Goal: Task Accomplishment & Management: Use online tool/utility

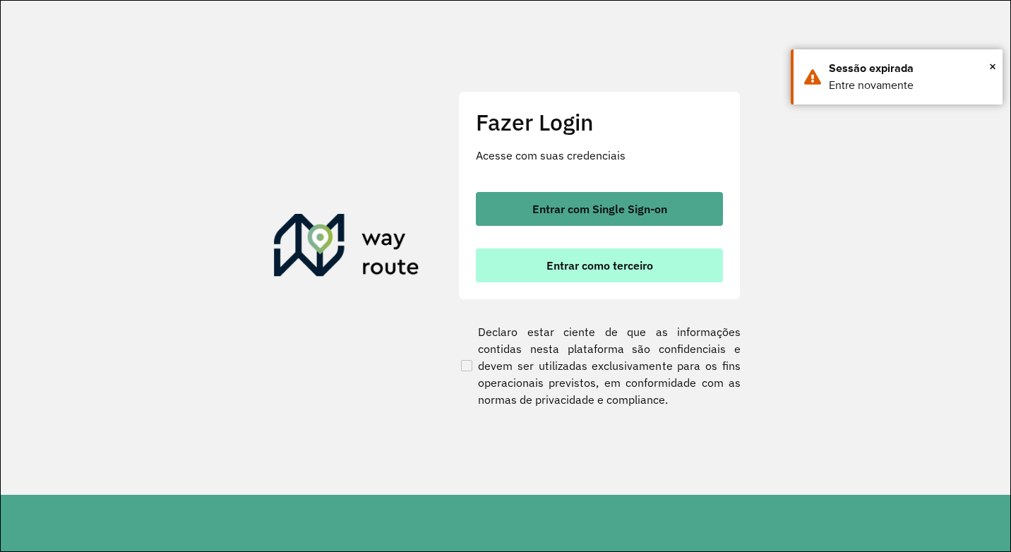
click at [594, 269] on span "Entrar como terceiro" at bounding box center [599, 265] width 107 height 11
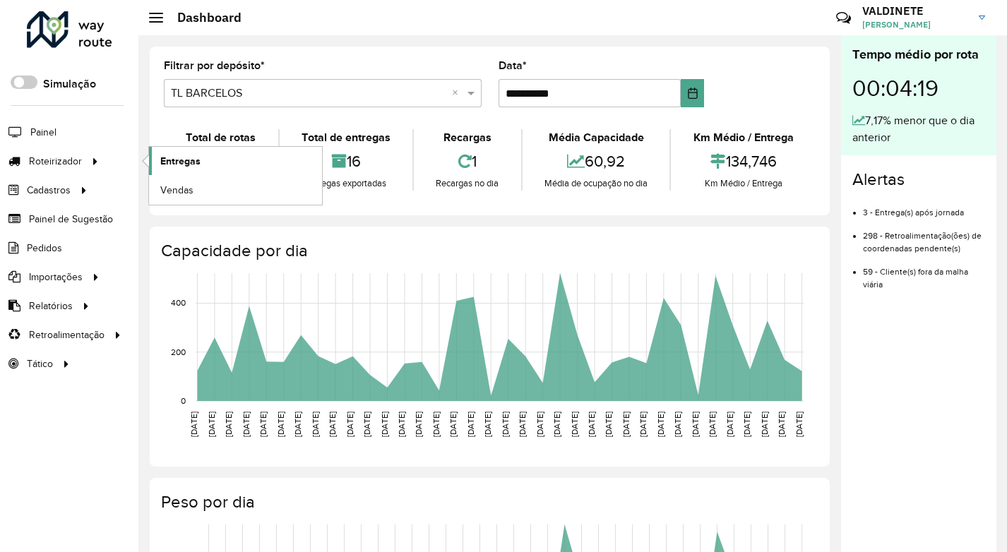
click at [177, 162] on span "Entregas" at bounding box center [180, 161] width 40 height 15
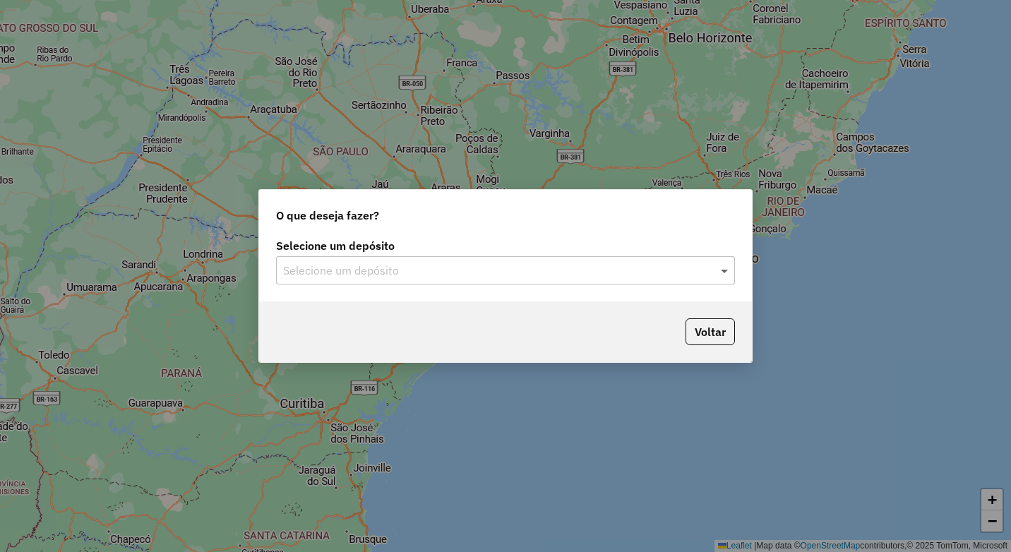
click at [722, 270] on span at bounding box center [726, 270] width 18 height 17
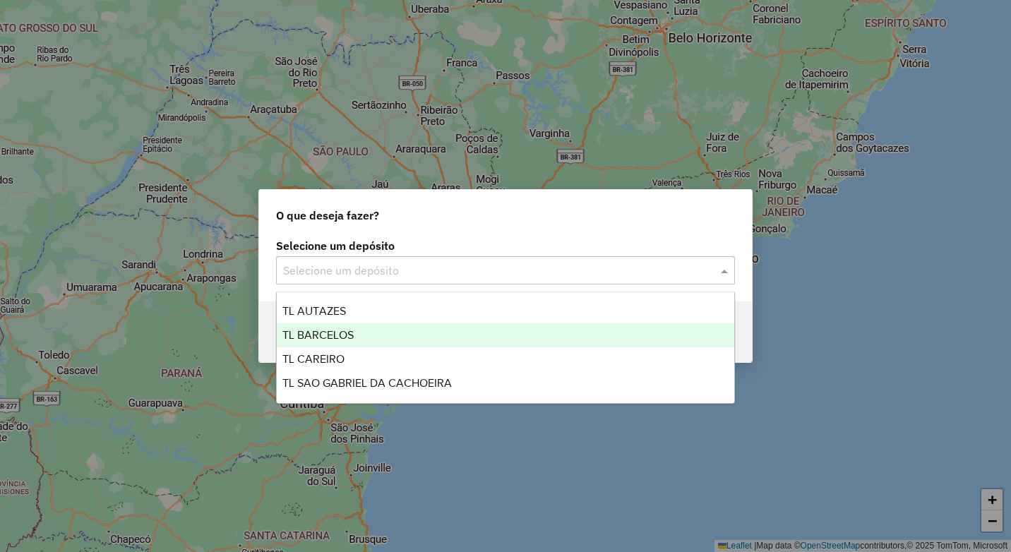
click at [339, 339] on span "TL BARCELOS" at bounding box center [317, 335] width 71 height 12
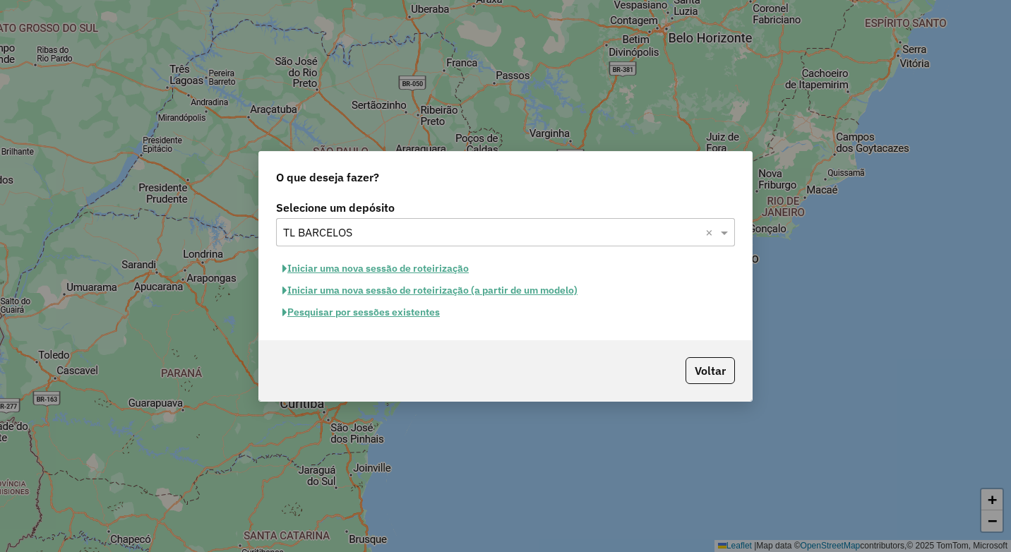
click at [445, 268] on button "Iniciar uma nova sessão de roteirização" at bounding box center [375, 269] width 199 height 22
select select "*"
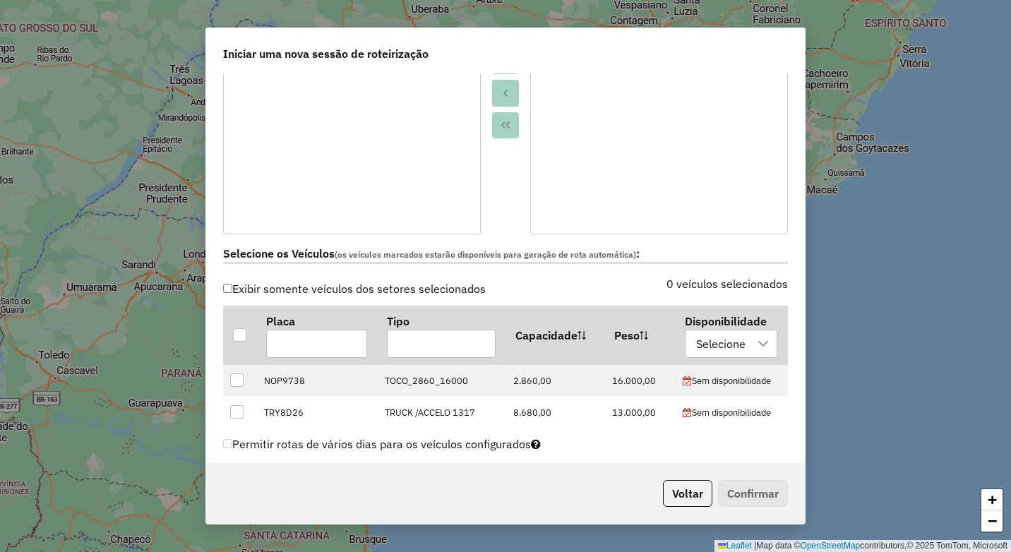
scroll to position [282, 0]
click at [239, 328] on div at bounding box center [239, 334] width 13 height 13
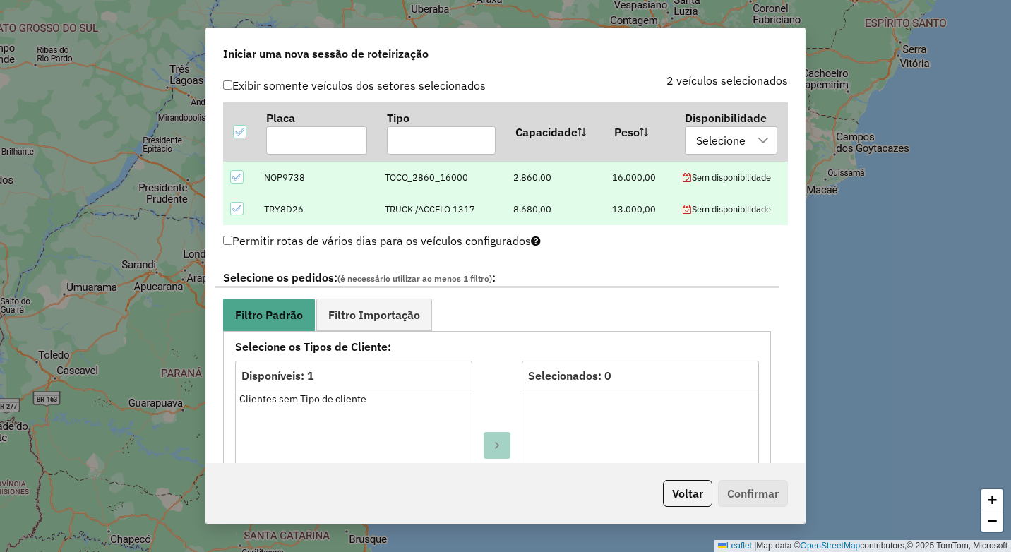
scroll to position [494, 0]
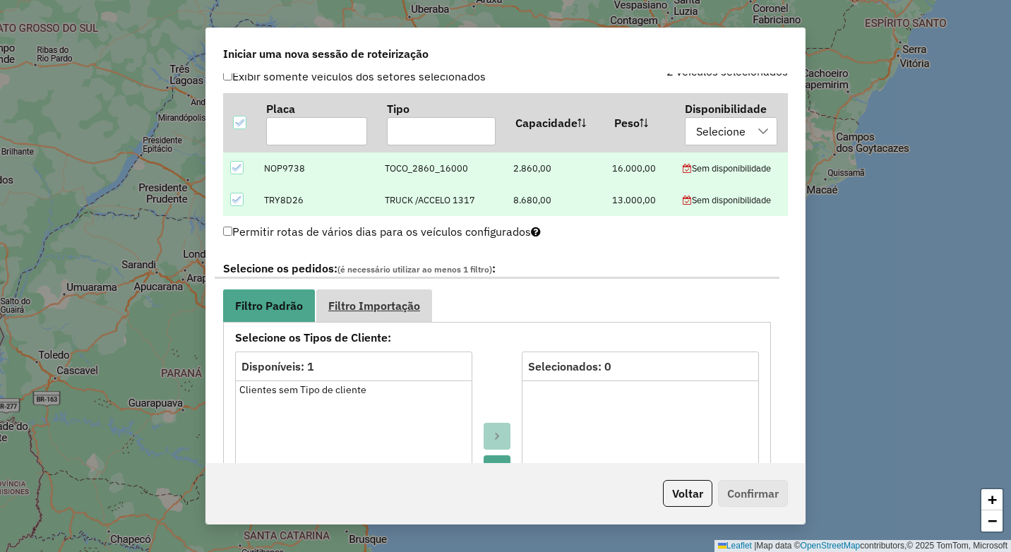
click at [394, 313] on link "Filtro Importação" at bounding box center [374, 305] width 116 height 32
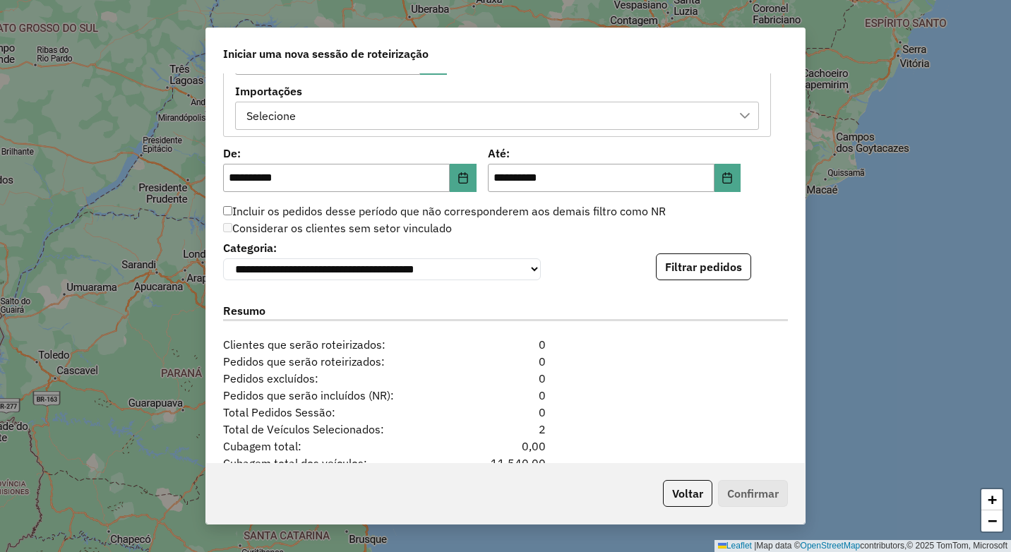
scroll to position [847, 0]
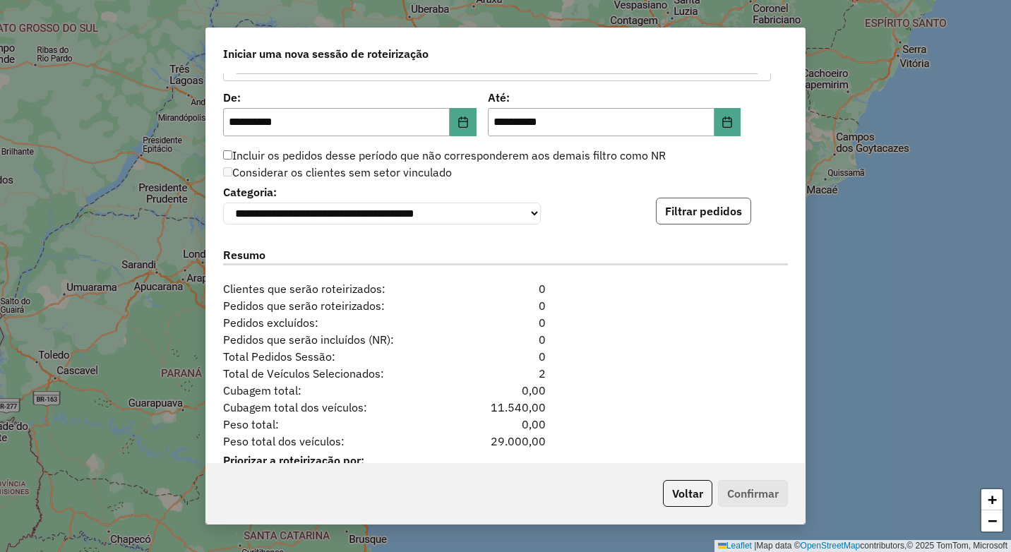
click at [690, 205] on button "Filtrar pedidos" at bounding box center [703, 211] width 95 height 27
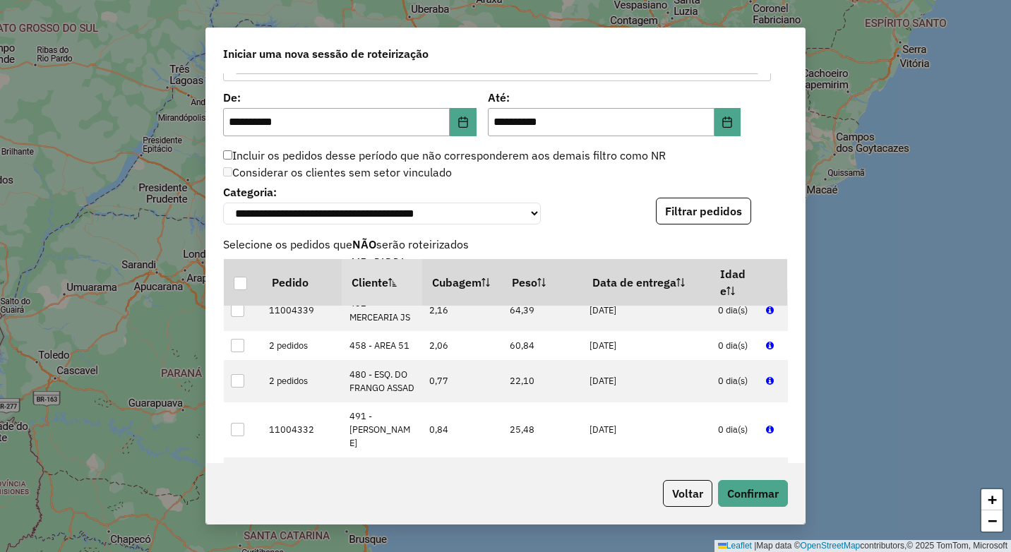
scroll to position [1203, 0]
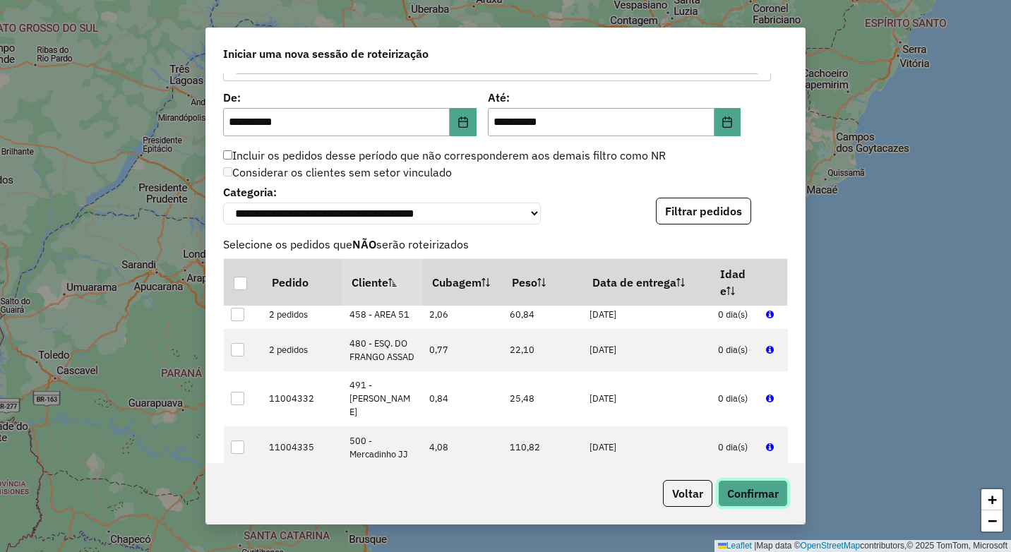
click at [745, 491] on button "Confirmar" at bounding box center [753, 493] width 70 height 27
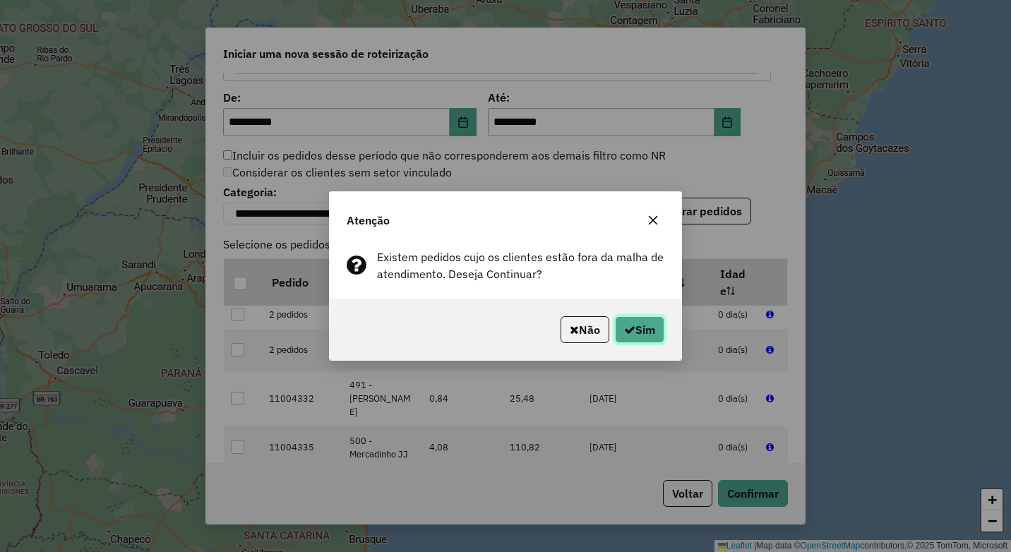
click at [651, 325] on button "Sim" at bounding box center [639, 329] width 49 height 27
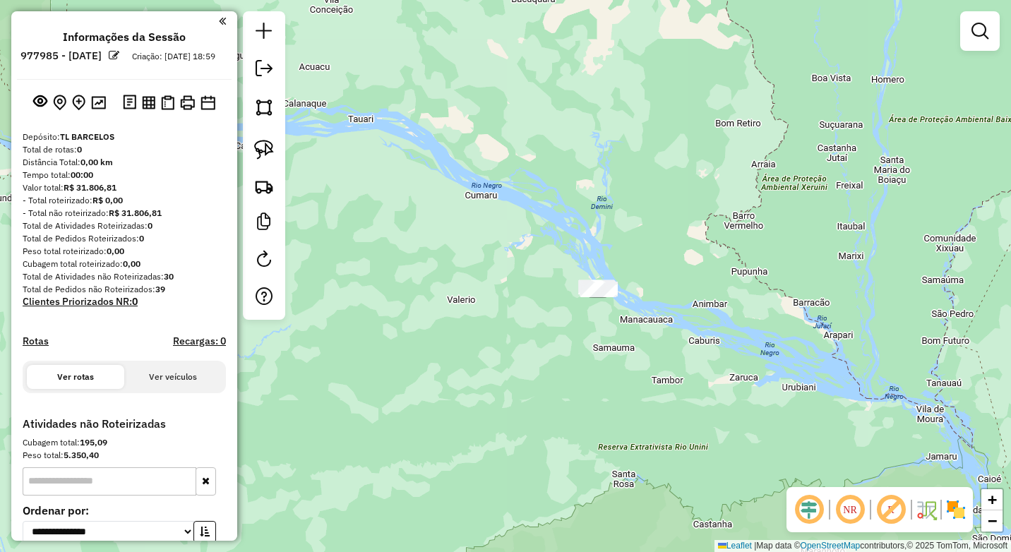
drag, startPoint x: 825, startPoint y: 399, endPoint x: 624, endPoint y: 199, distance: 283.0
click at [532, 176] on div "Janela de atendimento Grade de atendimento Capacidade Transportadoras Veículos …" at bounding box center [505, 276] width 1011 height 552
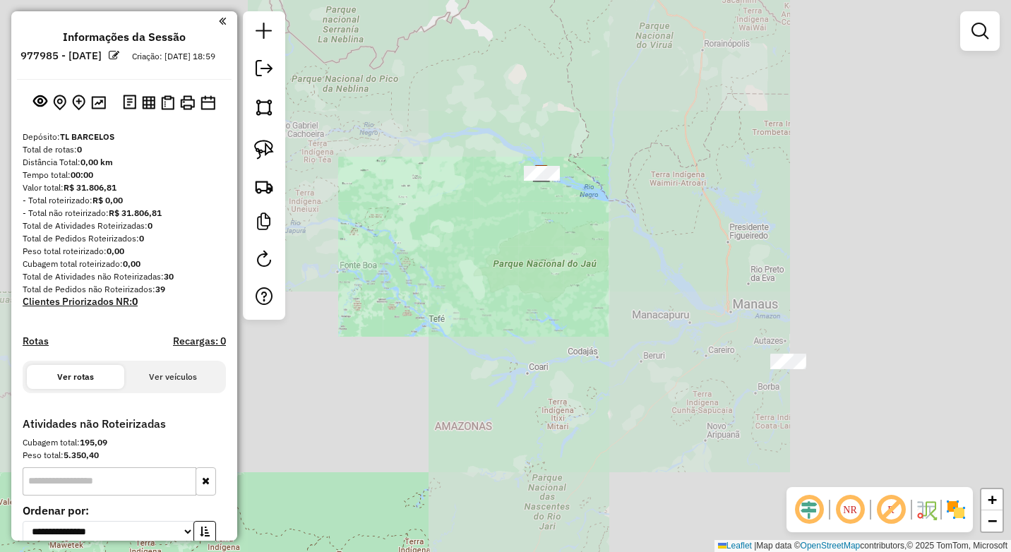
drag, startPoint x: 784, startPoint y: 342, endPoint x: 720, endPoint y: 298, distance: 77.2
click at [720, 298] on div "Janela de atendimento Grade de atendimento Capacidade Transportadoras Veículos …" at bounding box center [505, 276] width 1011 height 552
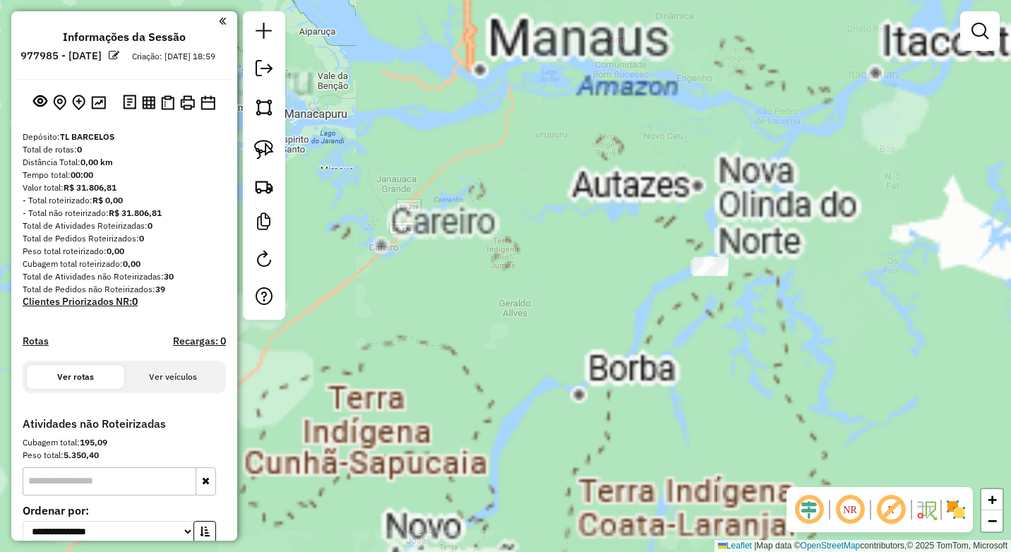
drag, startPoint x: 720, startPoint y: 334, endPoint x: 630, endPoint y: 334, distance: 90.4
click at [630, 334] on div "Janela de atendimento Grade de atendimento Capacidade Transportadoras Veículos …" at bounding box center [505, 276] width 1011 height 552
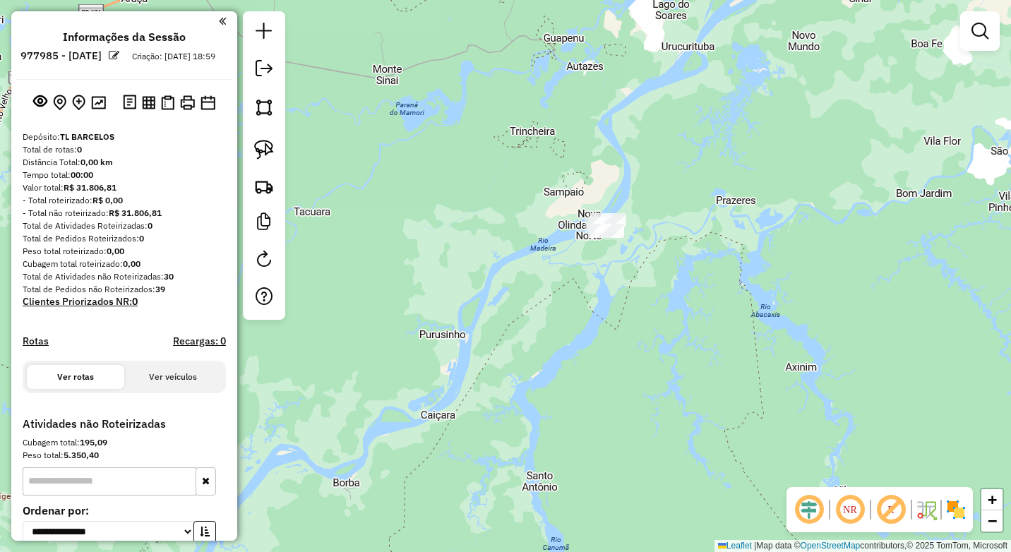
drag, startPoint x: 579, startPoint y: 257, endPoint x: 580, endPoint y: 296, distance: 39.6
click at [580, 296] on div "Janela de atendimento Grade de atendimento Capacidade Transportadoras Veículos …" at bounding box center [505, 276] width 1011 height 552
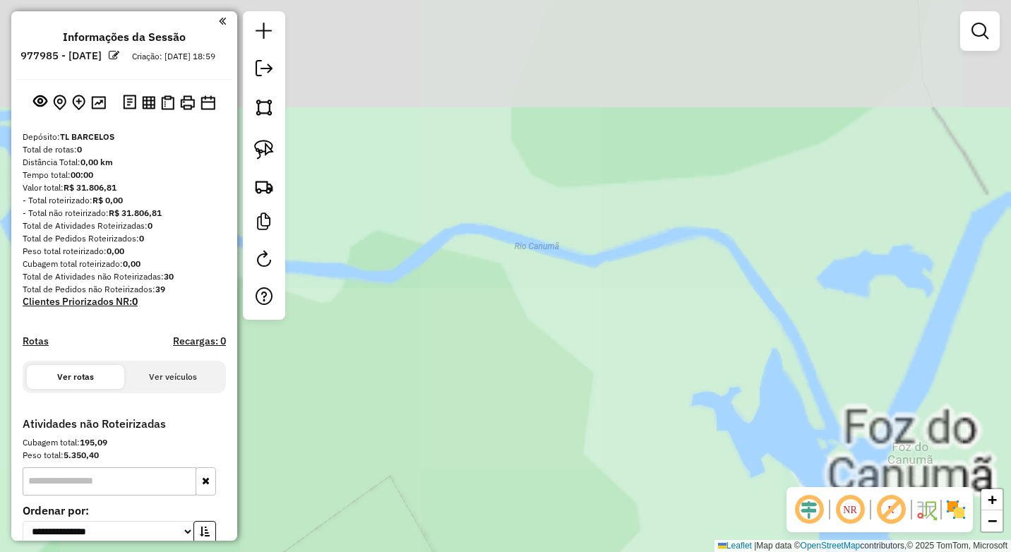
drag, startPoint x: 628, startPoint y: 364, endPoint x: 664, endPoint y: 234, distance: 135.0
click at [601, 385] on div "Janela de atendimento Grade de atendimento Capacidade Transportadoras Veículos …" at bounding box center [505, 276] width 1011 height 552
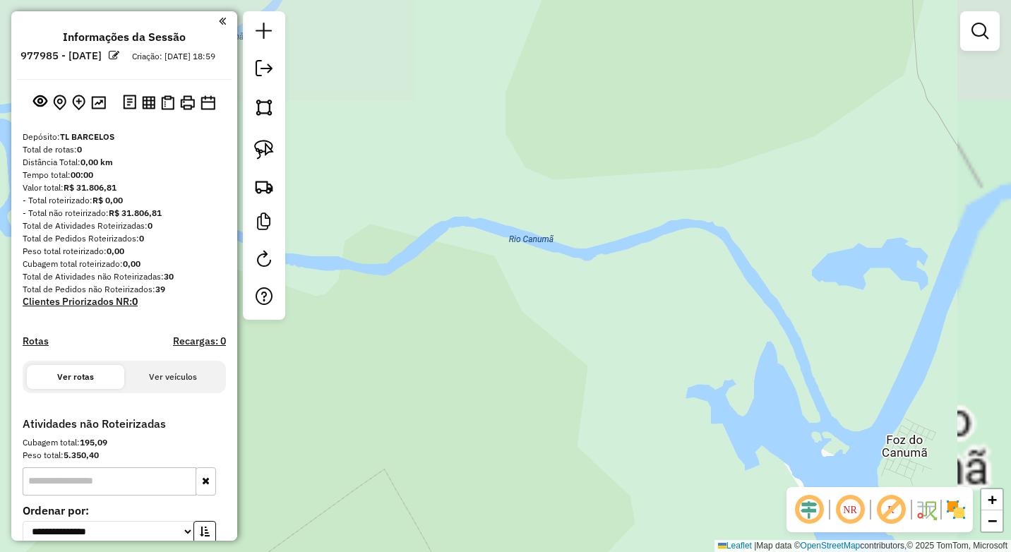
drag, startPoint x: 661, startPoint y: 281, endPoint x: 610, endPoint y: 469, distance: 194.5
click at [611, 490] on div "Janela de atendimento Grade de atendimento Capacidade Transportadoras Veículos …" at bounding box center [505, 276] width 1011 height 552
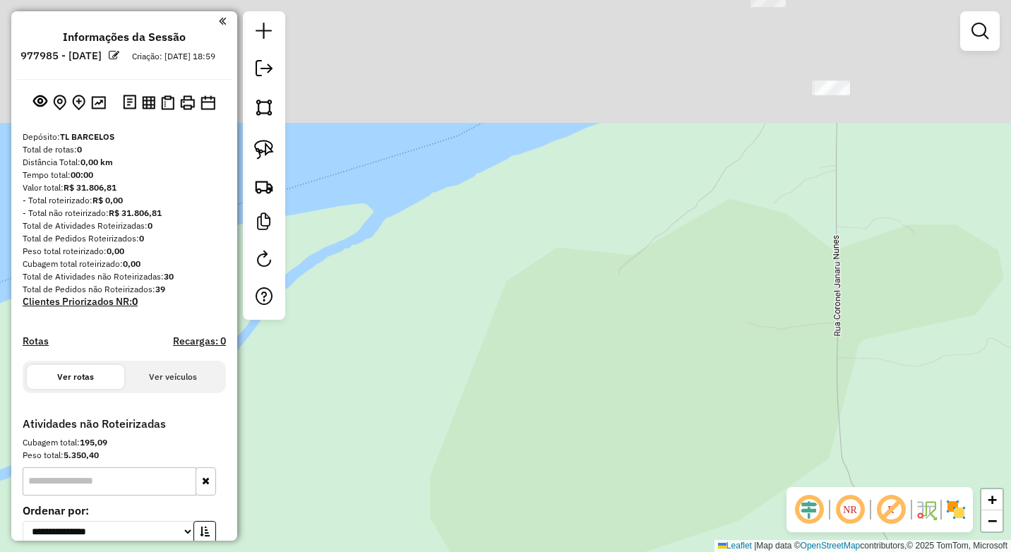
drag, startPoint x: 568, startPoint y: 524, endPoint x: 586, endPoint y: 396, distance: 129.1
click at [569, 509] on div "Janela de atendimento Grade de atendimento Capacidade Transportadoras Veículos …" at bounding box center [505, 276] width 1011 height 552
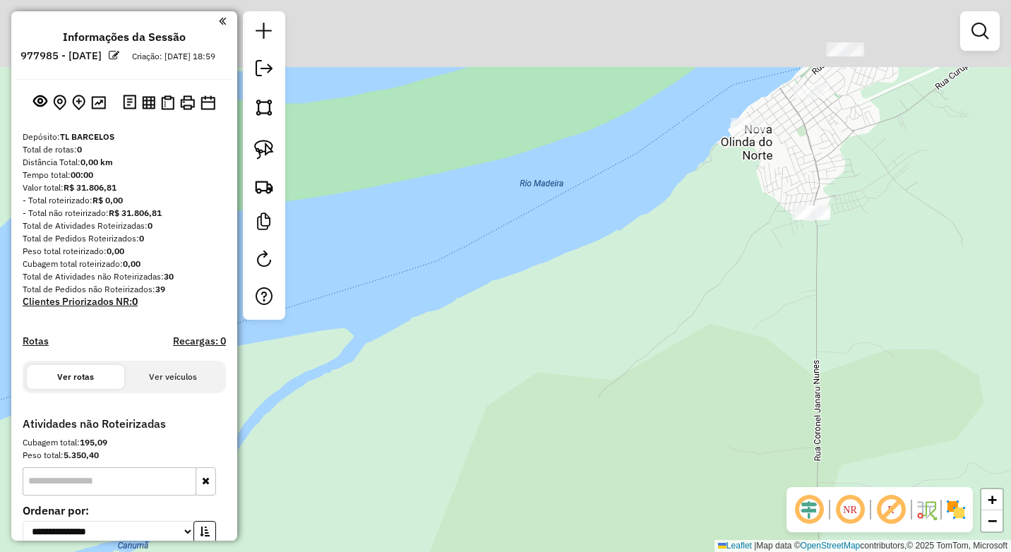
drag, startPoint x: 633, startPoint y: 455, endPoint x: 609, endPoint y: 495, distance: 46.6
click at [609, 501] on div "Janela de atendimento Grade de atendimento Capacidade Transportadoras Veículos …" at bounding box center [505, 276] width 1011 height 552
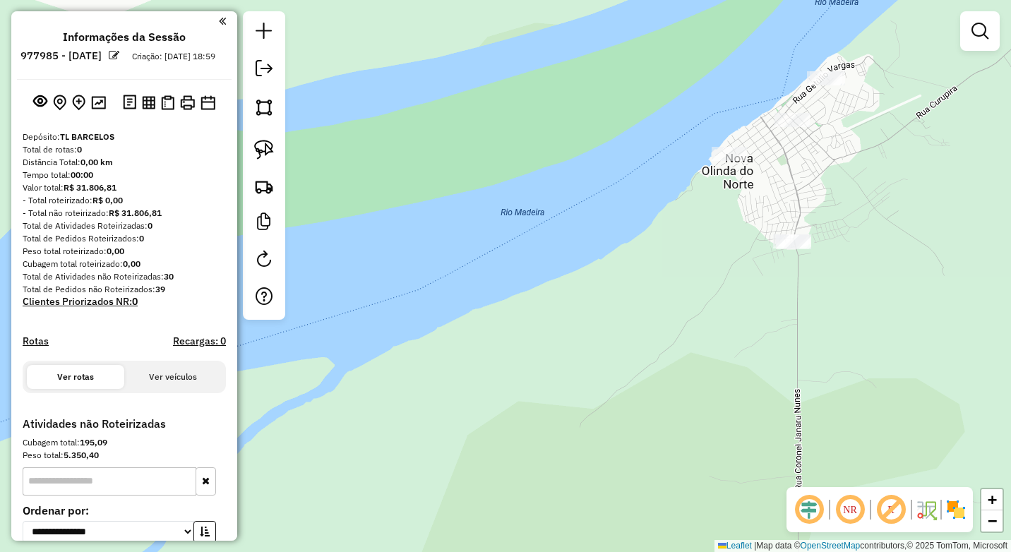
drag, startPoint x: 717, startPoint y: 409, endPoint x: 605, endPoint y: 493, distance: 139.2
click at [605, 493] on div "Janela de atendimento Grade de atendimento Capacidade Transportadoras Veículos …" at bounding box center [505, 276] width 1011 height 552
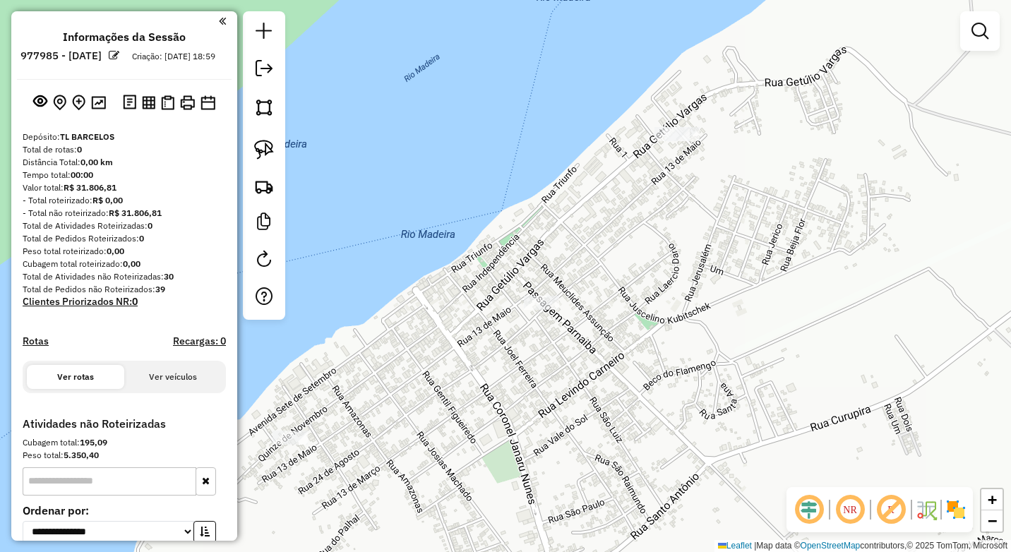
drag, startPoint x: 683, startPoint y: 187, endPoint x: 688, endPoint y: 216, distance: 29.3
click at [688, 217] on div "Janela de atendimento Grade de atendimento Capacidade Transportadoras Veículos …" at bounding box center [505, 276] width 1011 height 552
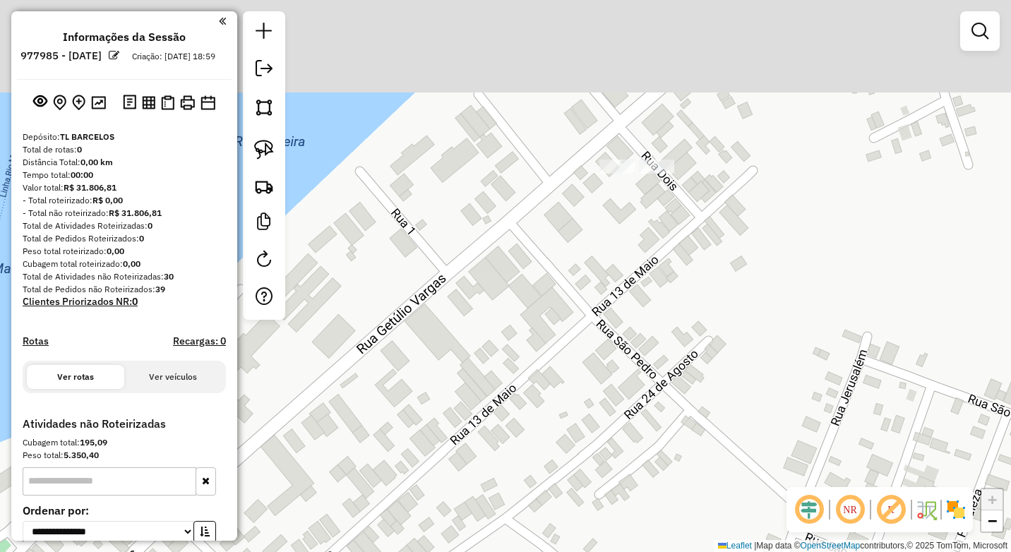
drag, startPoint x: 647, startPoint y: 294, endPoint x: 642, endPoint y: 250, distance: 44.0
click at [644, 294] on div "Janela de atendimento Grade de atendimento Capacidade Transportadoras Veículos …" at bounding box center [505, 276] width 1011 height 552
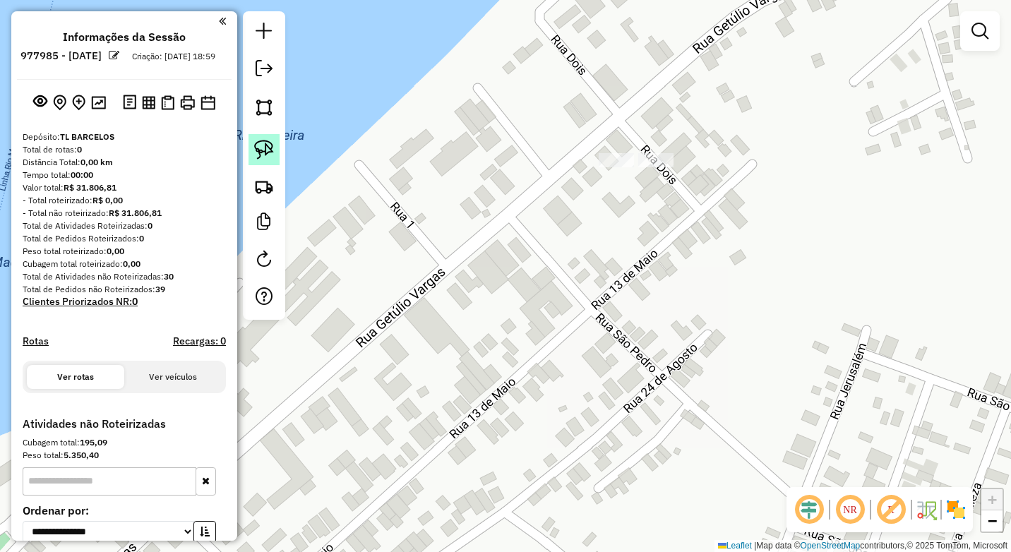
click at [262, 155] on img at bounding box center [264, 150] width 20 height 20
drag, startPoint x: 593, startPoint y: 139, endPoint x: 580, endPoint y: 176, distance: 39.5
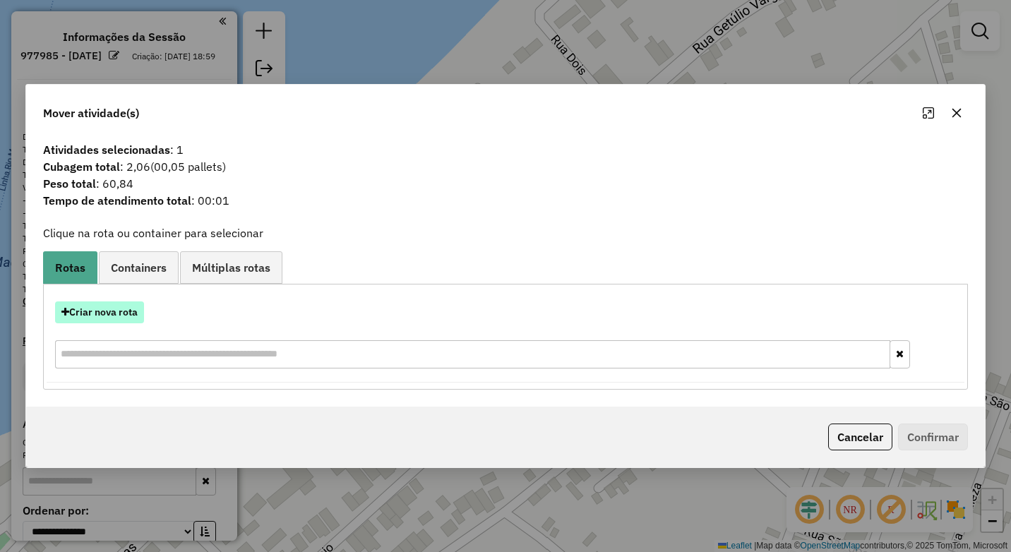
click at [128, 313] on button "Criar nova rota" at bounding box center [99, 312] width 89 height 22
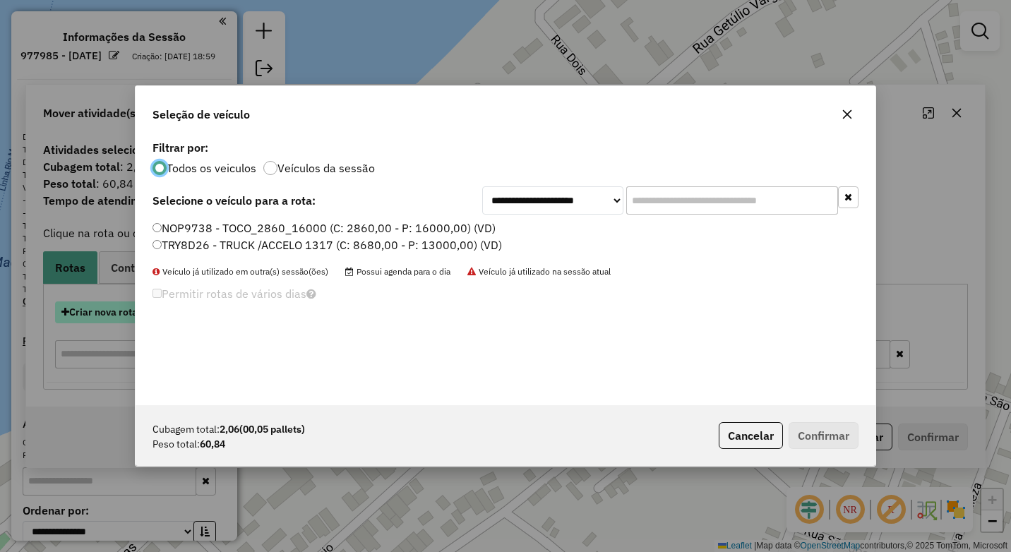
scroll to position [8, 4]
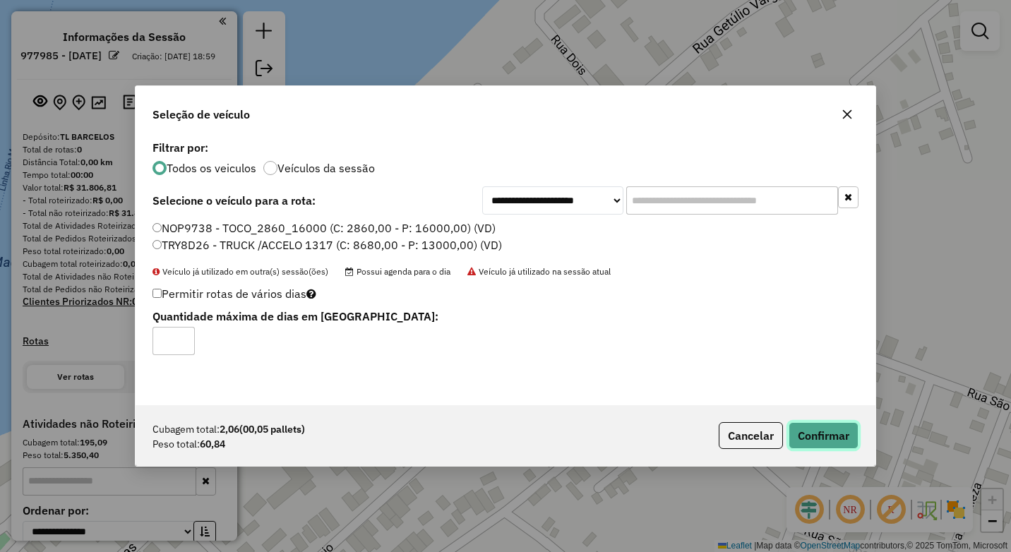
click at [825, 436] on button "Confirmar" at bounding box center [824, 435] width 70 height 27
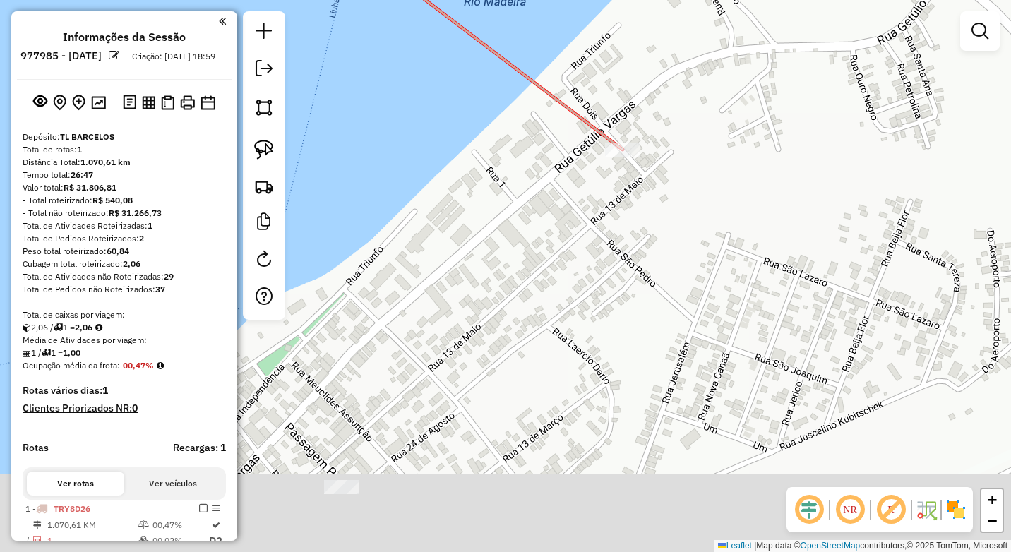
drag, startPoint x: 653, startPoint y: 330, endPoint x: 628, endPoint y: 252, distance: 82.4
click at [629, 255] on div "Janela de atendimento Grade de atendimento Capacidade Transportadoras Veículos …" at bounding box center [505, 276] width 1011 height 552
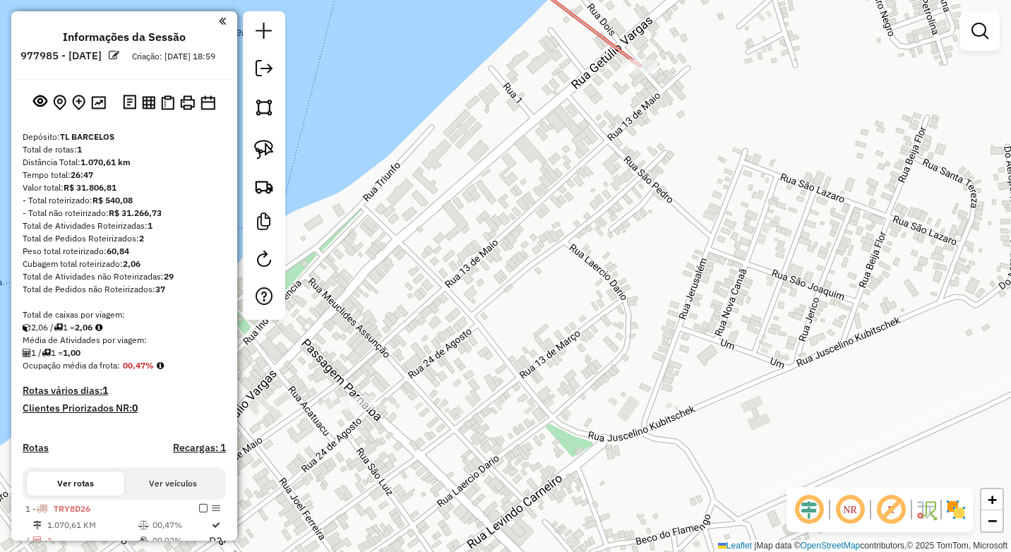
drag, startPoint x: 553, startPoint y: 361, endPoint x: 573, endPoint y: 284, distance: 79.3
click at [575, 281] on div "Janela de atendimento Grade de atendimento Capacidade Transportadoras Veículos …" at bounding box center [505, 276] width 1011 height 552
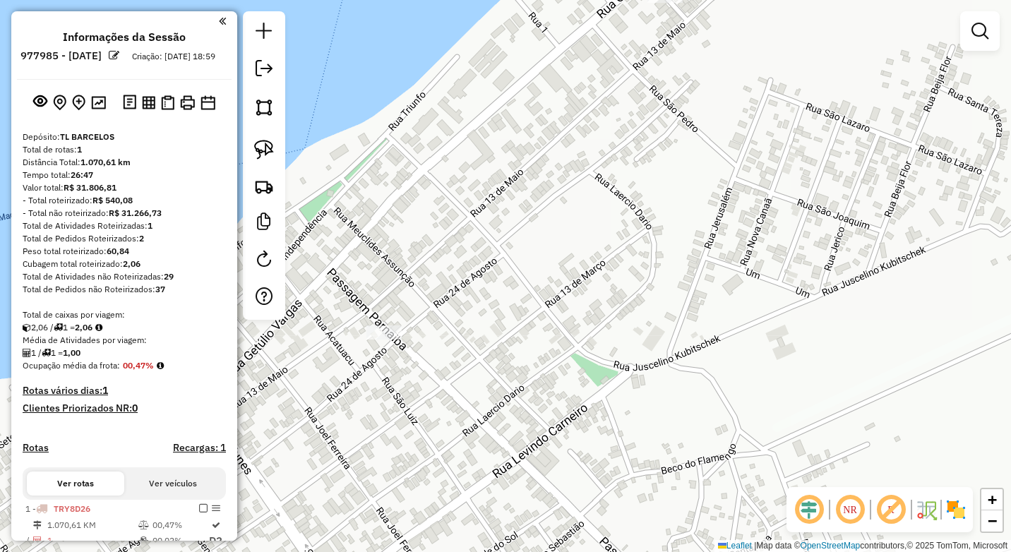
drag, startPoint x: 525, startPoint y: 255, endPoint x: 541, endPoint y: 232, distance: 28.4
click at [541, 232] on div "Janela de atendimento Grade de atendimento Capacidade Transportadoras Veículos …" at bounding box center [505, 276] width 1011 height 552
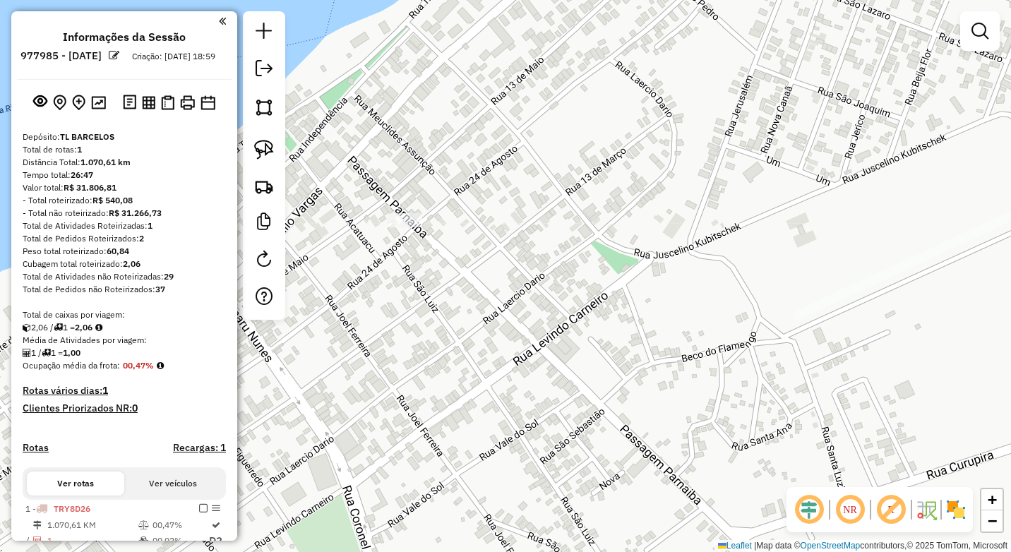
drag, startPoint x: 558, startPoint y: 347, endPoint x: 568, endPoint y: 260, distance: 88.1
click at [568, 260] on div "Janela de atendimento Grade de atendimento Capacidade Transportadoras Veículos …" at bounding box center [505, 276] width 1011 height 552
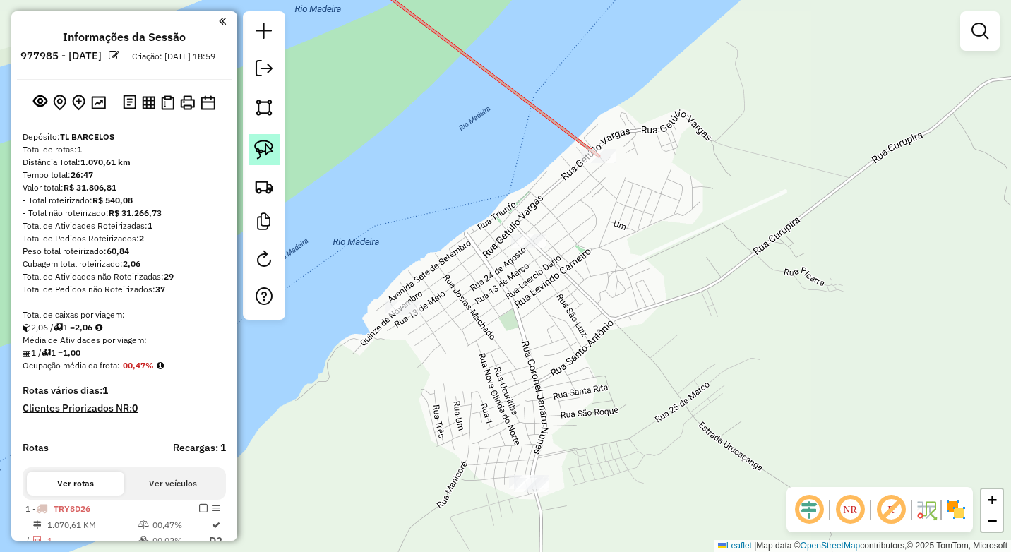
click at [258, 153] on img at bounding box center [264, 150] width 20 height 20
drag, startPoint x: 385, startPoint y: 292, endPoint x: 372, endPoint y: 319, distance: 30.6
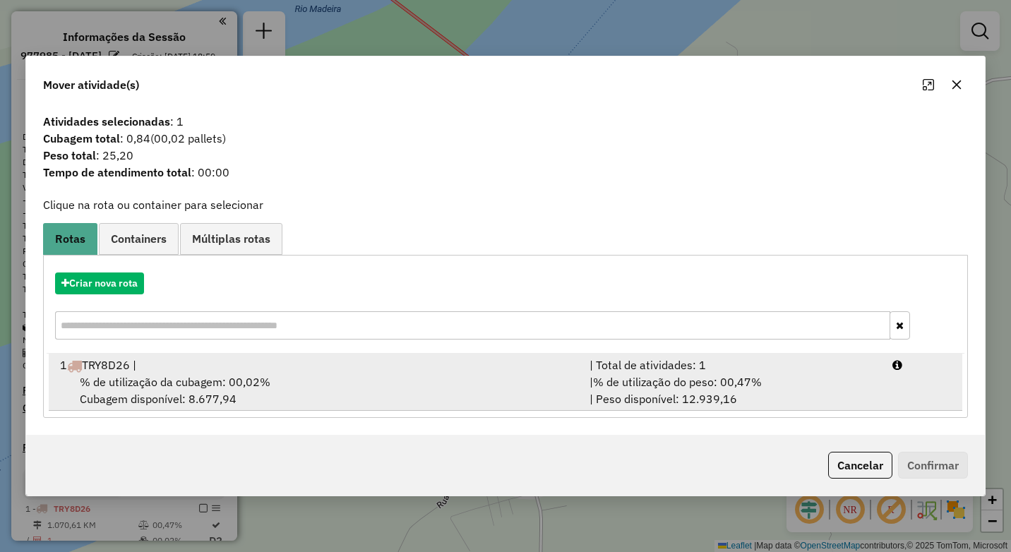
click at [140, 385] on span "% de utilização da cubagem: 00,02%" at bounding box center [175, 382] width 191 height 14
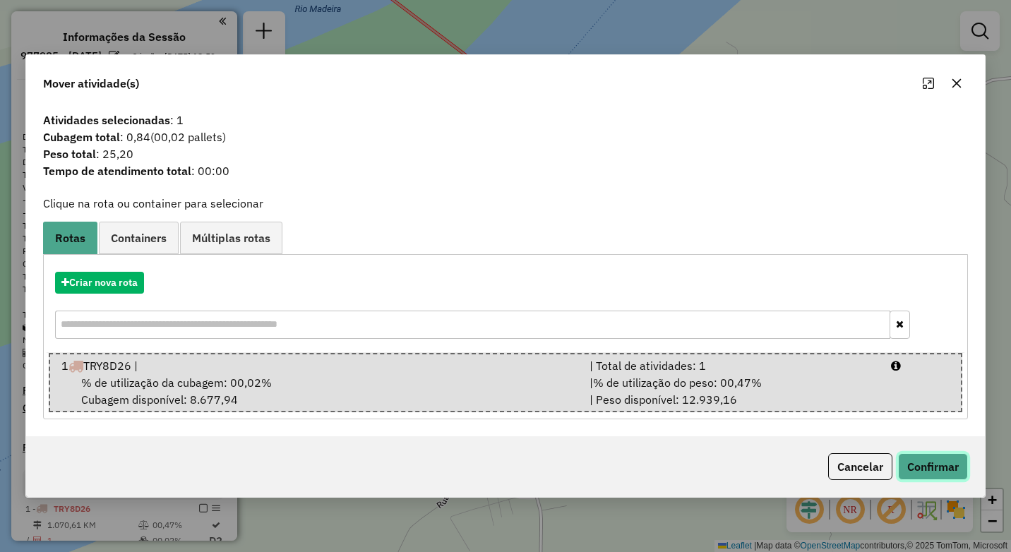
click at [935, 463] on button "Confirmar" at bounding box center [933, 466] width 70 height 27
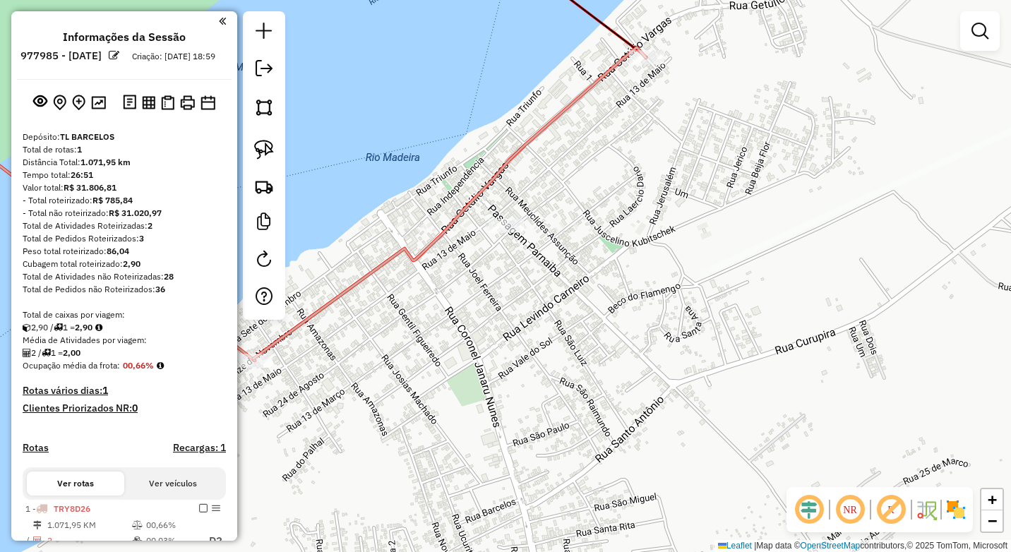
drag, startPoint x: 261, startPoint y: 155, endPoint x: 391, endPoint y: 185, distance: 133.2
click at [262, 154] on img at bounding box center [264, 150] width 20 height 20
drag, startPoint x: 496, startPoint y: 209, endPoint x: 472, endPoint y: 231, distance: 33.0
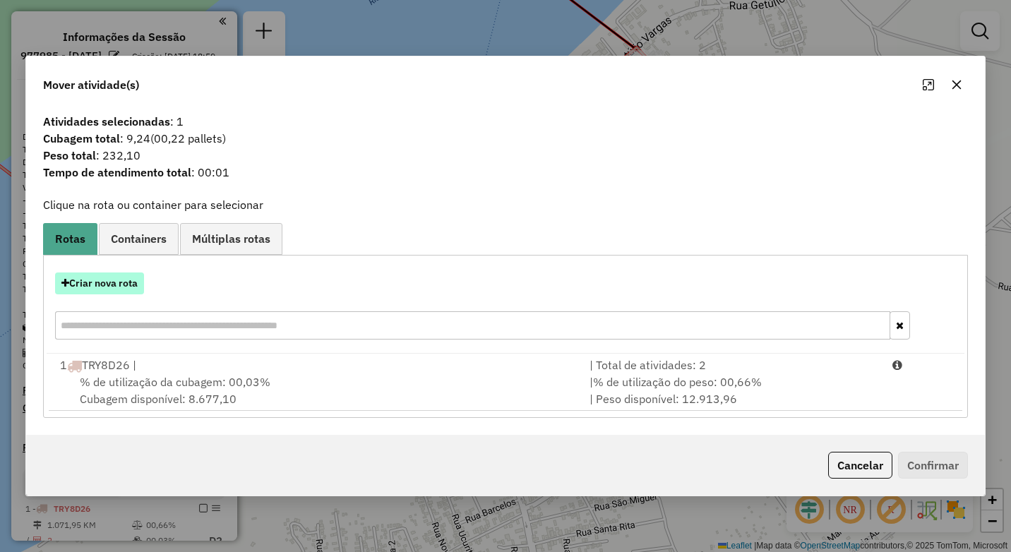
click at [129, 279] on button "Criar nova rota" at bounding box center [99, 283] width 89 height 22
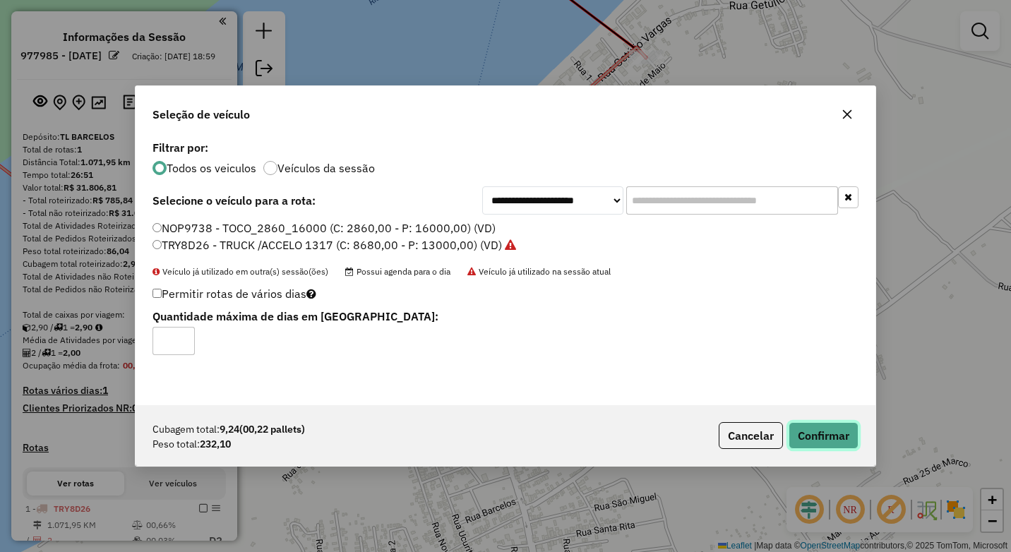
click at [820, 433] on button "Confirmar" at bounding box center [824, 435] width 70 height 27
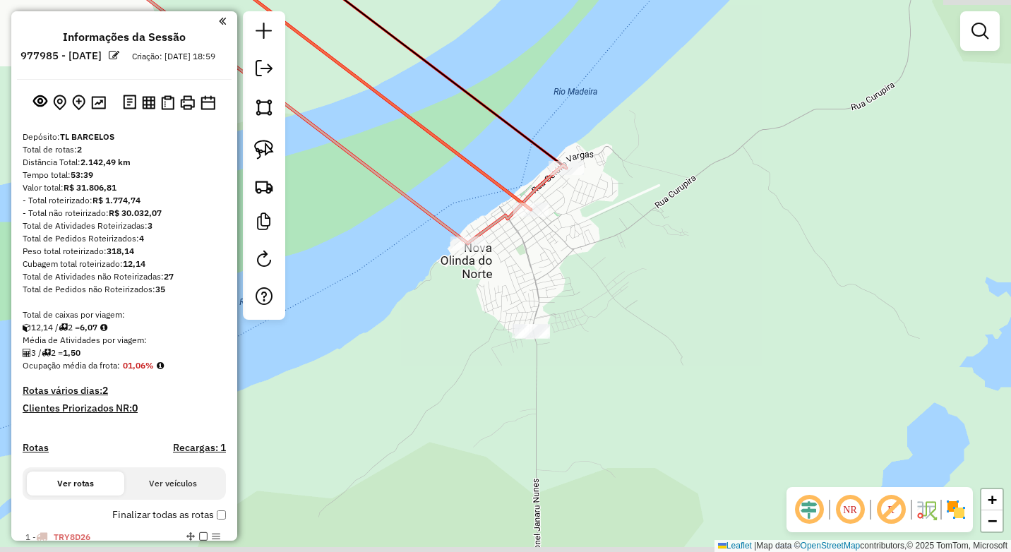
drag, startPoint x: 575, startPoint y: 321, endPoint x: 575, endPoint y: 307, distance: 14.1
click at [575, 307] on div "Janela de atendimento Grade de atendimento Capacidade Transportadoras Veículos …" at bounding box center [505, 276] width 1011 height 552
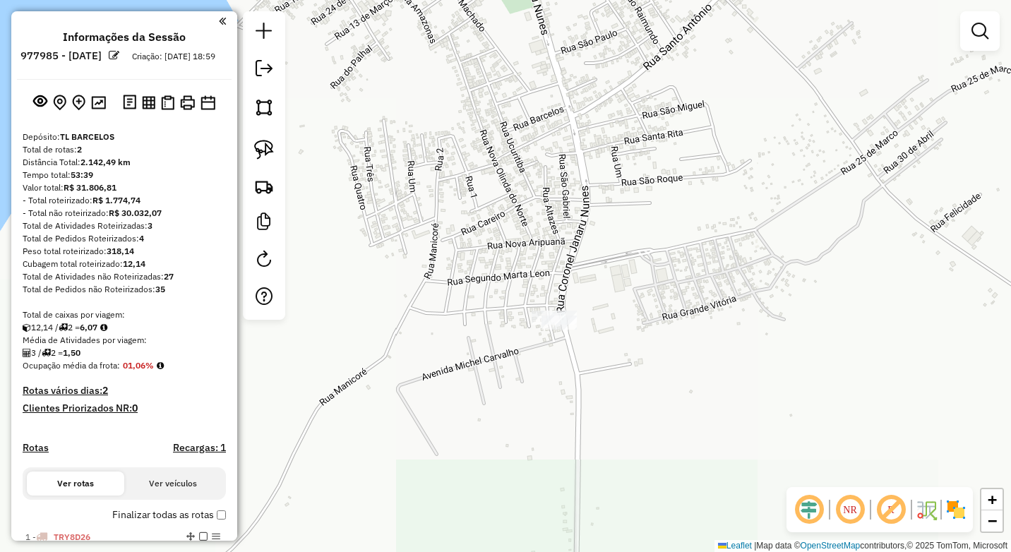
click at [536, 369] on div "Janela de atendimento Grade de atendimento Capacidade Transportadoras Veículos …" at bounding box center [505, 276] width 1011 height 552
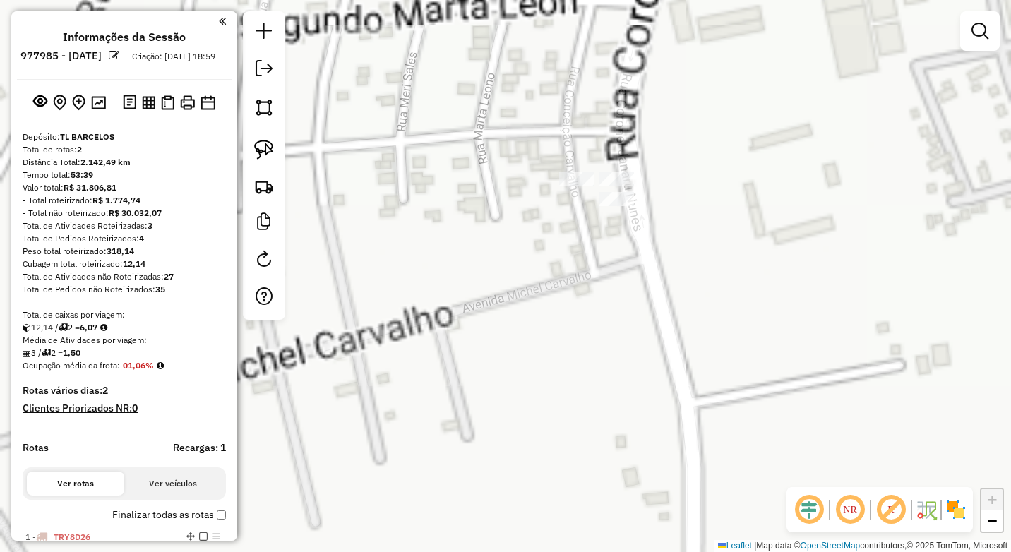
drag, startPoint x: 551, startPoint y: 400, endPoint x: 556, endPoint y: 388, distance: 13.9
click at [549, 405] on div "Janela de atendimento Grade de atendimento Capacidade Transportadoras Veículos …" at bounding box center [505, 276] width 1011 height 552
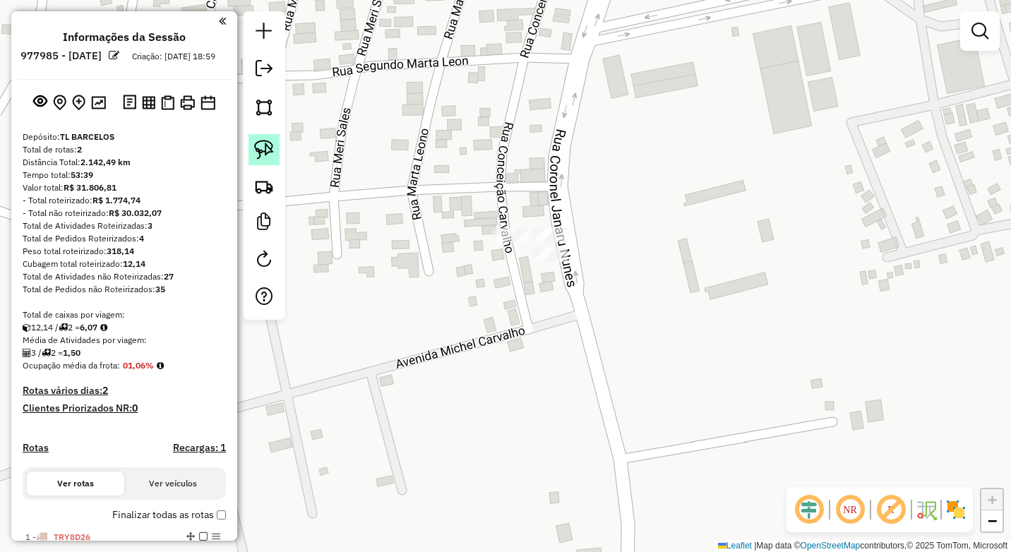
click at [269, 151] on img at bounding box center [264, 150] width 20 height 20
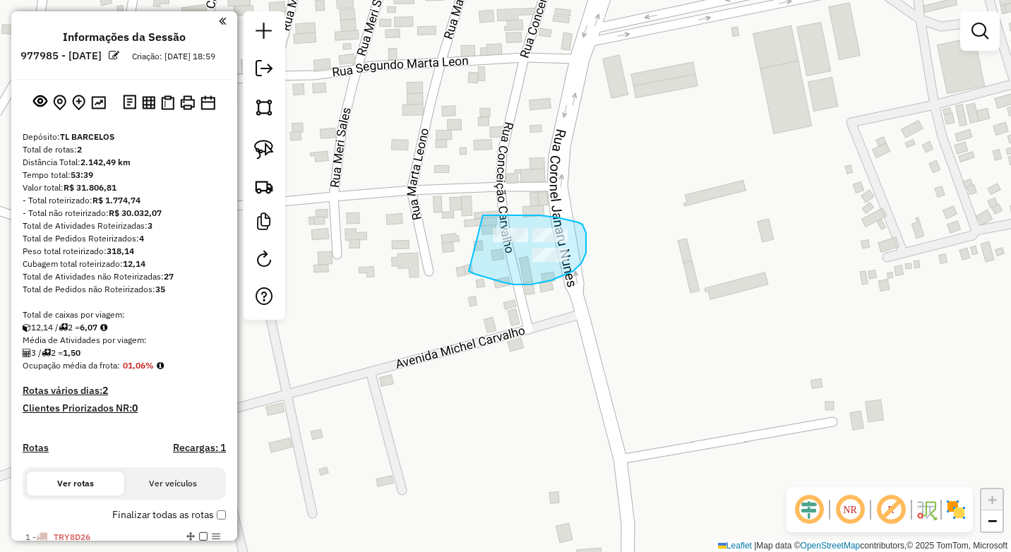
drag, startPoint x: 528, startPoint y: 215, endPoint x: 469, endPoint y: 271, distance: 81.4
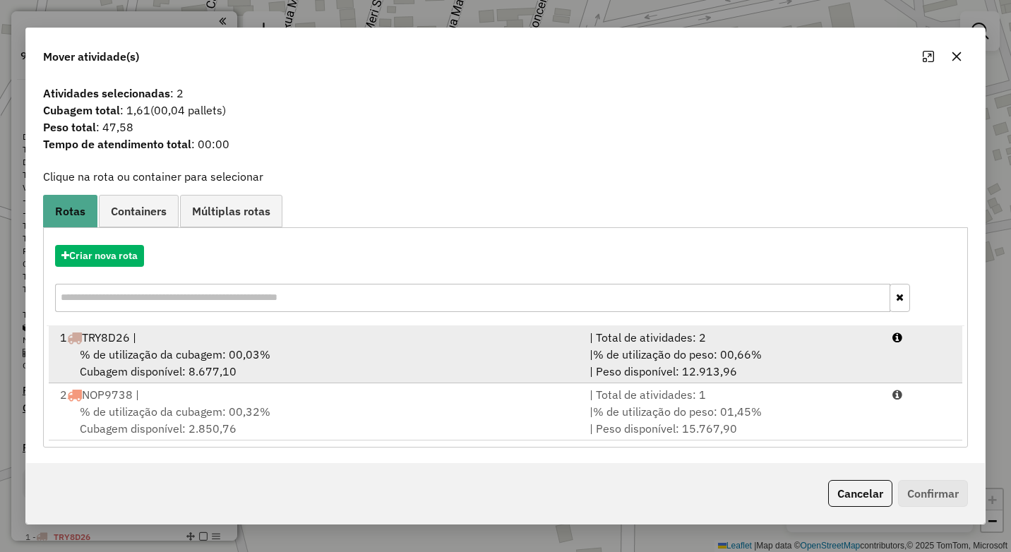
click at [256, 352] on span "% de utilização da cubagem: 00,03%" at bounding box center [175, 354] width 191 height 14
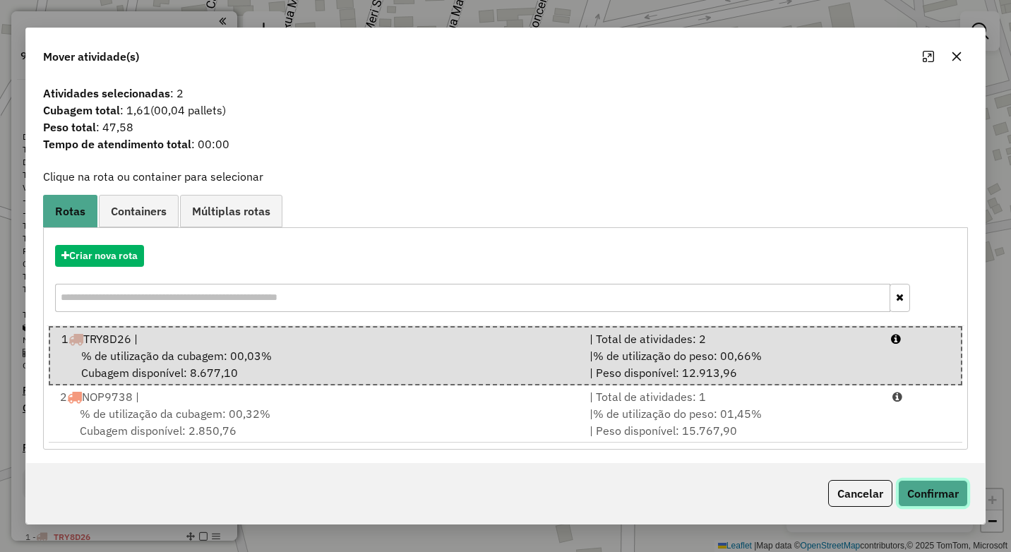
click at [928, 493] on button "Confirmar" at bounding box center [933, 493] width 70 height 27
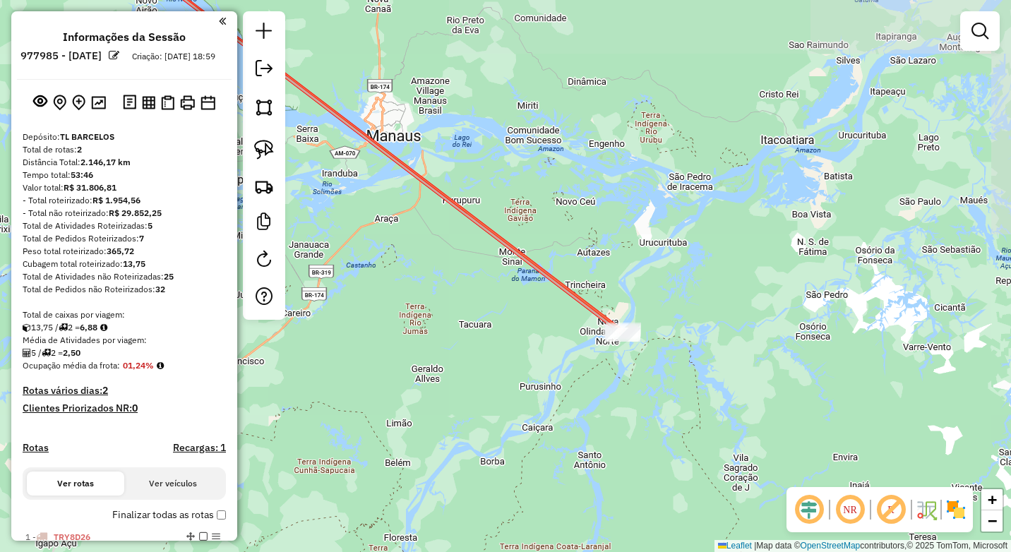
drag, startPoint x: 469, startPoint y: 239, endPoint x: 645, endPoint y: 404, distance: 241.2
click at [692, 455] on div "Janela de atendimento Grade de atendimento Capacidade Transportadoras Veículos …" at bounding box center [505, 276] width 1011 height 552
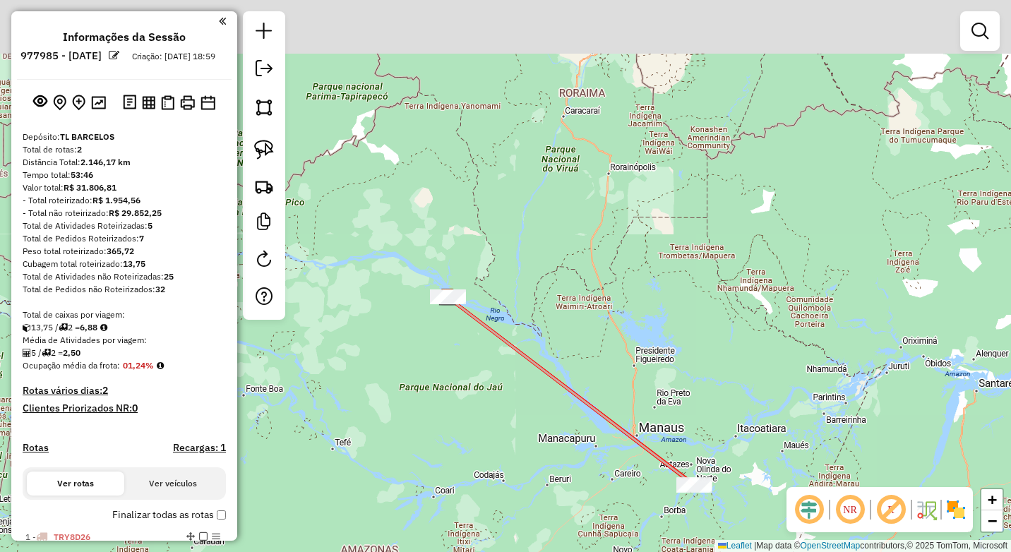
drag, startPoint x: 472, startPoint y: 238, endPoint x: 490, endPoint y: 295, distance: 59.8
click at [551, 347] on div "Janela de atendimento Grade de atendimento Capacidade Transportadoras Veículos …" at bounding box center [505, 276] width 1011 height 552
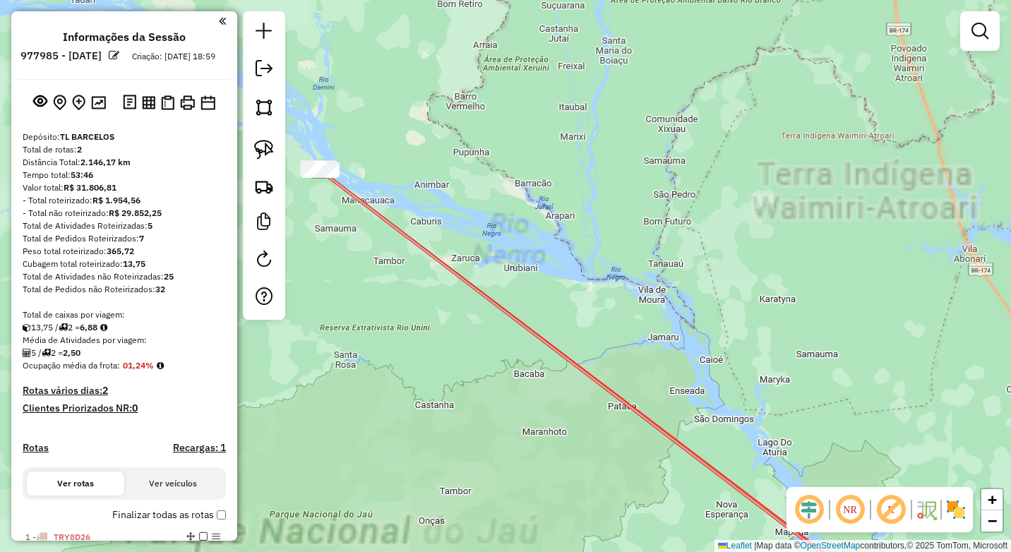
drag, startPoint x: 424, startPoint y: 311, endPoint x: 436, endPoint y: 336, distance: 28.1
click at [524, 443] on div "Janela de atendimento Grade de atendimento Capacidade Transportadoras Veículos …" at bounding box center [505, 276] width 1011 height 552
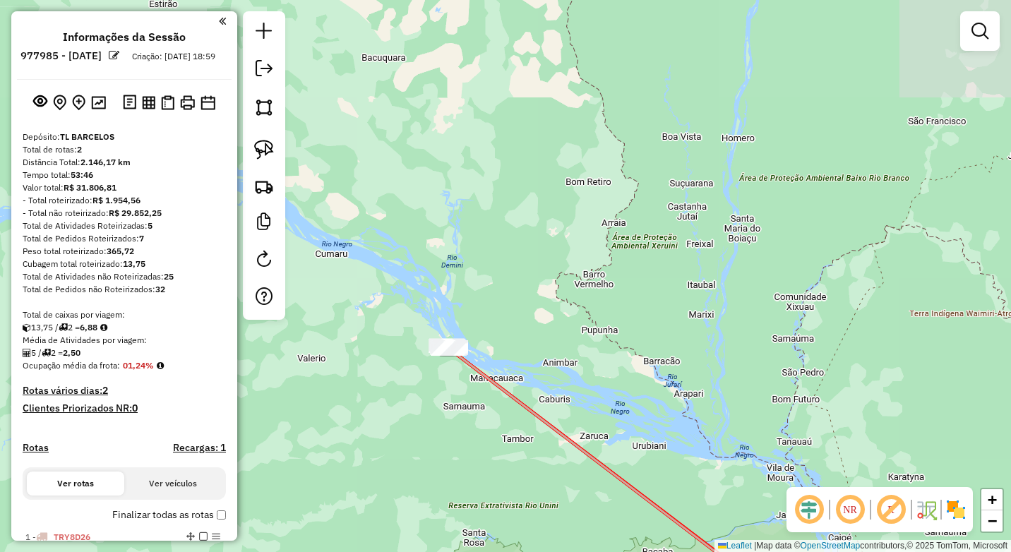
drag, startPoint x: 467, startPoint y: 385, endPoint x: 476, endPoint y: 402, distance: 18.3
click at [476, 402] on div "Janela de atendimento Grade de atendimento Capacidade Transportadoras Veículos …" at bounding box center [505, 276] width 1011 height 552
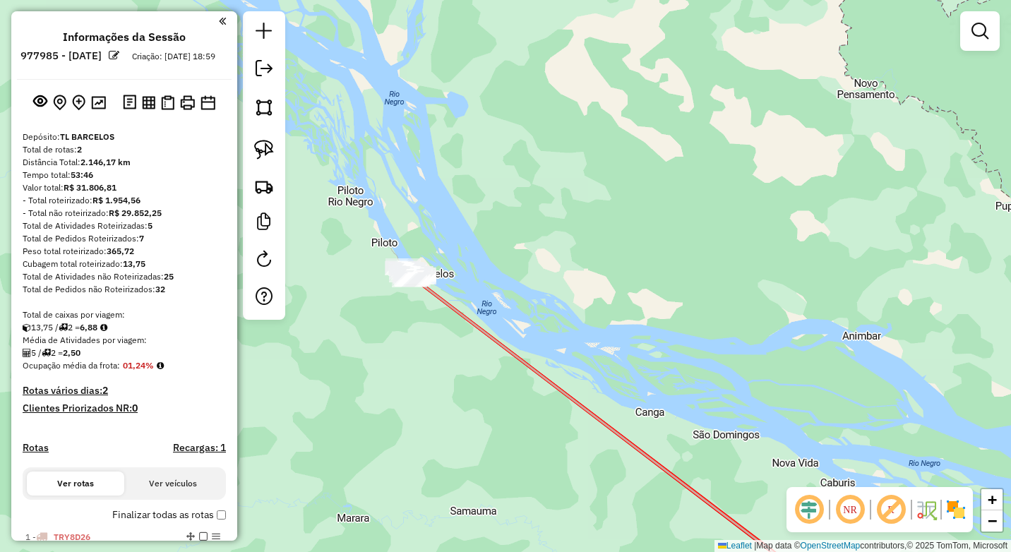
drag, startPoint x: 424, startPoint y: 349, endPoint x: 465, endPoint y: 409, distance: 73.0
click at [465, 409] on div "Janela de atendimento Grade de atendimento Capacidade Transportadoras Veículos …" at bounding box center [505, 276] width 1011 height 552
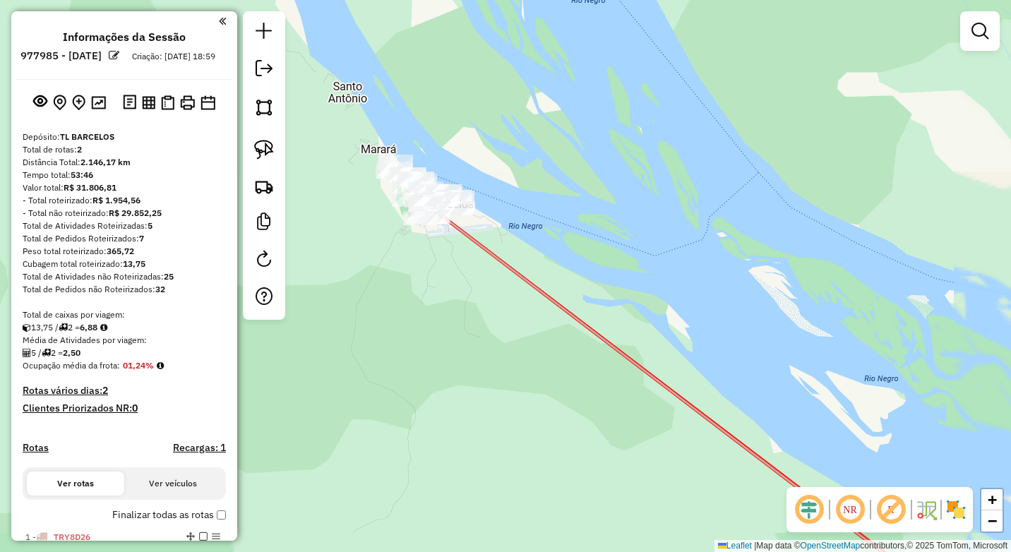
click at [473, 451] on div "Janela de atendimento Grade de atendimento Capacidade Transportadoras Veículos …" at bounding box center [505, 276] width 1011 height 552
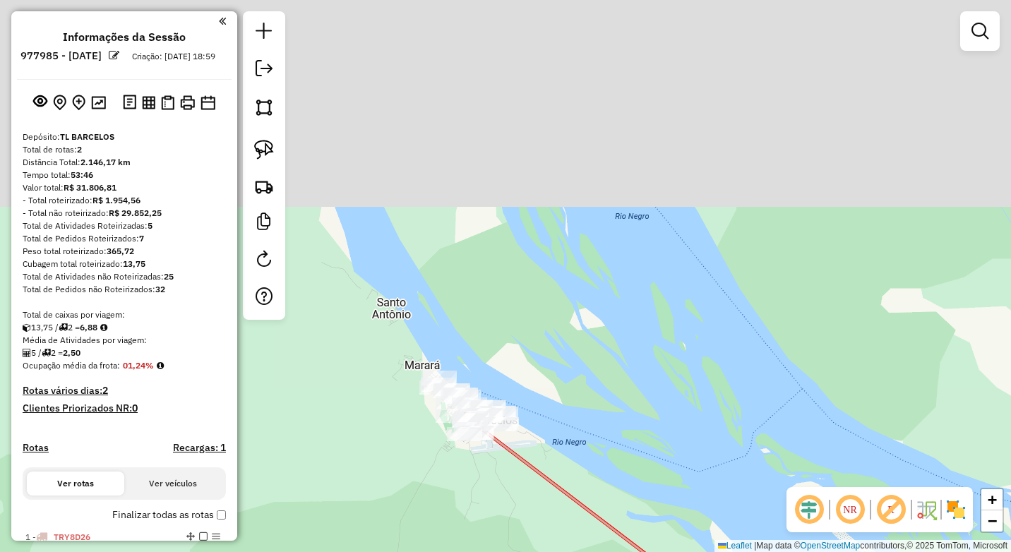
click at [446, 488] on div "Janela de atendimento Grade de atendimento Capacidade Transportadoras Veículos …" at bounding box center [505, 276] width 1011 height 552
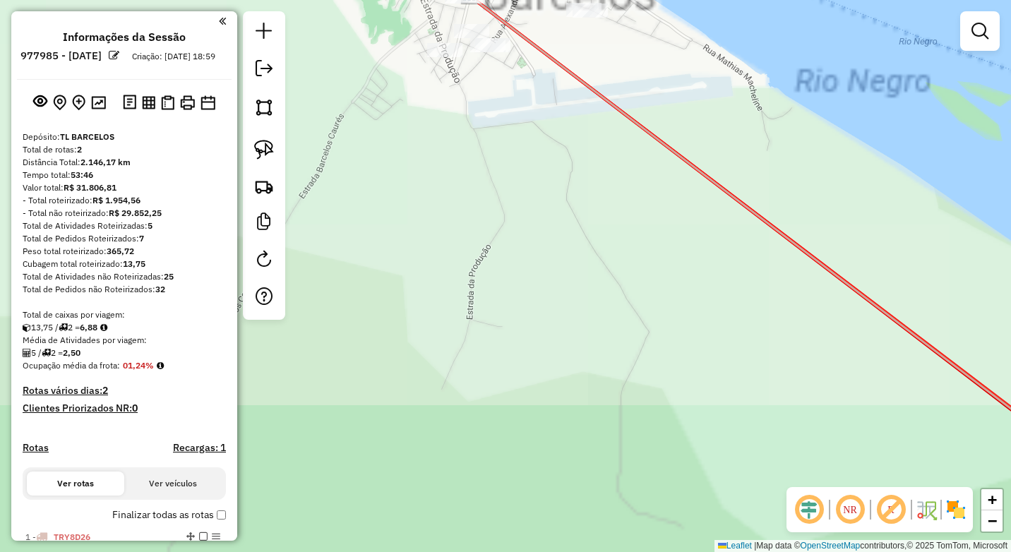
drag, startPoint x: 462, startPoint y: 388, endPoint x: 460, endPoint y: 415, distance: 27.7
click at [461, 447] on div "Janela de atendimento Grade de atendimento Capacidade Transportadoras Veículos …" at bounding box center [505, 276] width 1011 height 552
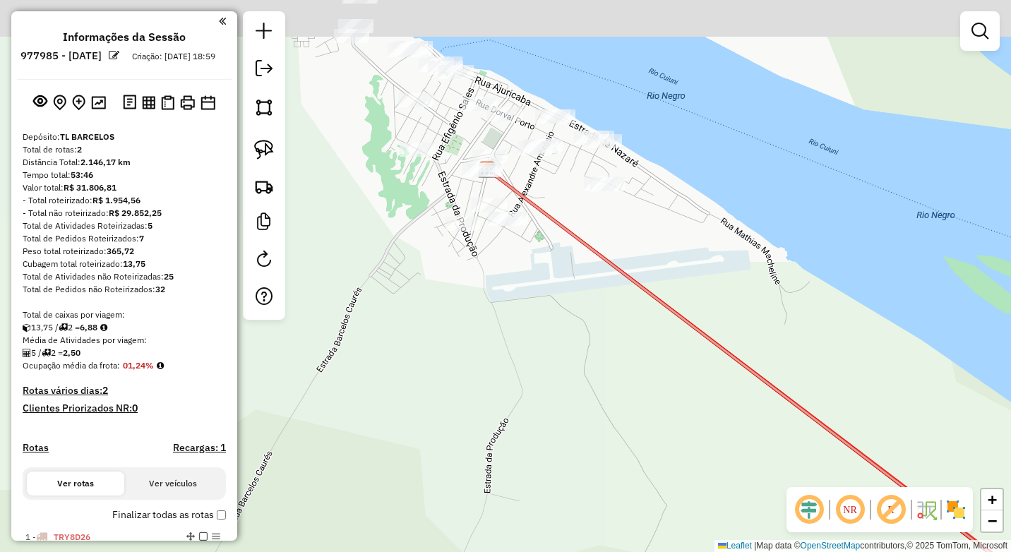
drag, startPoint x: 468, startPoint y: 335, endPoint x: 500, endPoint y: 496, distance: 163.4
click at [500, 496] on div "Janela de atendimento Grade de atendimento Capacidade Transportadoras Veículos …" at bounding box center [505, 276] width 1011 height 552
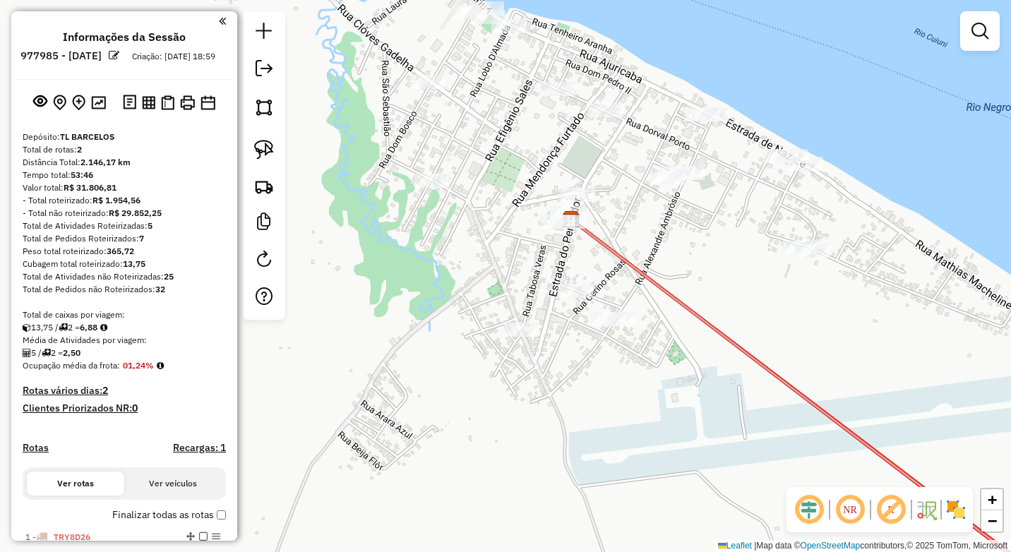
drag, startPoint x: 464, startPoint y: 249, endPoint x: 481, endPoint y: 376, distance: 127.6
click at [484, 407] on div "Janela de atendimento Grade de atendimento Capacidade Transportadoras Veículos …" at bounding box center [505, 276] width 1011 height 552
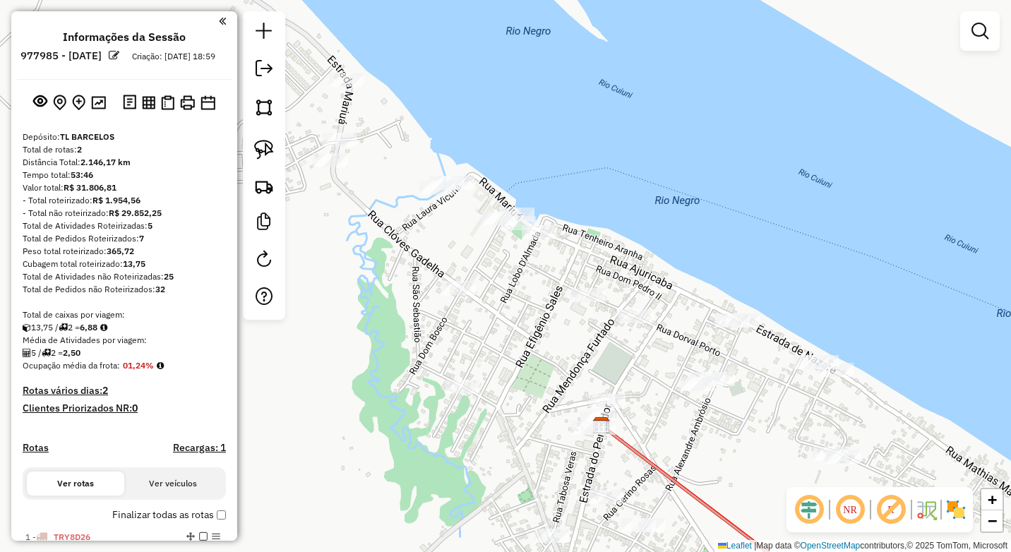
drag, startPoint x: 467, startPoint y: 342, endPoint x: 476, endPoint y: 390, distance: 48.7
click at [476, 390] on div "Janela de atendimento Grade de atendimento Capacidade Transportadoras Veículos …" at bounding box center [505, 276] width 1011 height 552
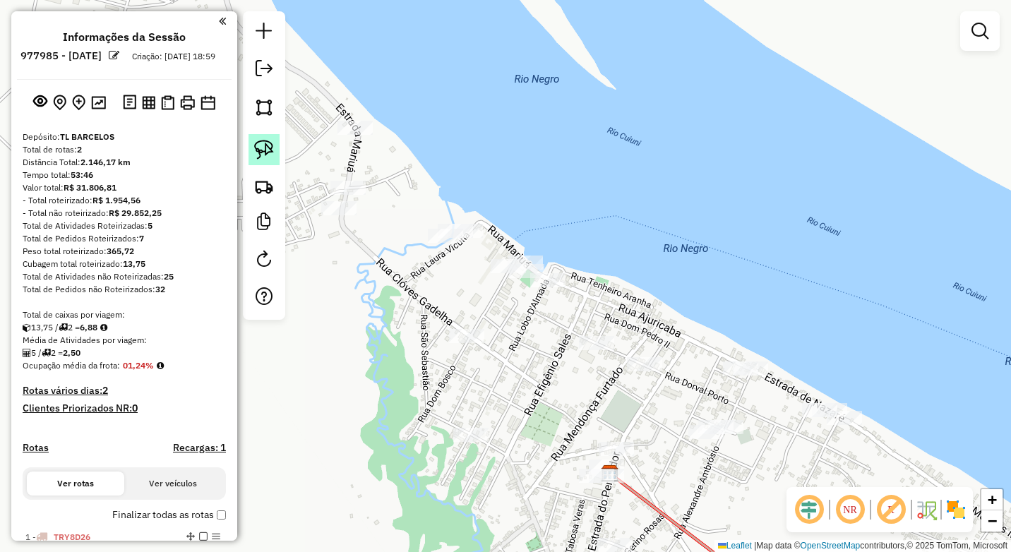
click at [256, 149] on img at bounding box center [264, 150] width 20 height 20
drag, startPoint x: 365, startPoint y: 109, endPoint x: 331, endPoint y: 145, distance: 48.9
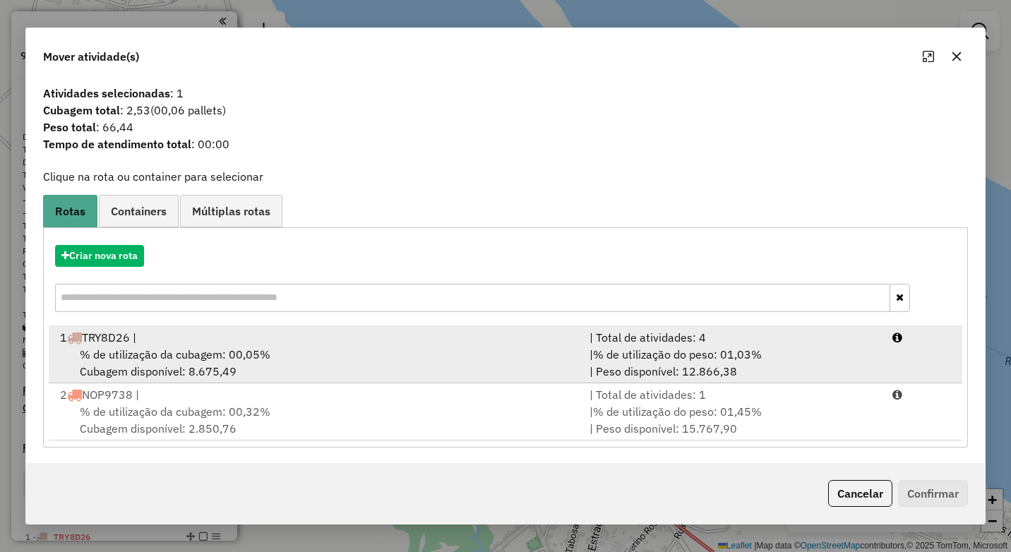
click at [277, 360] on div "% de utilização da cubagem: 00,05% Cubagem disponível: 8.675,49" at bounding box center [316, 363] width 529 height 34
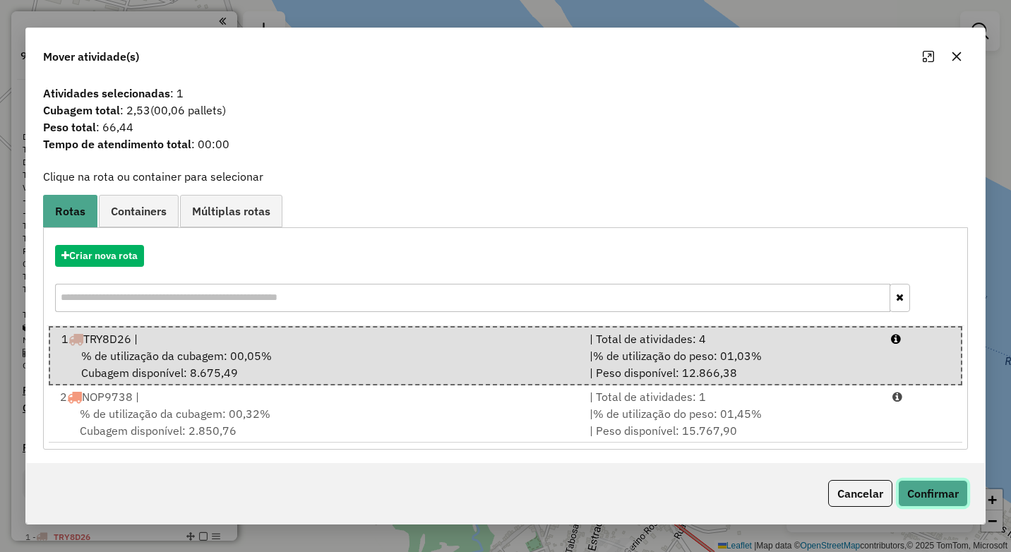
click at [932, 499] on button "Confirmar" at bounding box center [933, 493] width 70 height 27
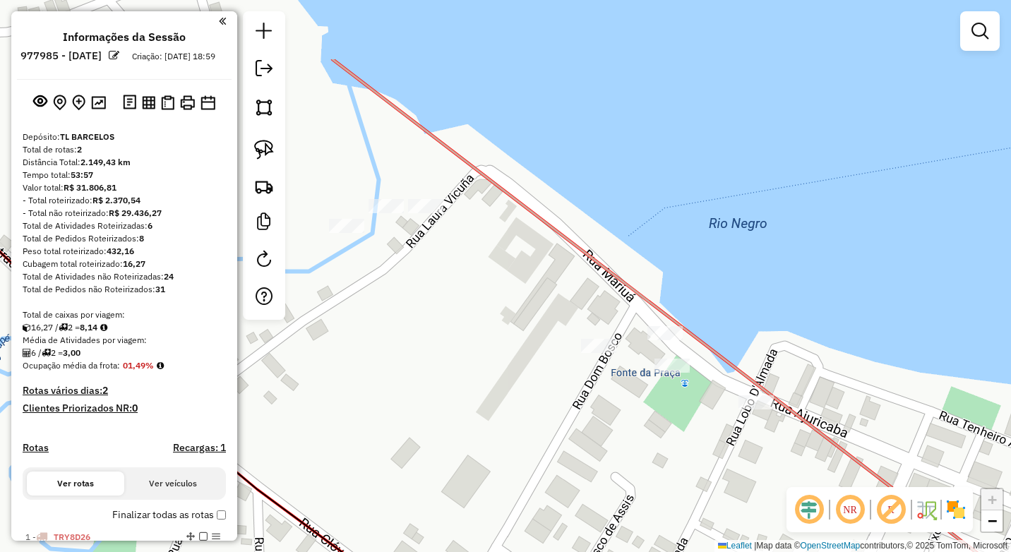
click at [492, 360] on div "Janela de atendimento Grade de atendimento Capacidade Transportadoras Veículos …" at bounding box center [505, 276] width 1011 height 552
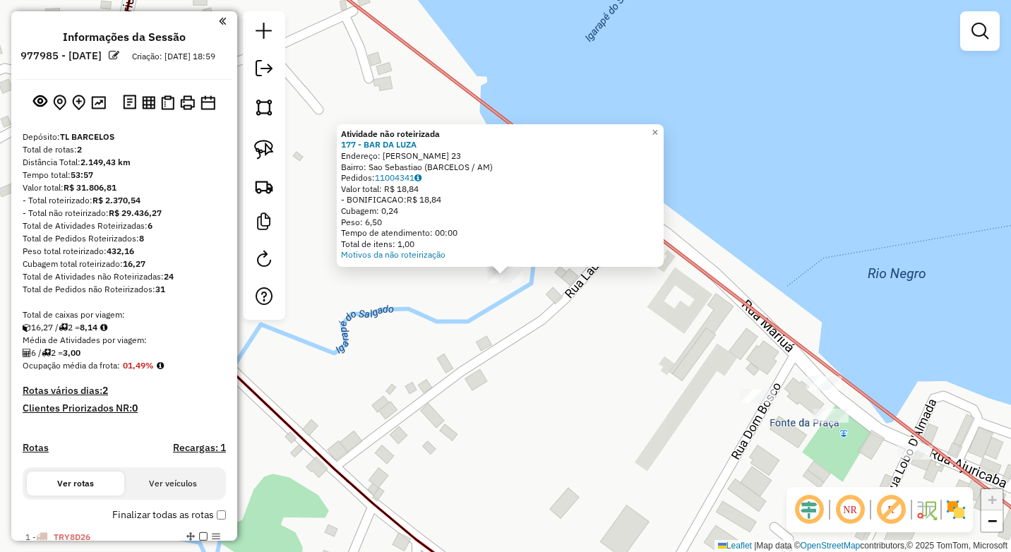
click at [391, 289] on div "Atividade não roteirizada 177 - BAR DA LUZA Endereço: Laura vicuna 23 Bairro: S…" at bounding box center [505, 276] width 1011 height 552
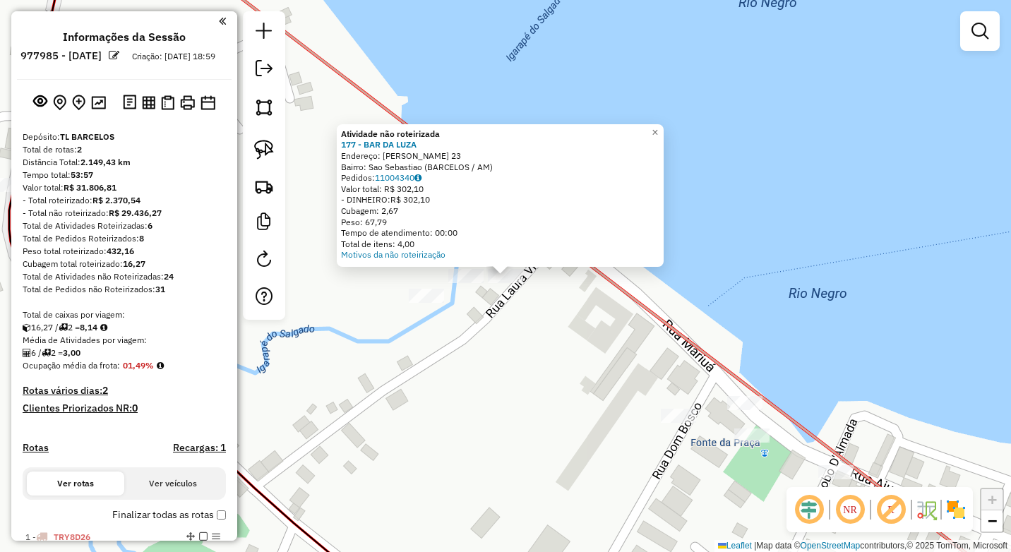
click at [408, 308] on div "Atividade não roteirizada 177 - BAR DA LUZA Endereço: Laura vicuna 23 Bairro: S…" at bounding box center [505, 276] width 1011 height 552
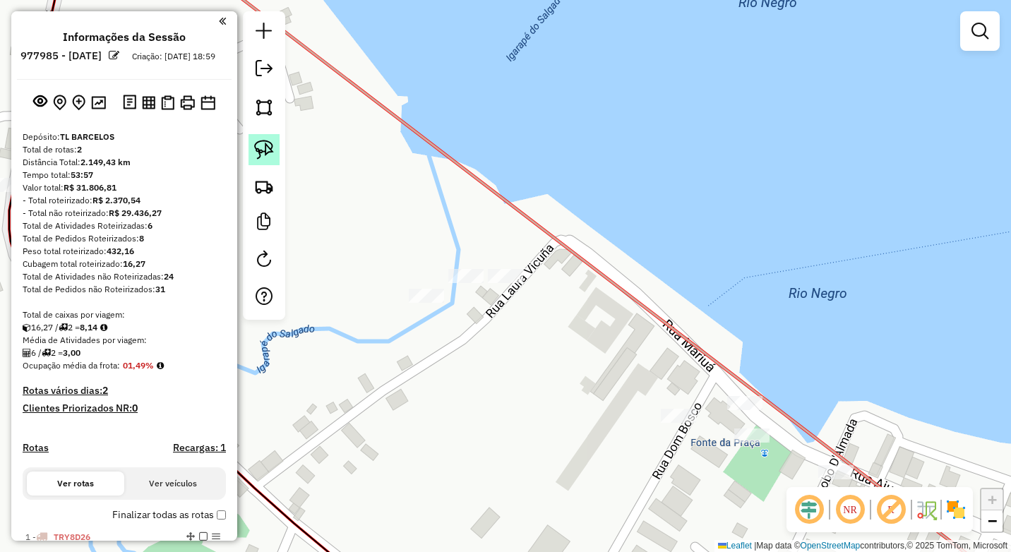
click at [269, 150] on img at bounding box center [264, 150] width 20 height 20
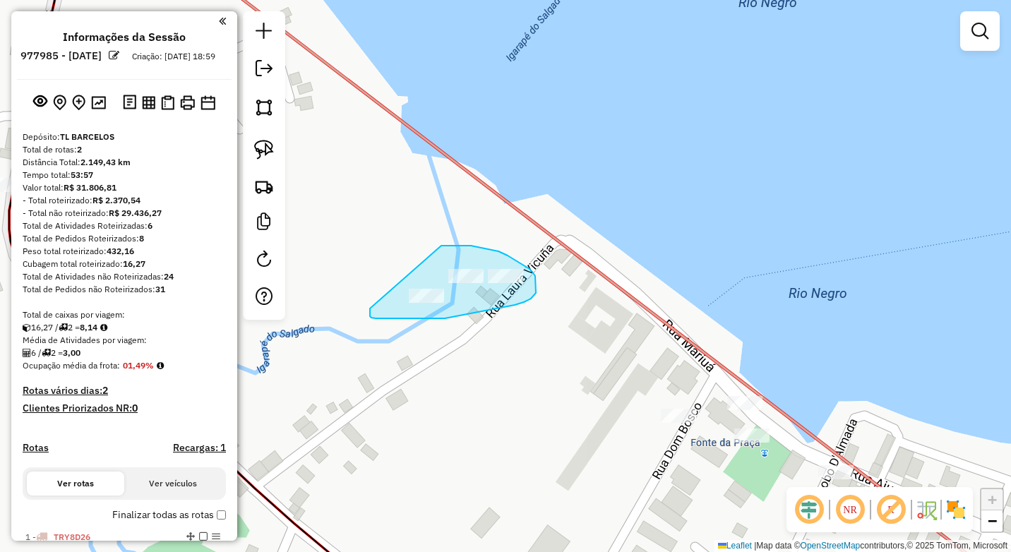
drag, startPoint x: 477, startPoint y: 247, endPoint x: 373, endPoint y: 306, distance: 119.5
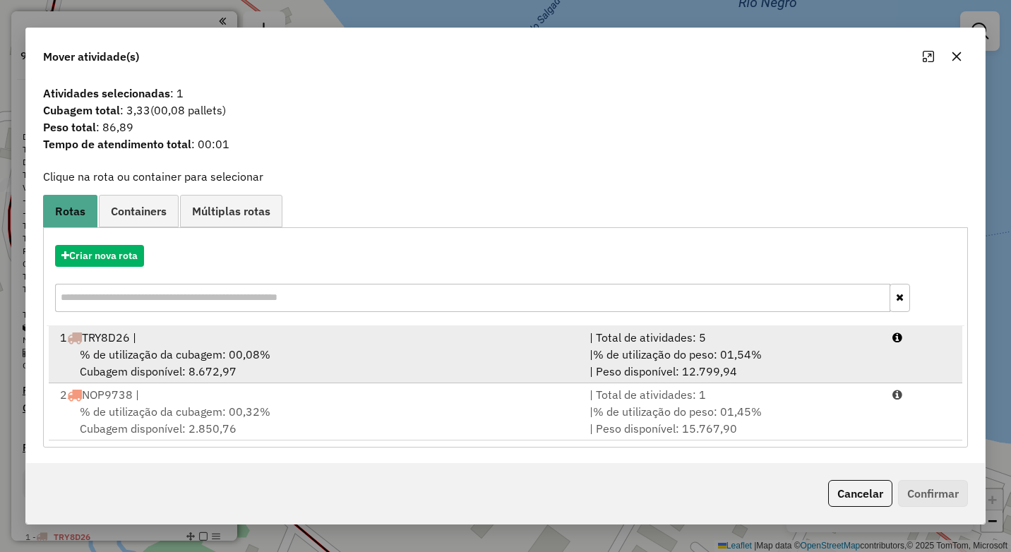
click at [335, 352] on div "% de utilização da cubagem: 00,08% Cubagem disponível: 8.672,97" at bounding box center [316, 363] width 529 height 34
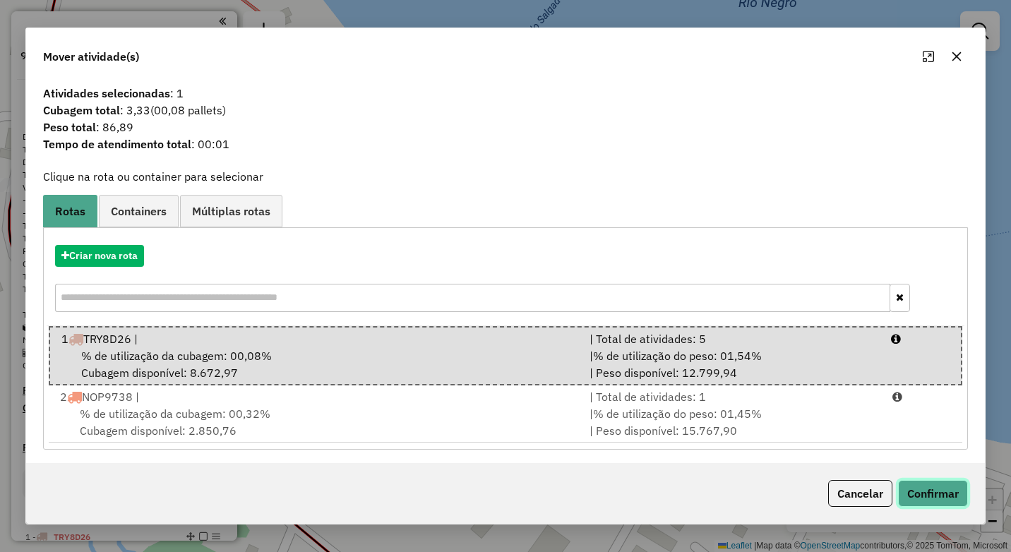
click at [935, 486] on button "Confirmar" at bounding box center [933, 493] width 70 height 27
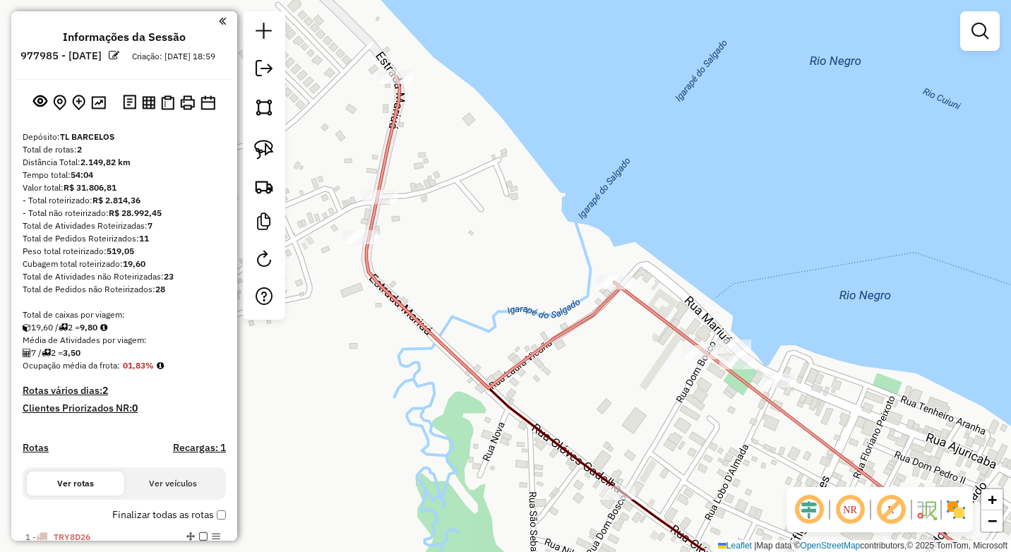
drag, startPoint x: 506, startPoint y: 434, endPoint x: 523, endPoint y: 272, distance: 163.2
click at [522, 272] on div "Janela de atendimento Grade de atendimento Capacidade Transportadoras Veículos …" at bounding box center [505, 276] width 1011 height 552
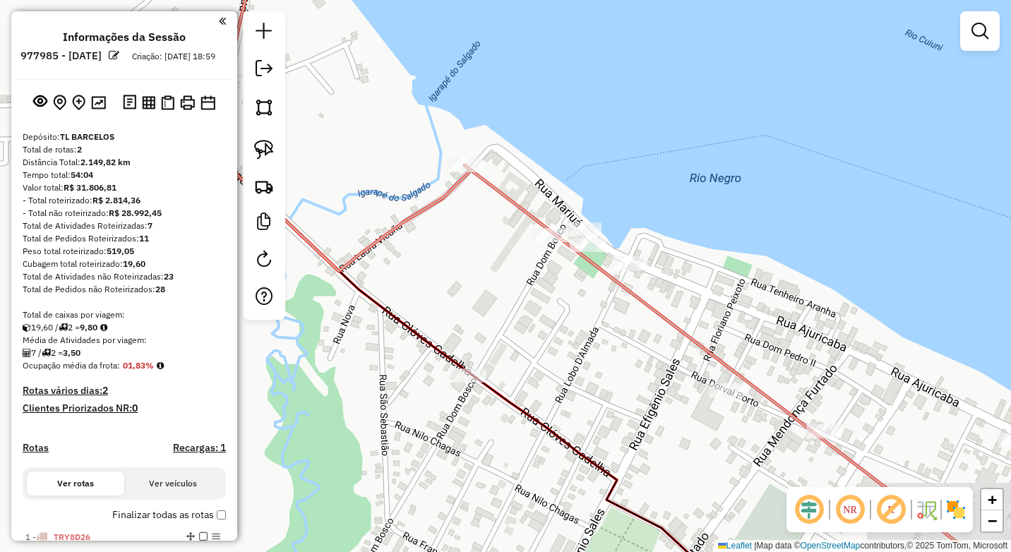
drag, startPoint x: 609, startPoint y: 338, endPoint x: 570, endPoint y: 353, distance: 40.9
click at [571, 354] on div "Janela de atendimento Grade de atendimento Capacidade Transportadoras Veículos …" at bounding box center [505, 276] width 1011 height 552
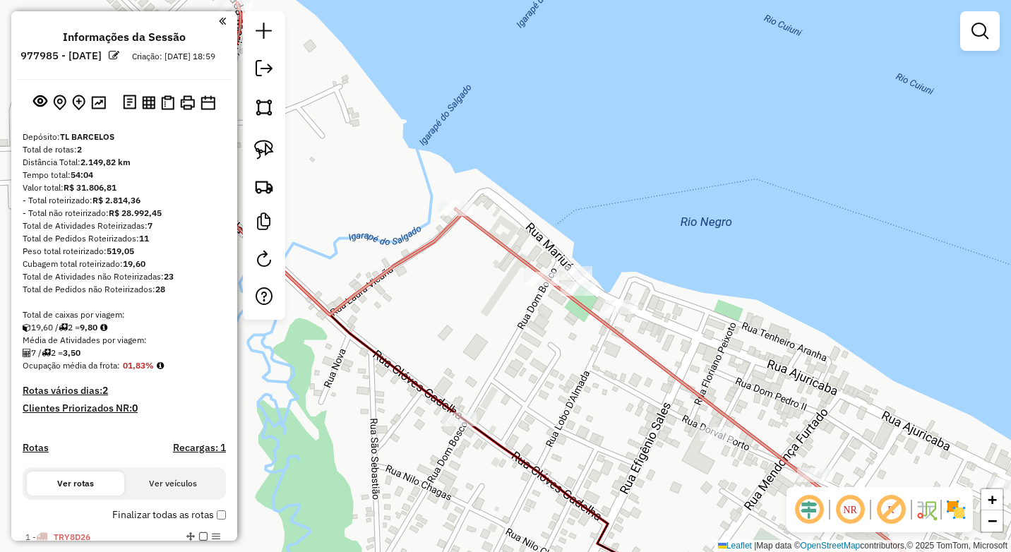
drag, startPoint x: 577, startPoint y: 358, endPoint x: 573, endPoint y: 312, distance: 46.2
click at [577, 357] on div "Janela de atendimento Grade de atendimento Capacidade Transportadoras Veículos …" at bounding box center [505, 276] width 1011 height 552
click at [270, 152] on img at bounding box center [264, 150] width 20 height 20
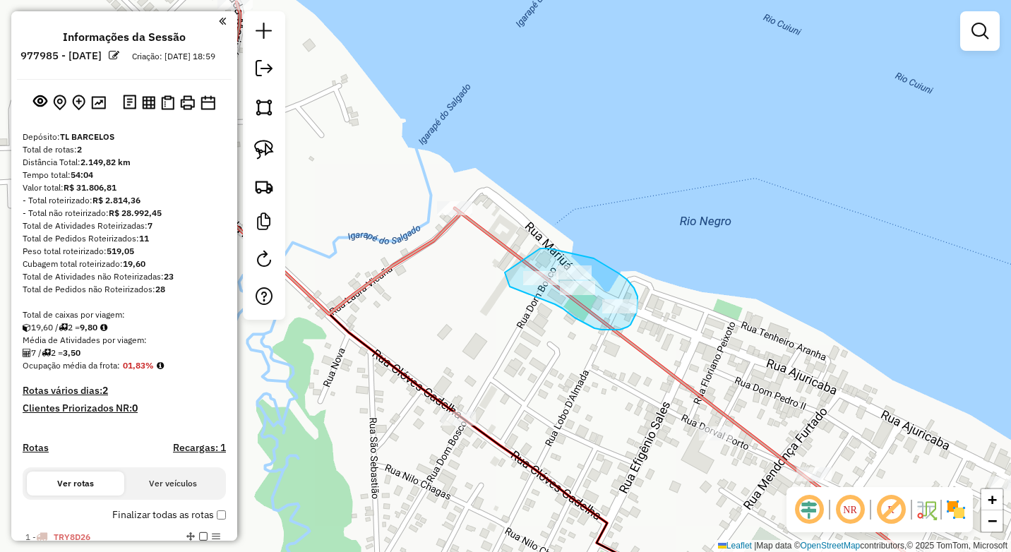
drag, startPoint x: 540, startPoint y: 248, endPoint x: 505, endPoint y: 272, distance: 42.7
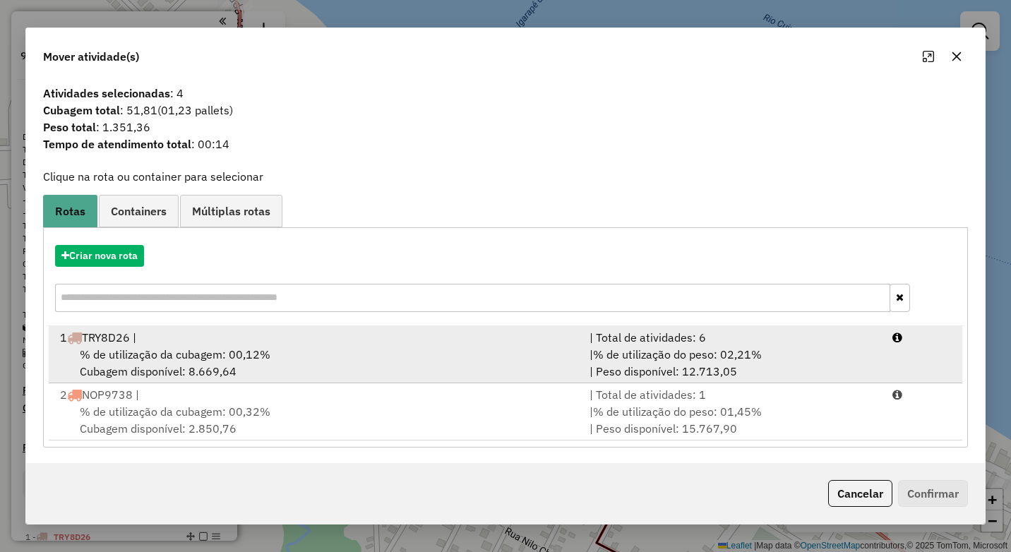
click at [417, 344] on div "1 TRY8D26 |" at bounding box center [316, 337] width 529 height 17
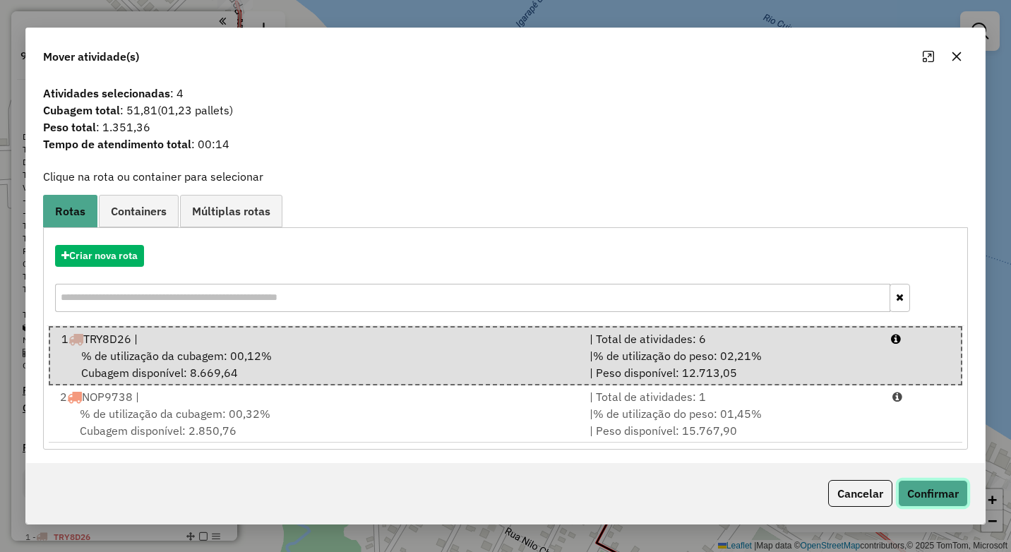
click at [939, 481] on button "Confirmar" at bounding box center [933, 493] width 70 height 27
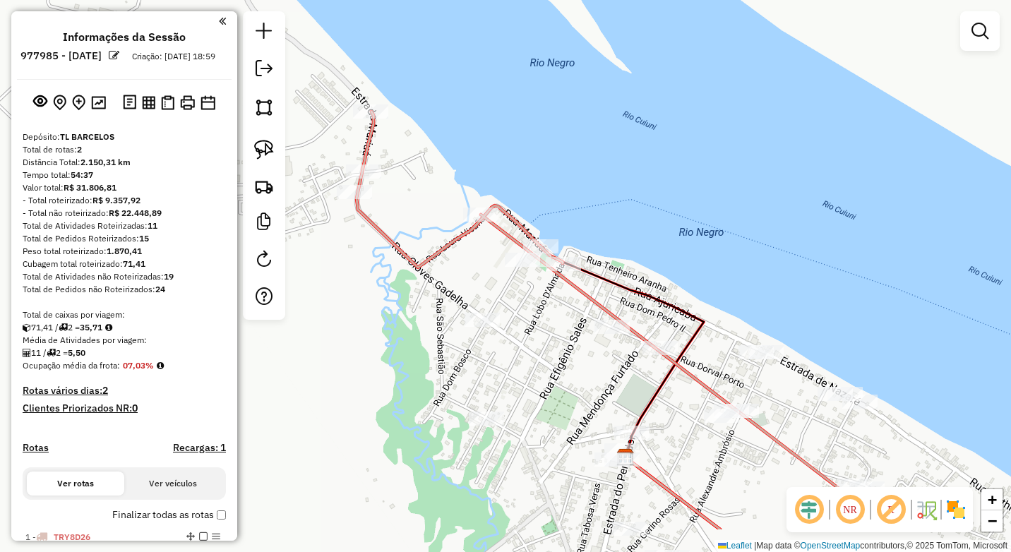
drag, startPoint x: 707, startPoint y: 452, endPoint x: 617, endPoint y: 367, distance: 123.9
click at [617, 368] on div "Janela de atendimento Grade de atendimento Capacidade Transportadoras Veículos …" at bounding box center [505, 276] width 1011 height 552
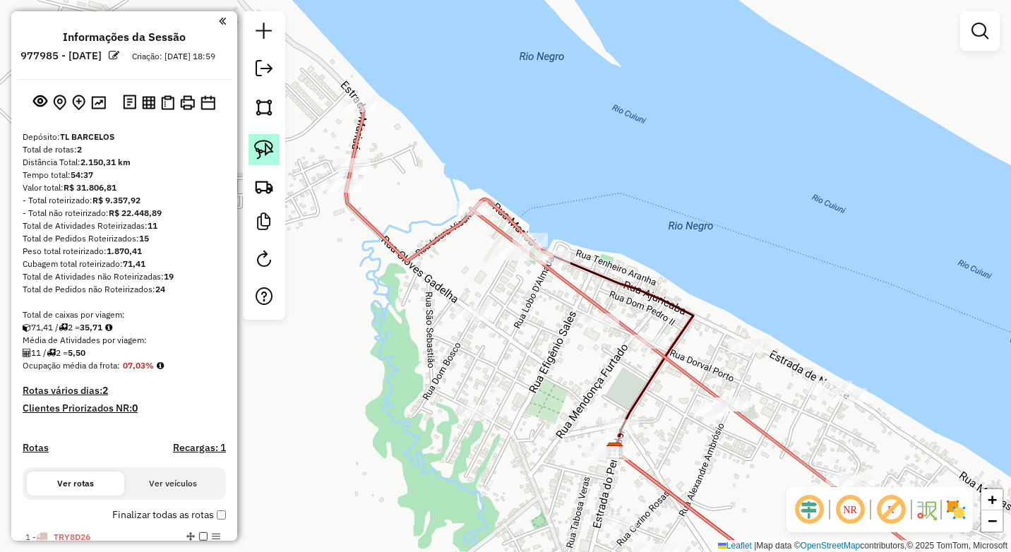
click at [268, 150] on img at bounding box center [264, 150] width 20 height 20
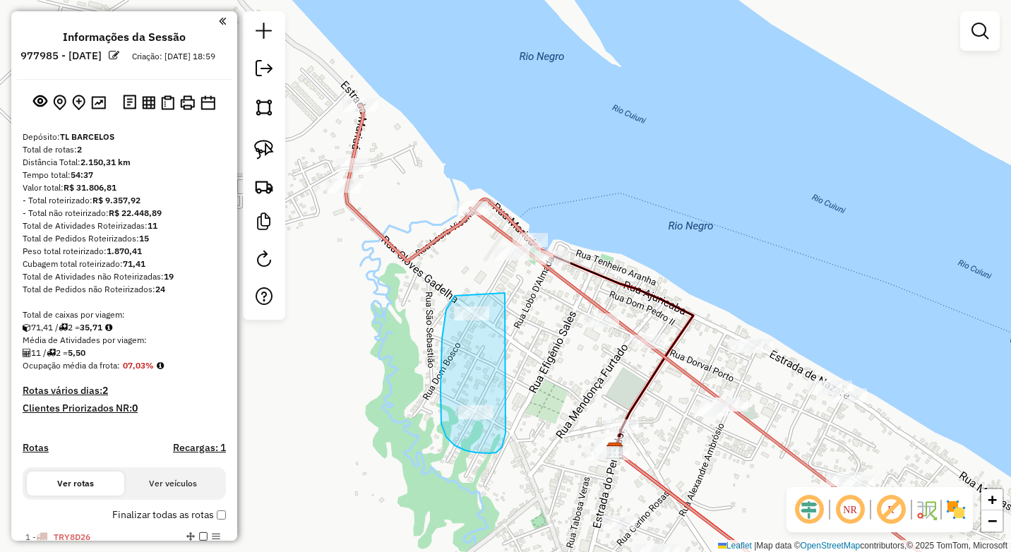
drag, startPoint x: 455, startPoint y: 296, endPoint x: 504, endPoint y: 292, distance: 49.6
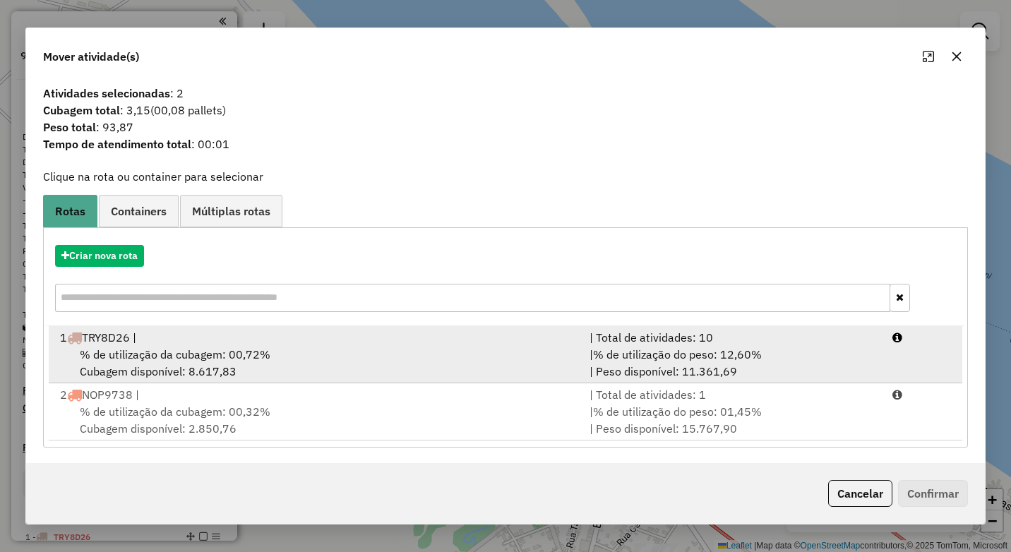
click at [385, 347] on div "% de utilização da cubagem: 00,72% Cubagem disponível: 8.617,83" at bounding box center [316, 363] width 529 height 34
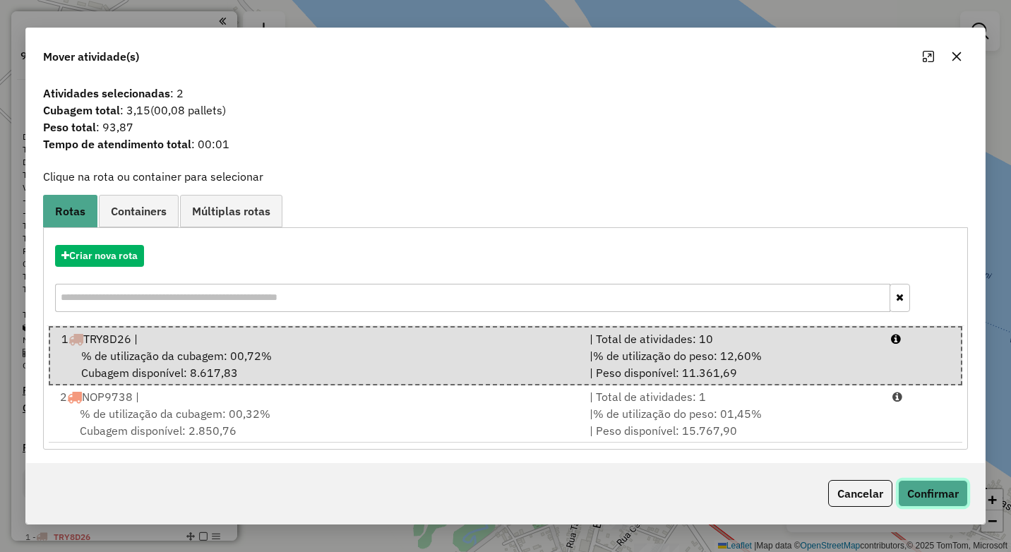
click at [929, 488] on button "Confirmar" at bounding box center [933, 493] width 70 height 27
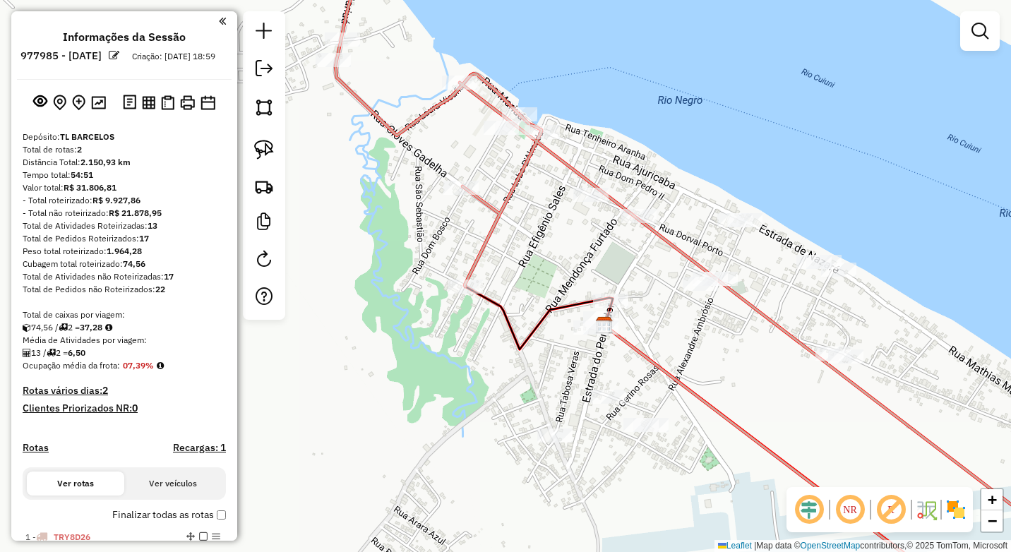
drag, startPoint x: 270, startPoint y: 147, endPoint x: 313, endPoint y: 164, distance: 45.6
click at [270, 147] on img at bounding box center [264, 150] width 20 height 20
drag, startPoint x: 573, startPoint y: 178, endPoint x: 580, endPoint y: 176, distance: 7.9
click at [275, 150] on link at bounding box center [263, 149] width 31 height 31
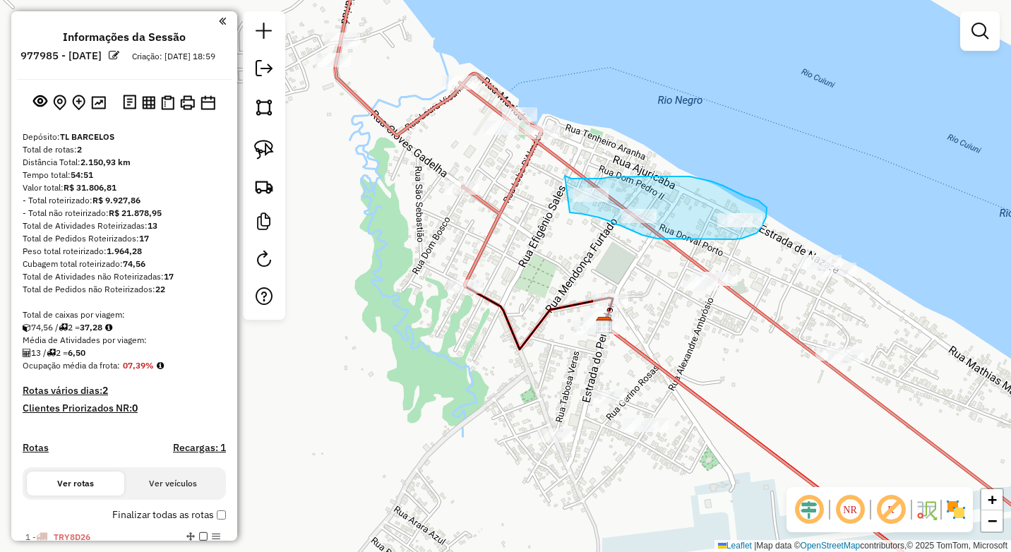
drag, startPoint x: 565, startPoint y: 176, endPoint x: 570, endPoint y: 212, distance: 37.0
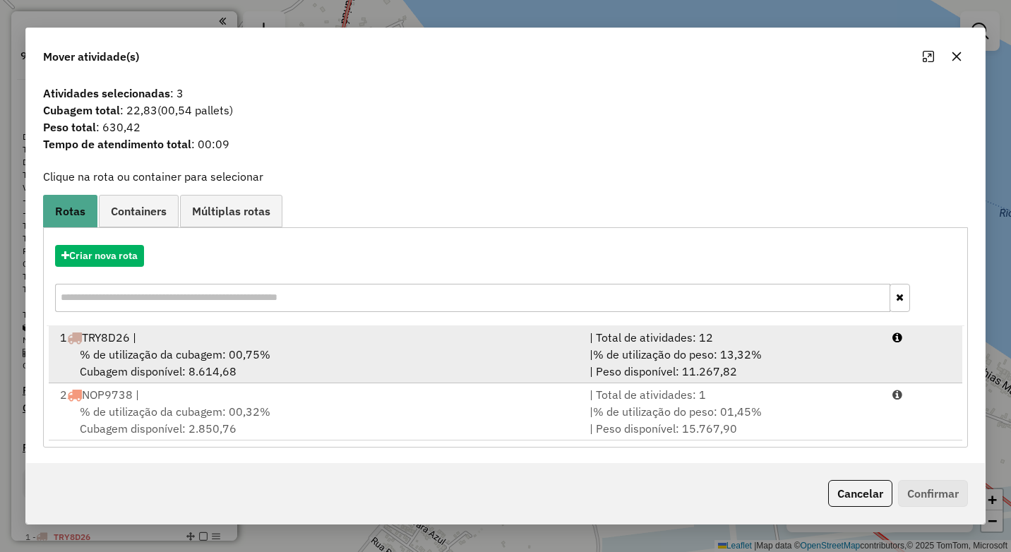
click at [297, 351] on div "% de utilização da cubagem: 00,75% Cubagem disponível: 8.614,68" at bounding box center [316, 363] width 529 height 34
click at [465, 357] on div "% de utilização da cubagem: 00,75% Cubagem disponível: 8.614,68" at bounding box center [317, 364] width 528 height 34
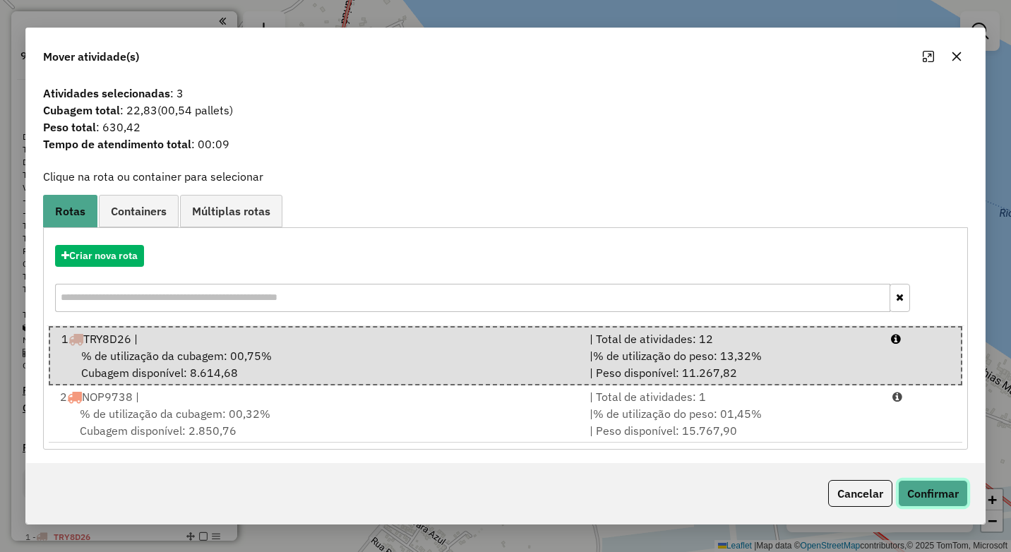
click at [925, 491] on button "Confirmar" at bounding box center [933, 493] width 70 height 27
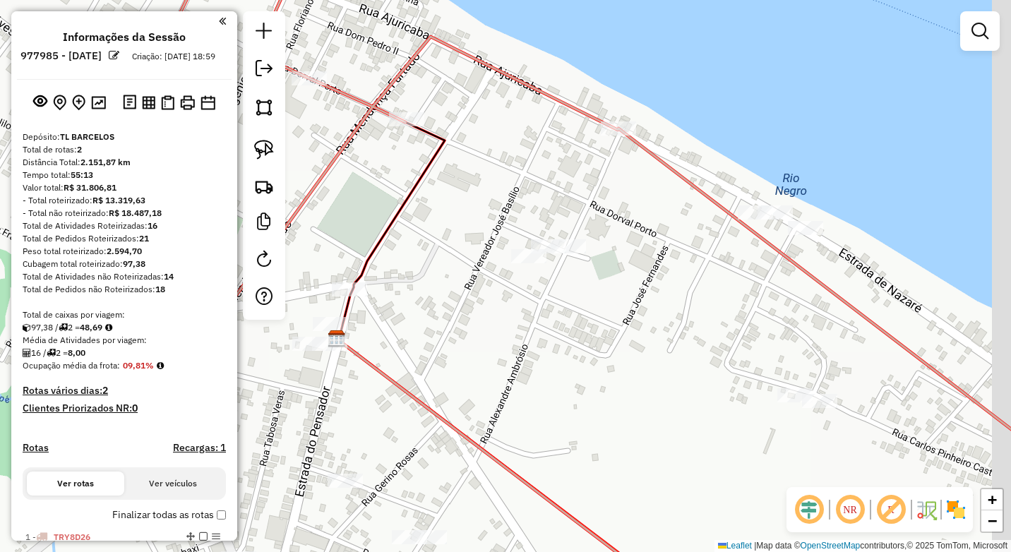
drag, startPoint x: 780, startPoint y: 295, endPoint x: 735, endPoint y: 288, distance: 45.7
click at [738, 291] on div "Janela de atendimento Grade de atendimento Capacidade Transportadoras Veículos …" at bounding box center [505, 276] width 1011 height 552
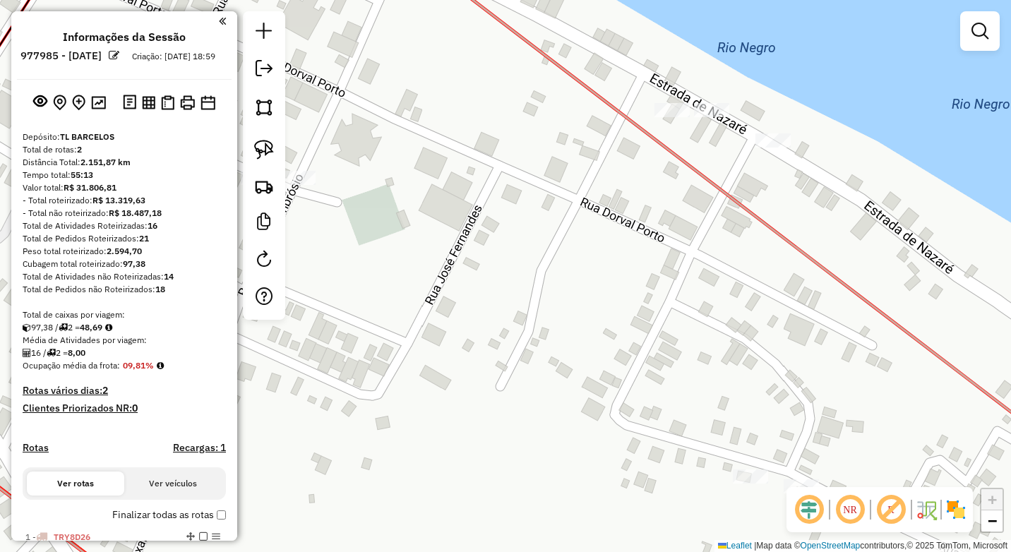
drag, startPoint x: 270, startPoint y: 144, endPoint x: 331, endPoint y: 145, distance: 61.4
click at [270, 144] on img at bounding box center [264, 150] width 20 height 20
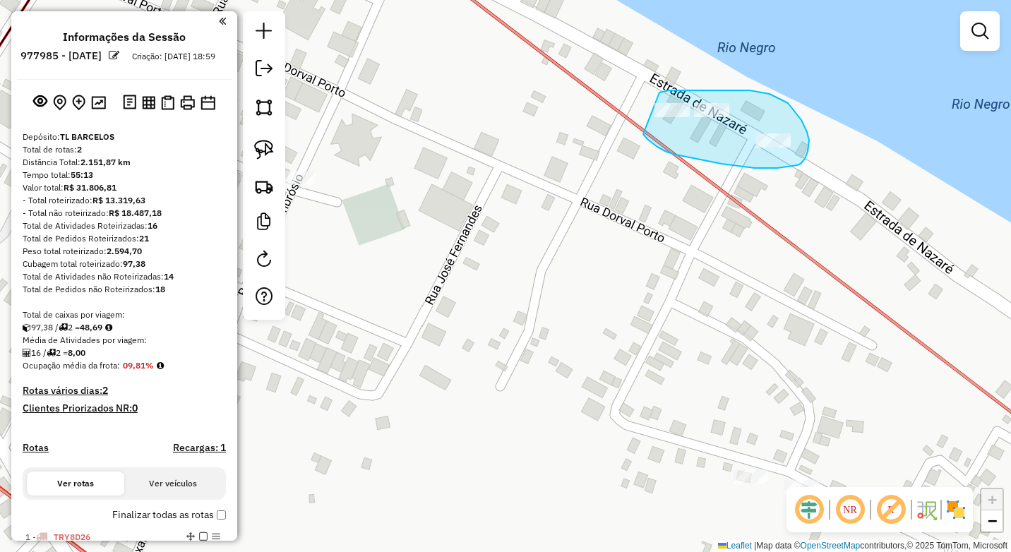
drag, startPoint x: 659, startPoint y: 92, endPoint x: 643, endPoint y: 134, distance: 44.7
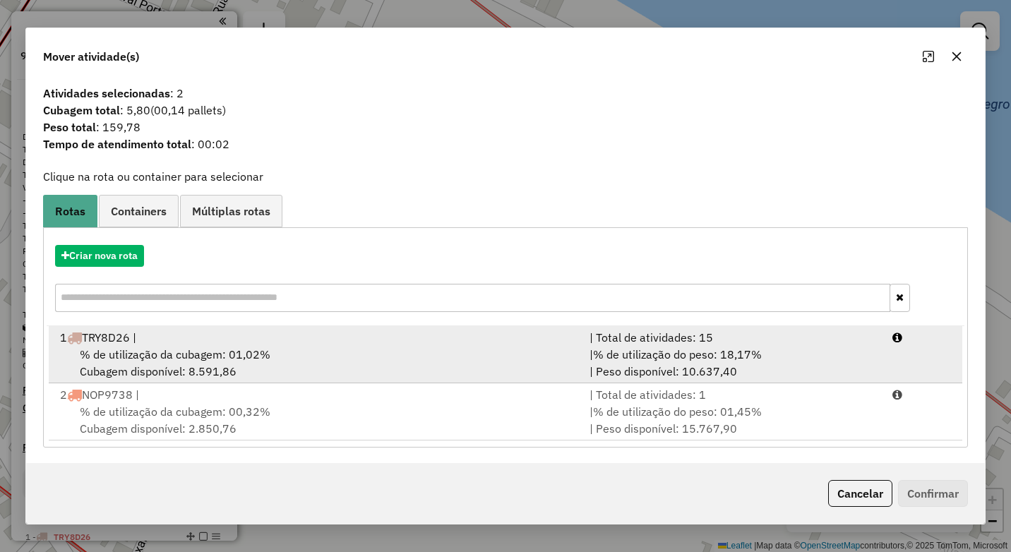
click at [332, 356] on div "% de utilização da cubagem: 01,02% Cubagem disponível: 8.591,86" at bounding box center [316, 363] width 529 height 34
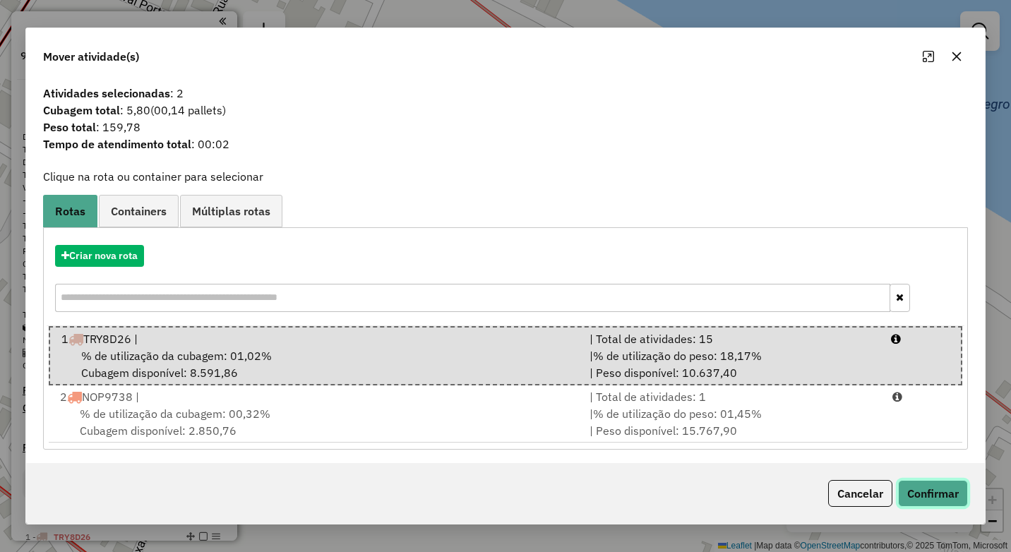
click at [923, 487] on button "Confirmar" at bounding box center [933, 493] width 70 height 27
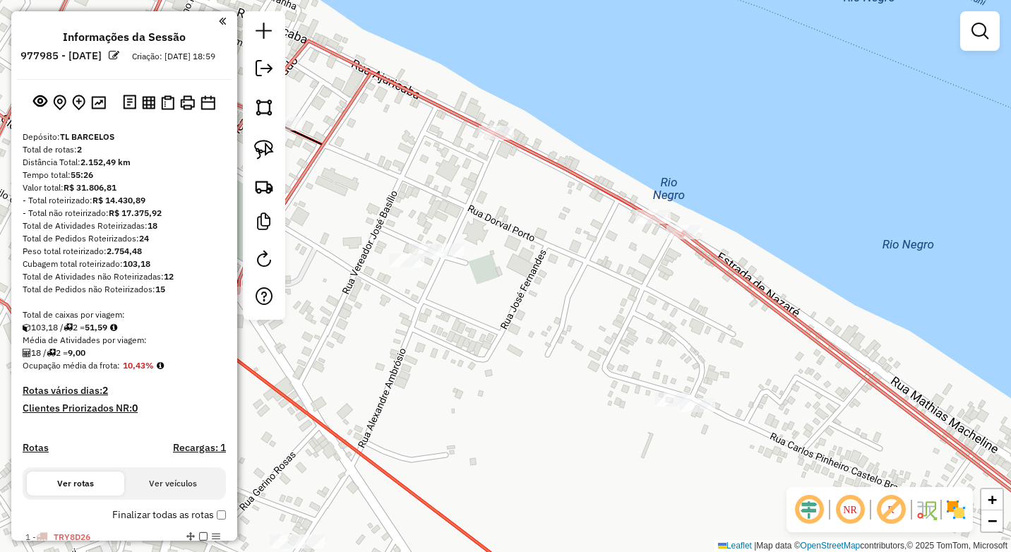
drag, startPoint x: 257, startPoint y: 153, endPoint x: 341, endPoint y: 200, distance: 96.1
click at [257, 153] on img at bounding box center [264, 150] width 20 height 20
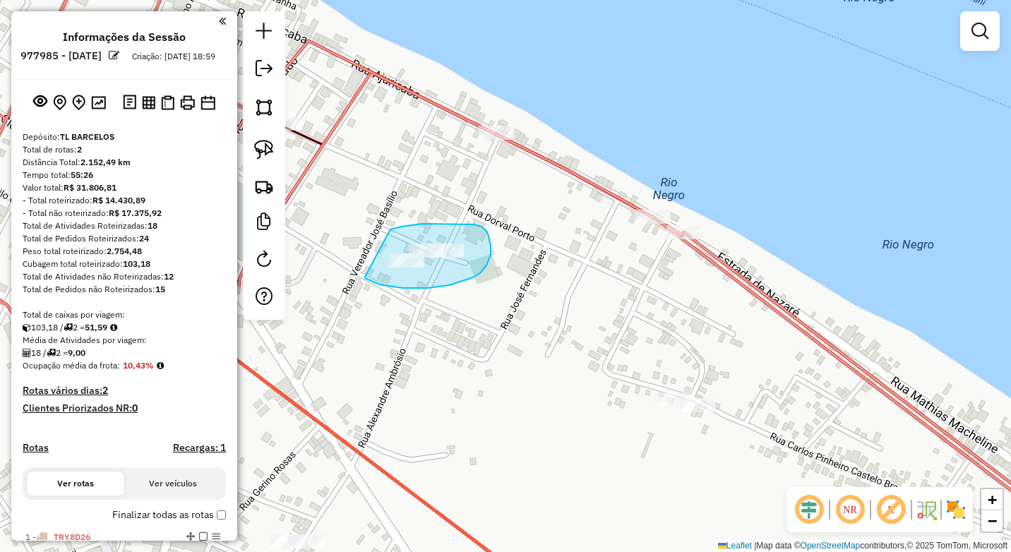
drag, startPoint x: 443, startPoint y: 224, endPoint x: 365, endPoint y: 275, distance: 92.8
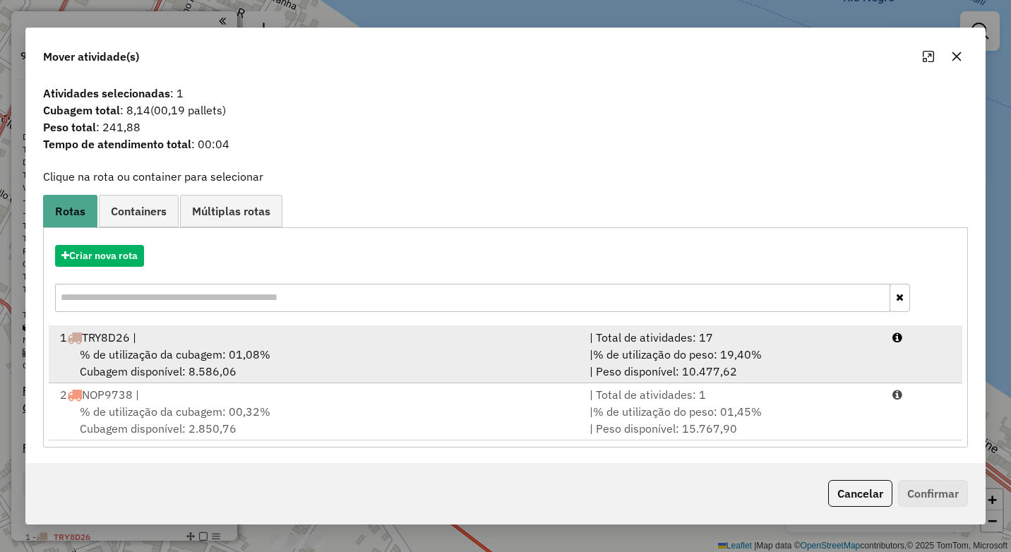
click at [328, 350] on div "% de utilização da cubagem: 01,08% Cubagem disponível: 8.586,06" at bounding box center [316, 363] width 529 height 34
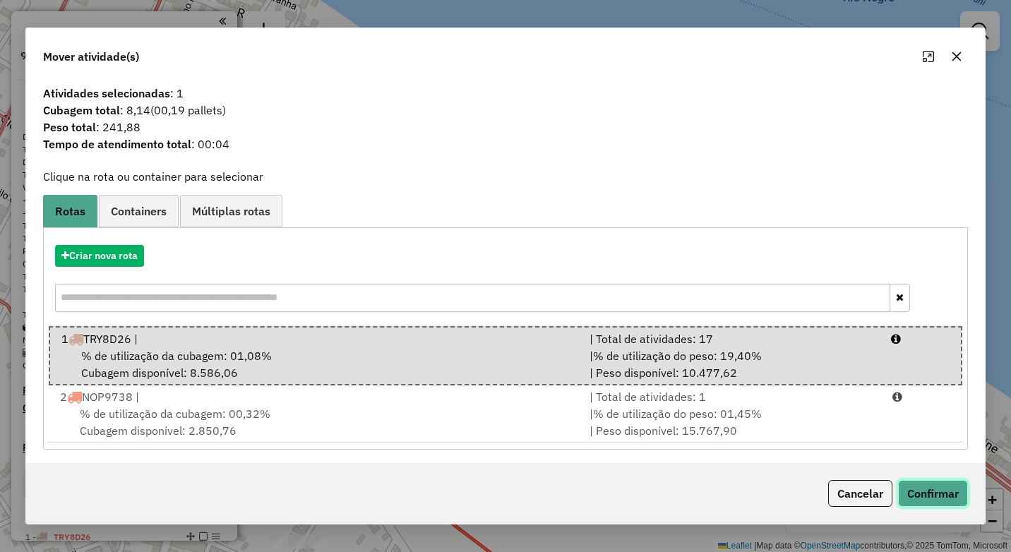
click at [928, 497] on button "Confirmar" at bounding box center [933, 493] width 70 height 27
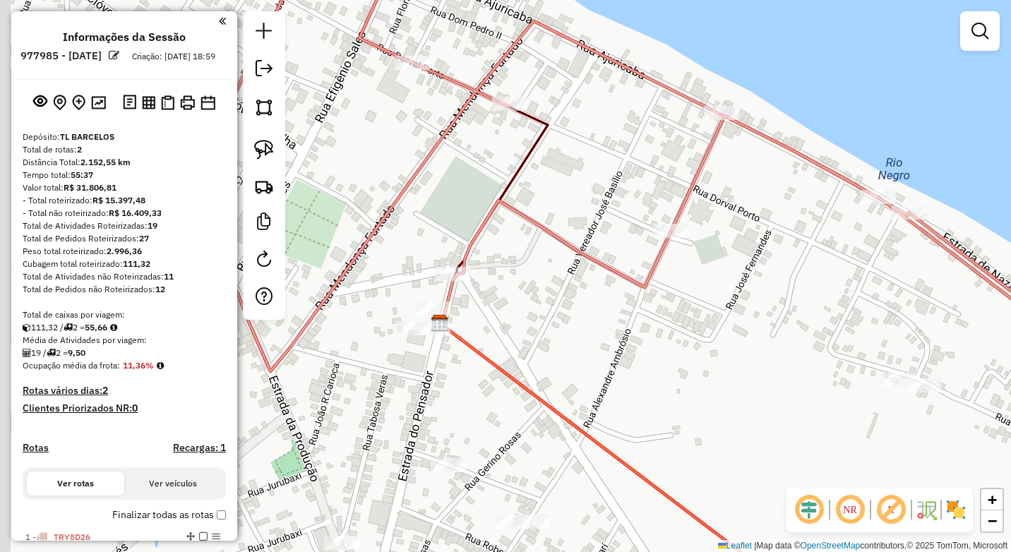
drag, startPoint x: 406, startPoint y: 351, endPoint x: 502, endPoint y: 336, distance: 97.1
click at [502, 336] on div "Janela de atendimento Grade de atendimento Capacidade Transportadoras Veículos …" at bounding box center [505, 276] width 1011 height 552
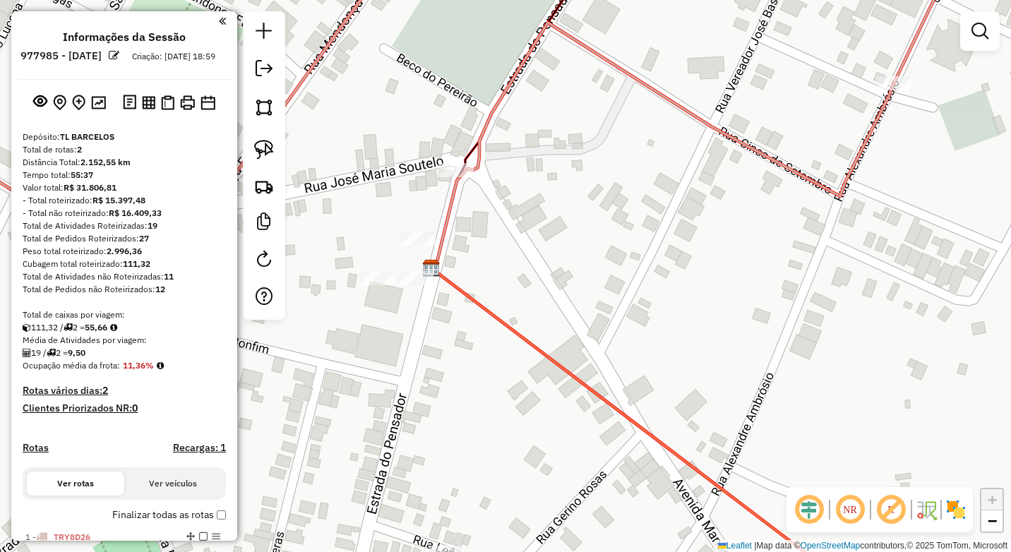
drag, startPoint x: 460, startPoint y: 359, endPoint x: 450, endPoint y: 260, distance: 99.3
click at [460, 342] on div "Janela de atendimento Grade de atendimento Capacidade Transportadoras Veículos …" at bounding box center [505, 276] width 1011 height 552
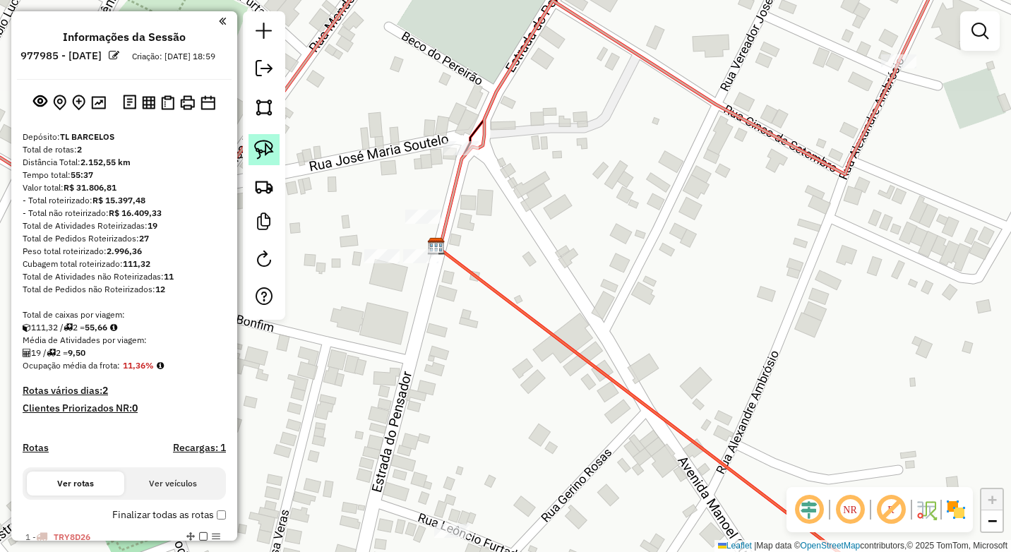
click at [265, 142] on img at bounding box center [264, 150] width 20 height 20
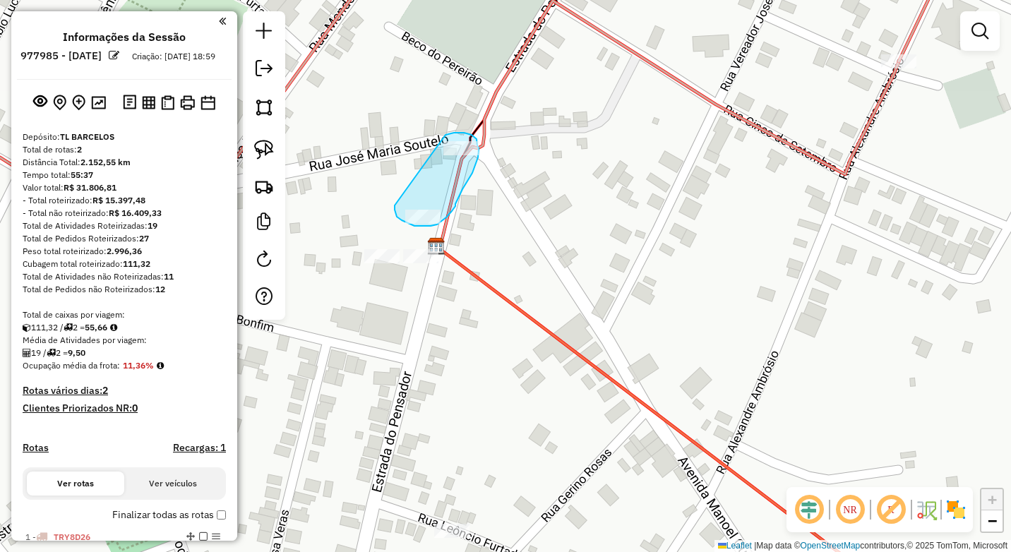
drag, startPoint x: 448, startPoint y: 133, endPoint x: 395, endPoint y: 205, distance: 89.8
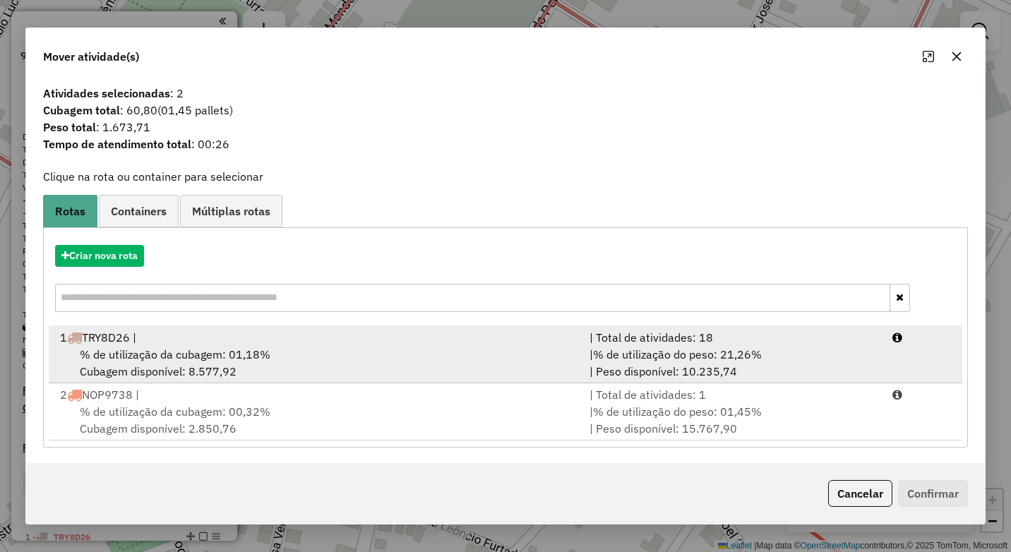
click at [326, 348] on div "% de utilização da cubagem: 01,18% Cubagem disponível: 8.577,92" at bounding box center [316, 363] width 529 height 34
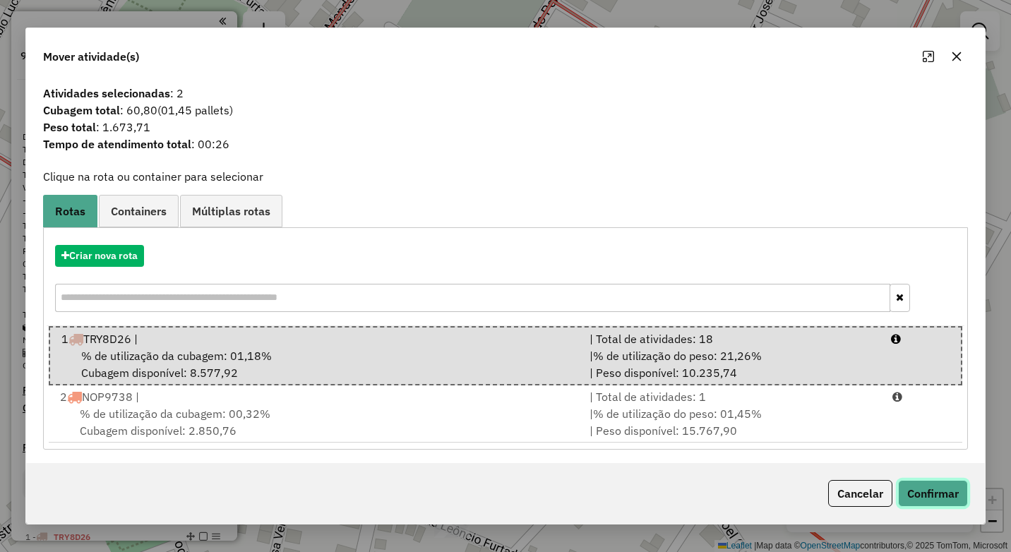
click at [925, 486] on button "Confirmar" at bounding box center [933, 493] width 70 height 27
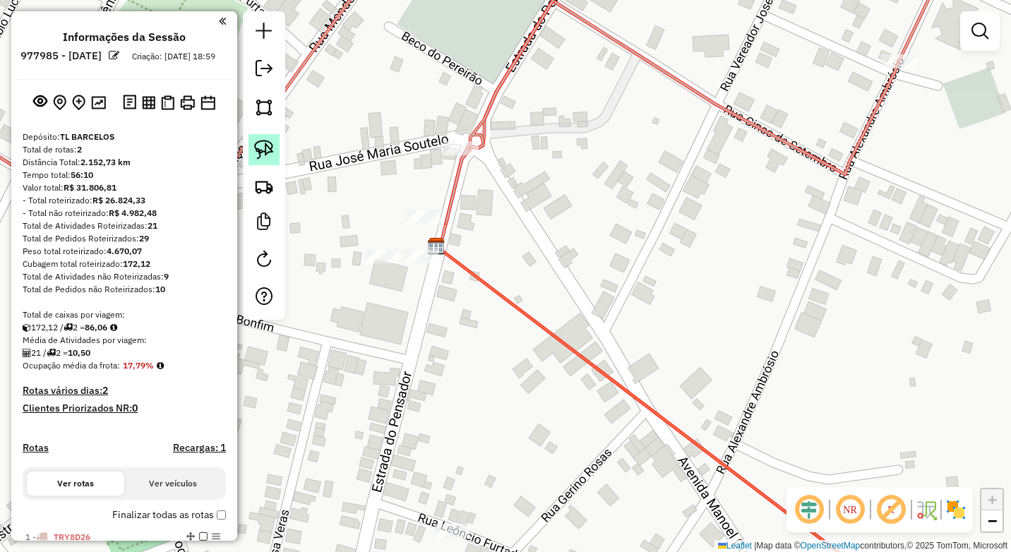
drag, startPoint x: 270, startPoint y: 153, endPoint x: 277, endPoint y: 162, distance: 11.5
click at [270, 153] on img at bounding box center [264, 150] width 20 height 20
drag, startPoint x: 378, startPoint y: 239, endPoint x: 354, endPoint y: 253, distance: 28.5
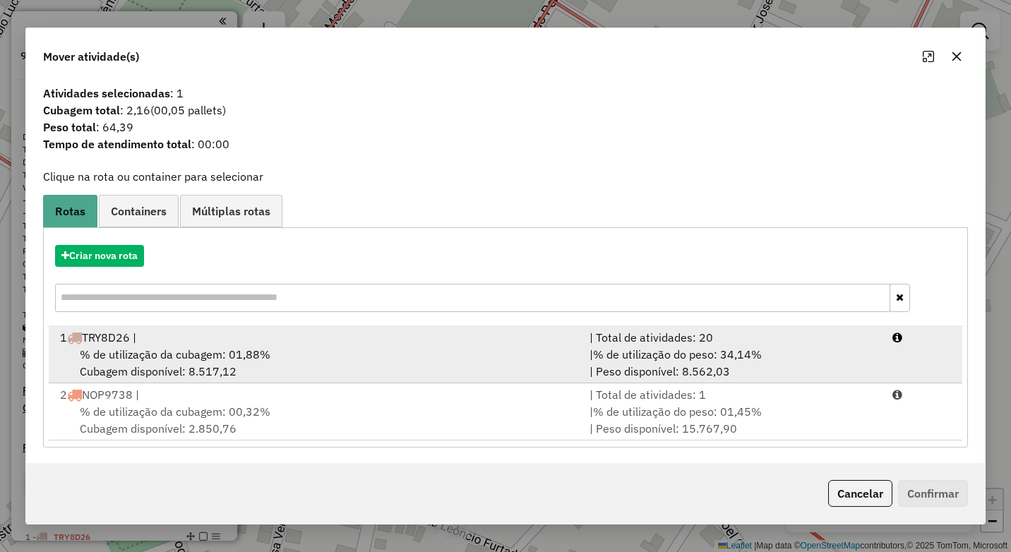
click at [370, 363] on div "% de utilização da cubagem: 01,88% Cubagem disponível: 8.517,12" at bounding box center [316, 363] width 529 height 34
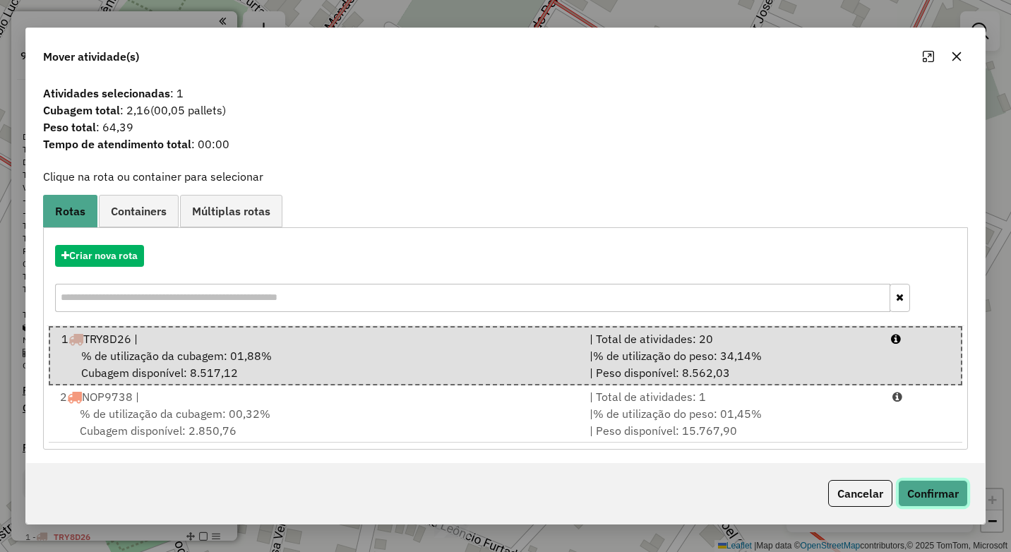
click at [933, 491] on button "Confirmar" at bounding box center [933, 493] width 70 height 27
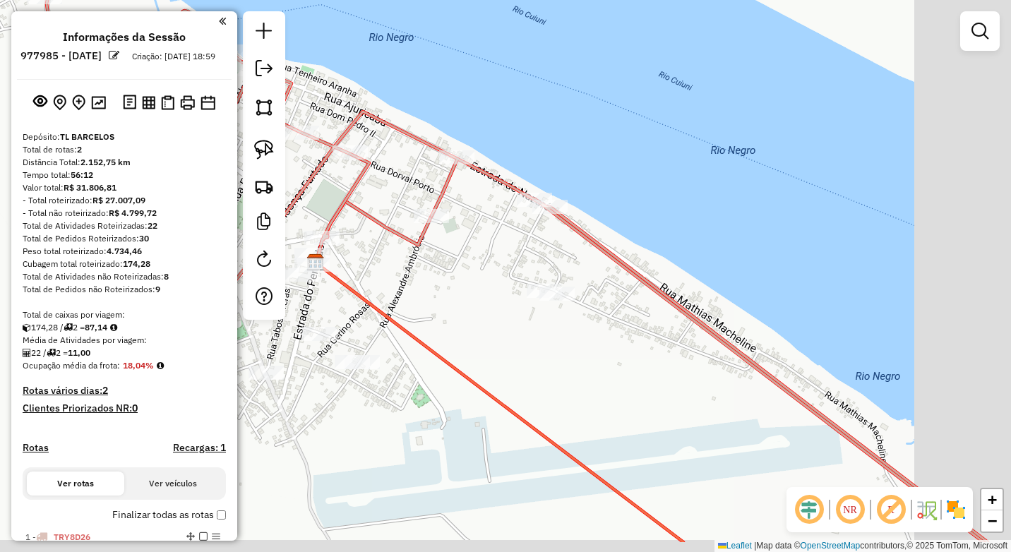
drag, startPoint x: 631, startPoint y: 412, endPoint x: 510, endPoint y: 343, distance: 139.1
click at [511, 345] on div "Janela de atendimento Grade de atendimento Capacidade Transportadoras Veículos …" at bounding box center [505, 276] width 1011 height 552
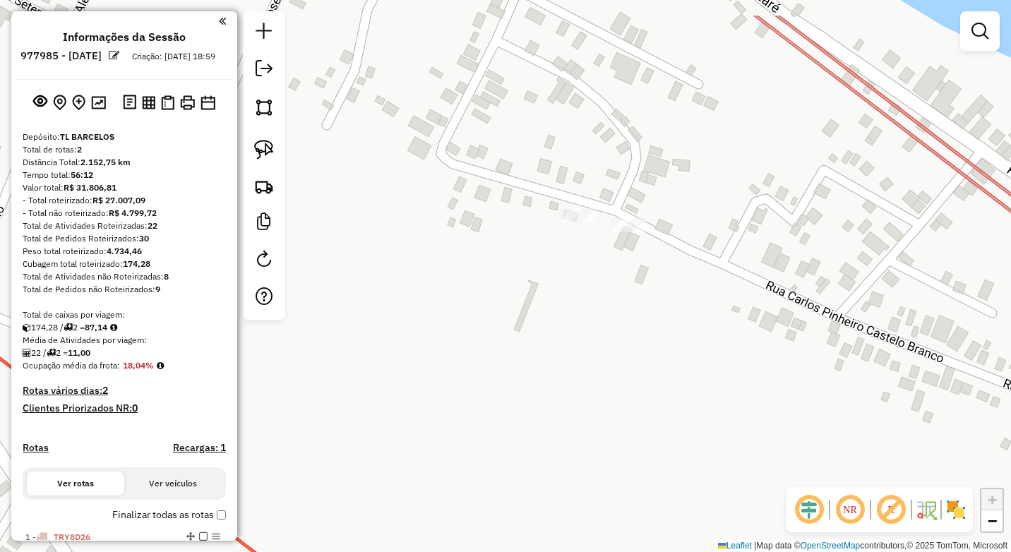
drag, startPoint x: 568, startPoint y: 350, endPoint x: 619, endPoint y: 216, distance: 143.7
click at [566, 333] on div "Janela de atendimento Grade de atendimento Capacidade Transportadoras Veículos …" at bounding box center [505, 276] width 1011 height 552
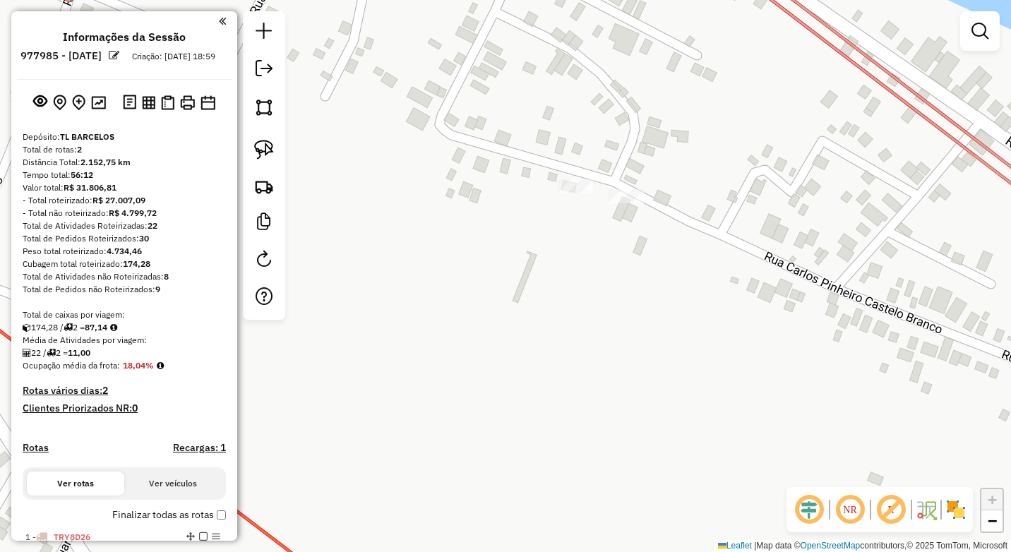
drag, startPoint x: 270, startPoint y: 145, endPoint x: 323, endPoint y: 153, distance: 53.5
click at [270, 145] on img at bounding box center [264, 150] width 20 height 20
drag, startPoint x: 563, startPoint y: 170, endPoint x: 551, endPoint y: 191, distance: 24.3
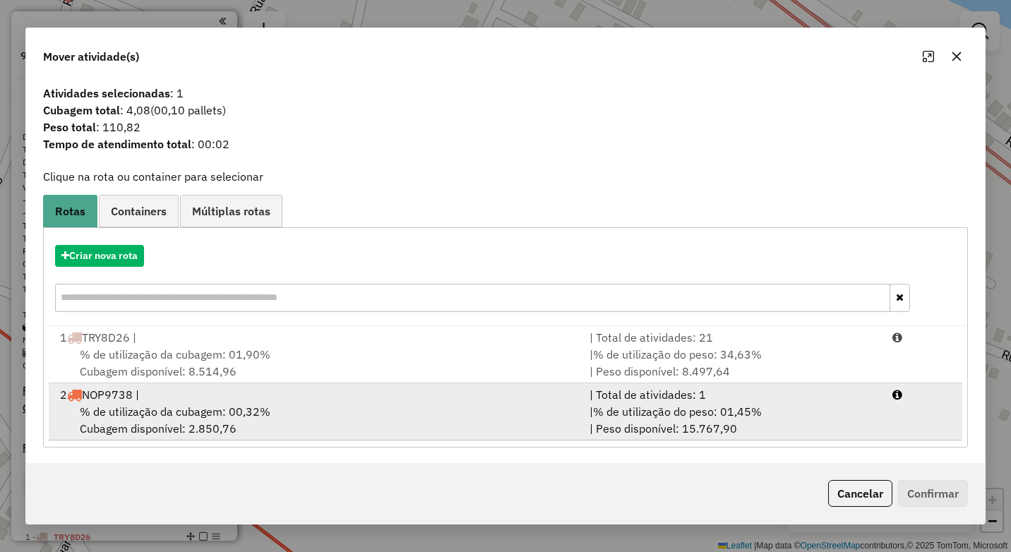
click at [370, 412] on div "% de utilização da cubagem: 00,32% Cubagem disponível: 2.850,76" at bounding box center [316, 420] width 529 height 34
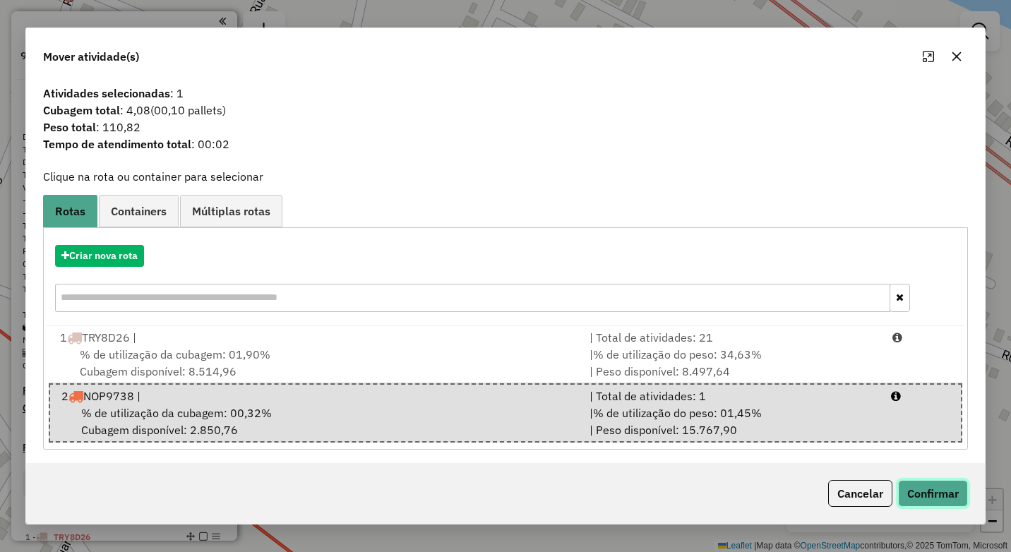
click at [927, 488] on button "Confirmar" at bounding box center [933, 493] width 70 height 27
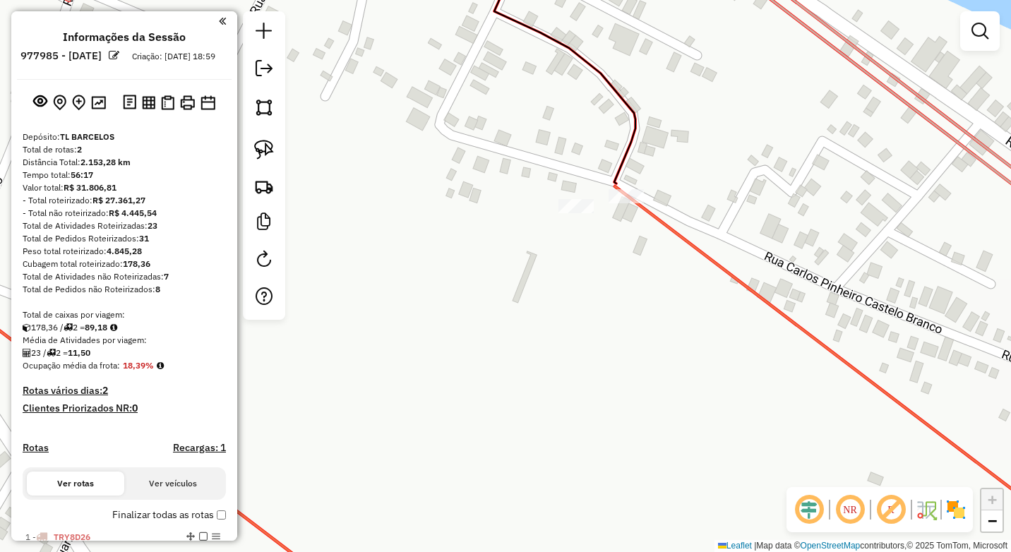
drag, startPoint x: 267, startPoint y: 156, endPoint x: 381, endPoint y: 172, distance: 115.4
click at [268, 155] on img at bounding box center [264, 150] width 20 height 20
drag, startPoint x: 640, startPoint y: 177, endPoint x: 628, endPoint y: 165, distance: 17.0
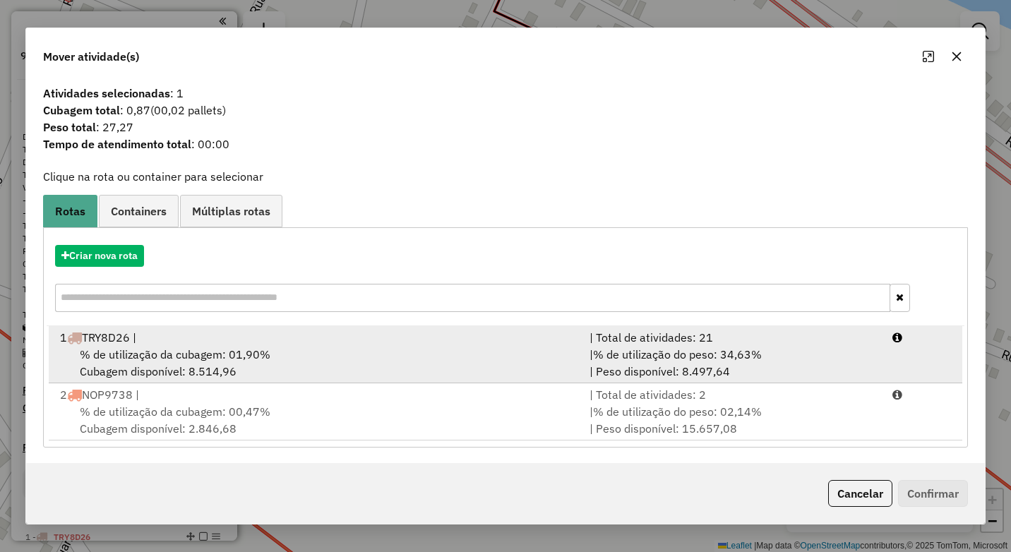
click at [366, 344] on div "1 TRY8D26 |" at bounding box center [316, 337] width 529 height 17
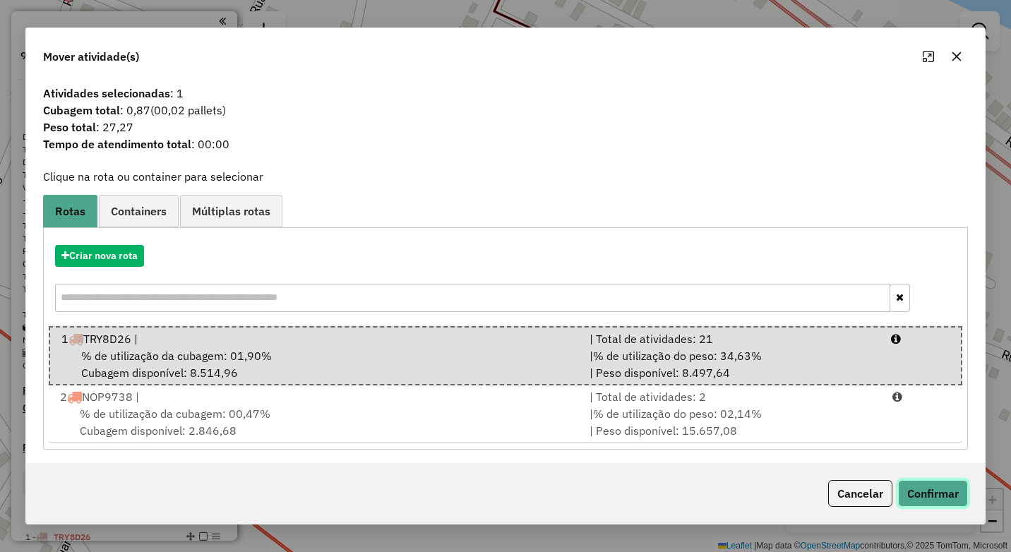
click at [933, 492] on button "Confirmar" at bounding box center [933, 493] width 70 height 27
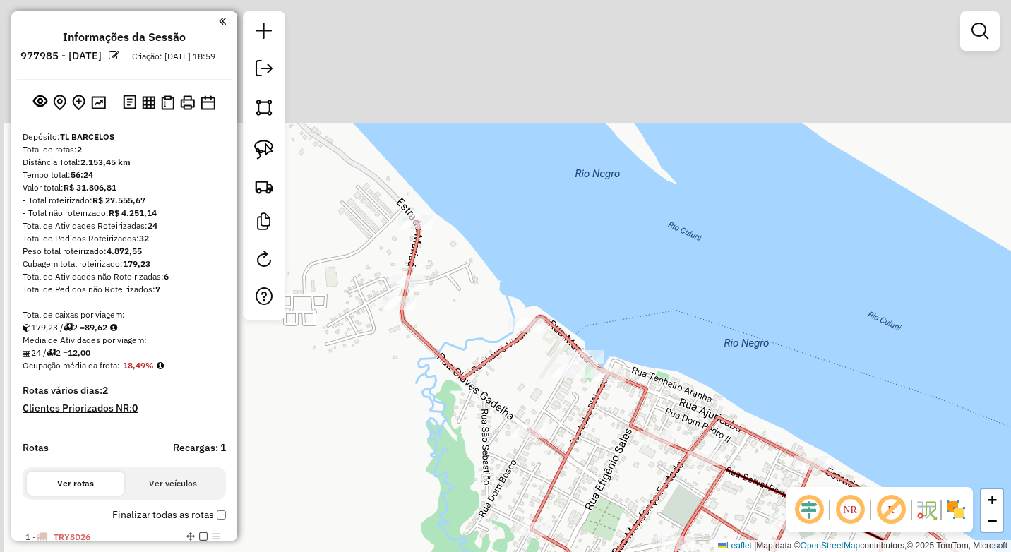
drag, startPoint x: 354, startPoint y: 231, endPoint x: 409, endPoint y: 326, distance: 110.1
click at [429, 374] on div "Janela de atendimento Grade de atendimento Capacidade Transportadoras Veículos …" at bounding box center [505, 276] width 1011 height 552
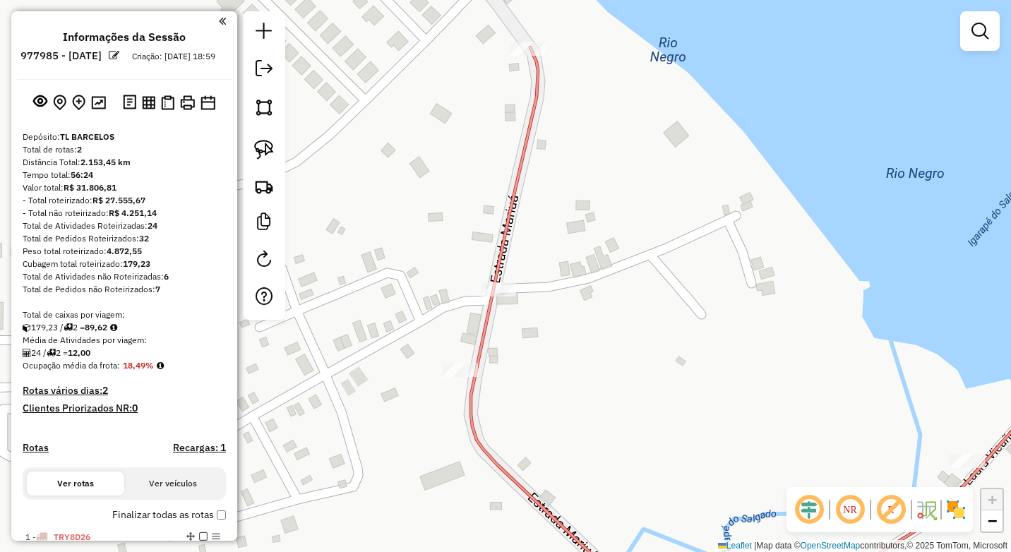
drag, startPoint x: 275, startPoint y: 152, endPoint x: 321, endPoint y: 190, distance: 59.7
click at [275, 152] on link at bounding box center [263, 149] width 31 height 31
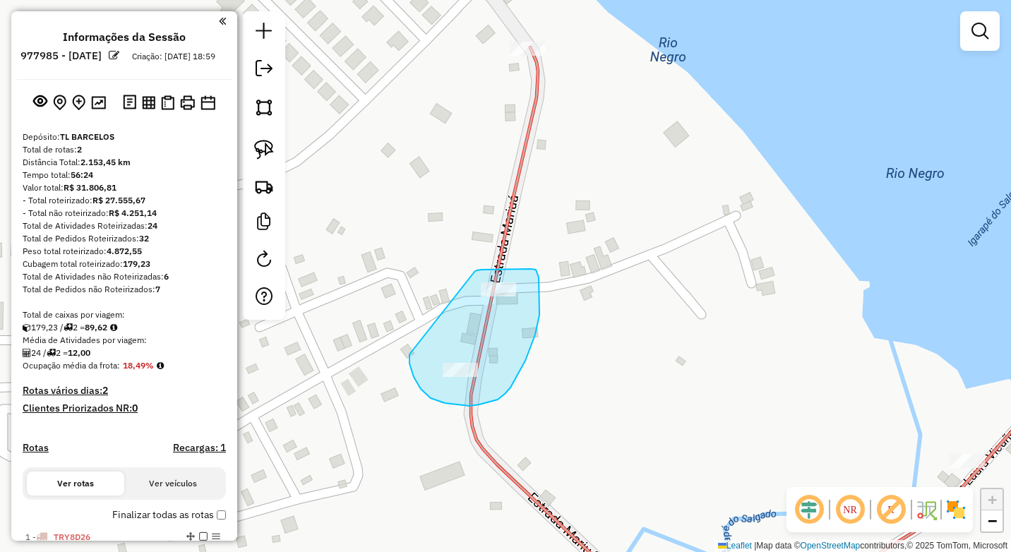
drag, startPoint x: 474, startPoint y: 272, endPoint x: 409, endPoint y: 354, distance: 105.1
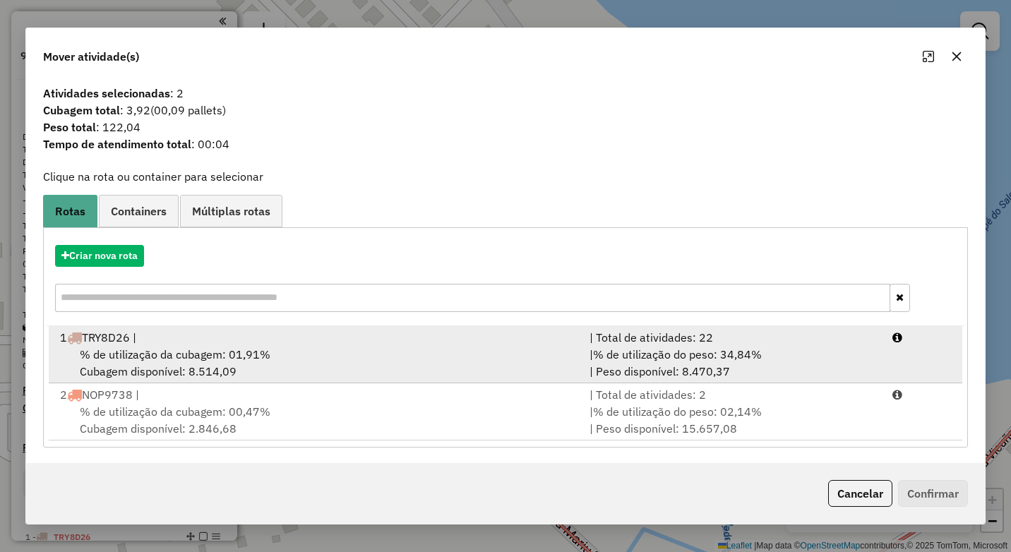
click at [378, 352] on div "% de utilização da cubagem: 01,91% Cubagem disponível: 8.514,09" at bounding box center [316, 363] width 529 height 34
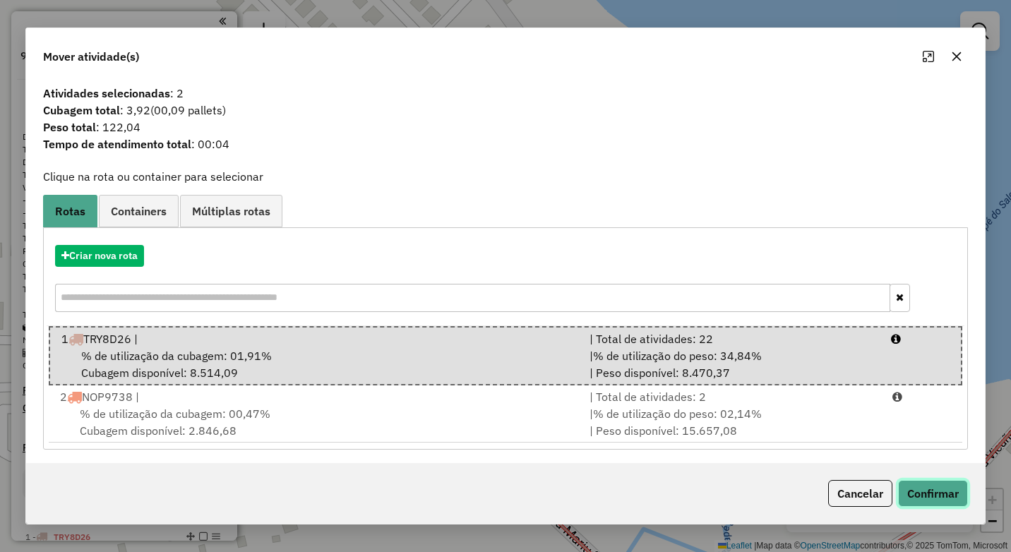
click at [922, 486] on button "Confirmar" at bounding box center [933, 493] width 70 height 27
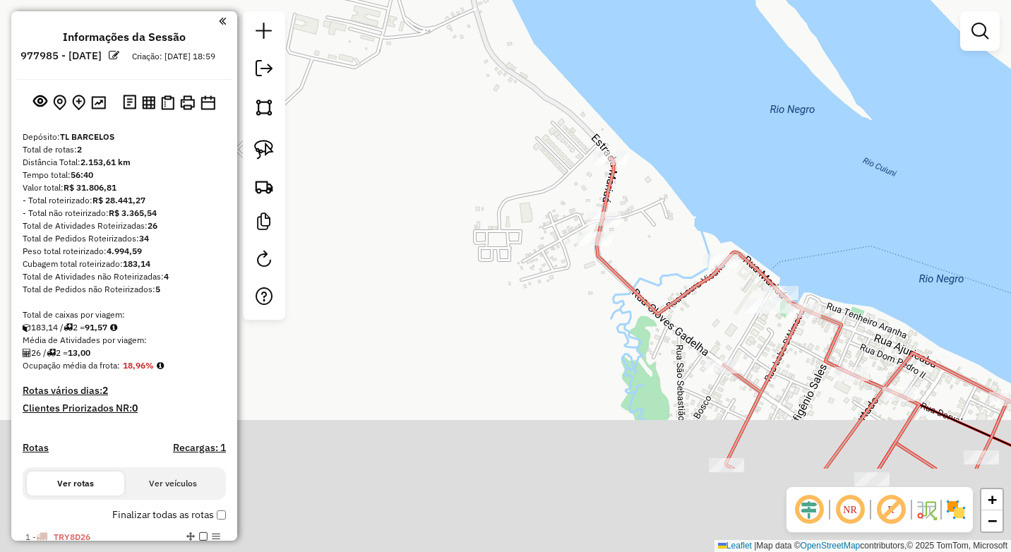
drag, startPoint x: 683, startPoint y: 345, endPoint x: 661, endPoint y: 248, distance: 99.0
click at [662, 249] on div "Janela de atendimento Grade de atendimento Capacidade Transportadoras Veículos …" at bounding box center [505, 276] width 1011 height 552
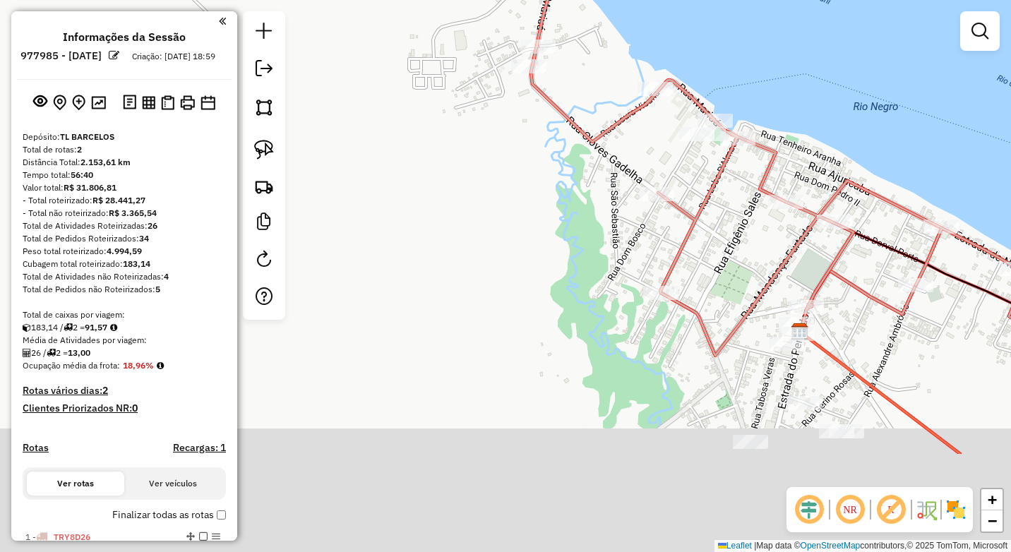
drag, startPoint x: 702, startPoint y: 246, endPoint x: 659, endPoint y: 181, distance: 77.3
click at [659, 182] on icon at bounding box center [791, 178] width 520 height 385
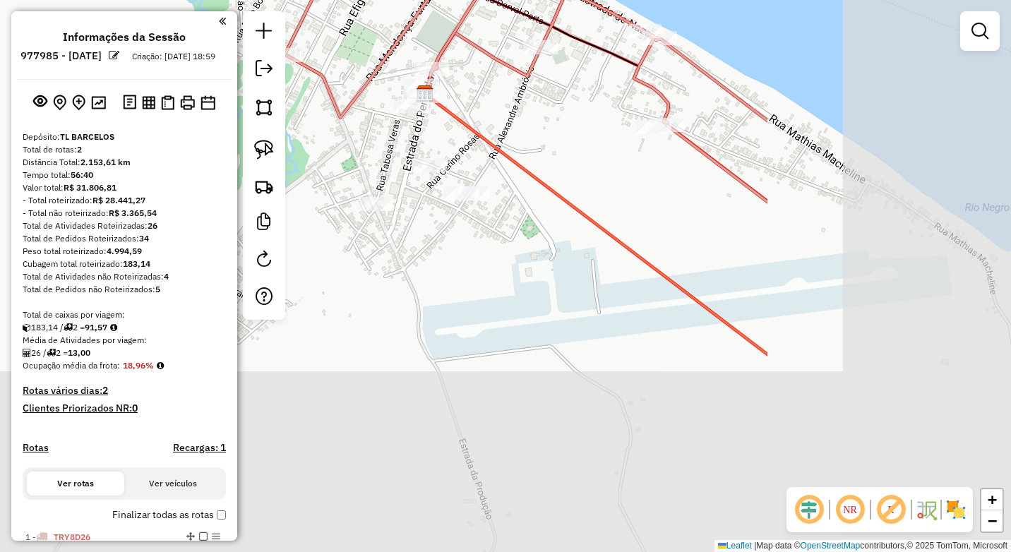
drag, startPoint x: 920, startPoint y: 409, endPoint x: 580, endPoint y: 247, distance: 376.4
click at [592, 229] on icon at bounding box center [596, 224] width 342 height 260
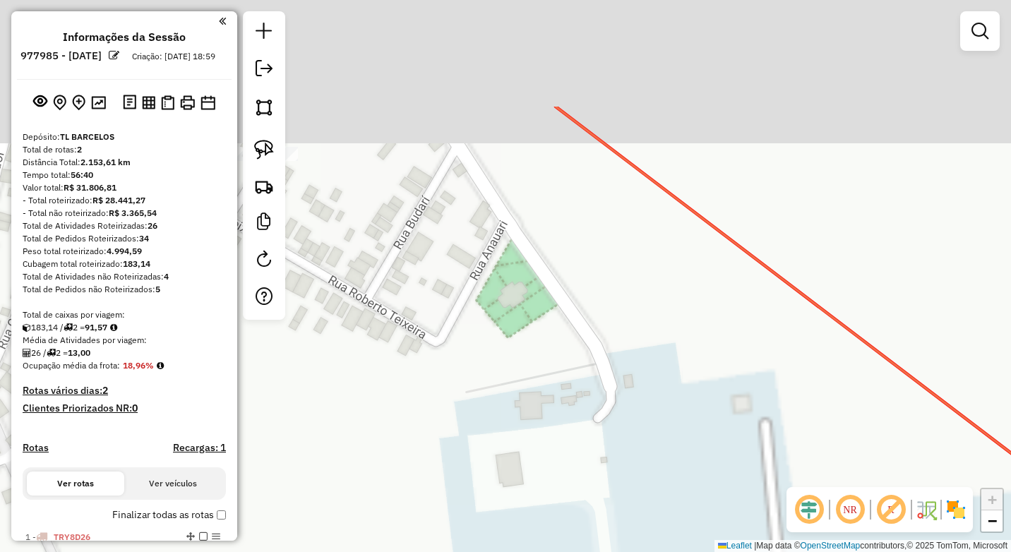
drag, startPoint x: 656, startPoint y: 436, endPoint x: 624, endPoint y: 393, distance: 54.1
click at [661, 436] on div "Janela de atendimento Grade de atendimento Capacidade Transportadoras Veículos …" at bounding box center [505, 276] width 1011 height 552
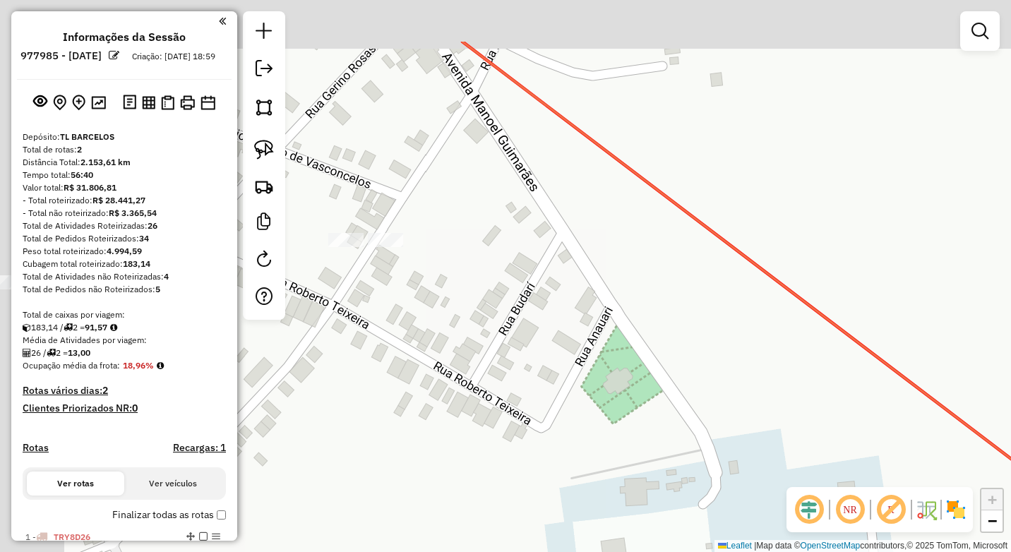
drag, startPoint x: 693, startPoint y: 472, endPoint x: 642, endPoint y: 406, distance: 83.6
click at [691, 469] on div "Janela de atendimento Grade de atendimento Capacidade Transportadoras Veículos …" at bounding box center [505, 276] width 1011 height 552
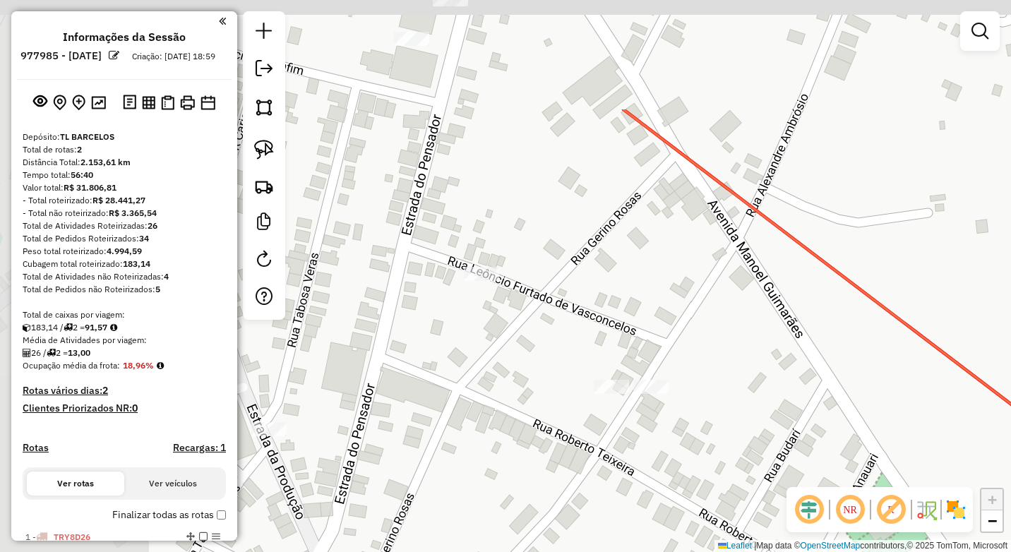
drag, startPoint x: 443, startPoint y: 196, endPoint x: 708, endPoint y: 325, distance: 295.2
click at [731, 358] on div "Janela de atendimento Grade de atendimento Capacidade Transportadoras Veículos …" at bounding box center [505, 276] width 1011 height 552
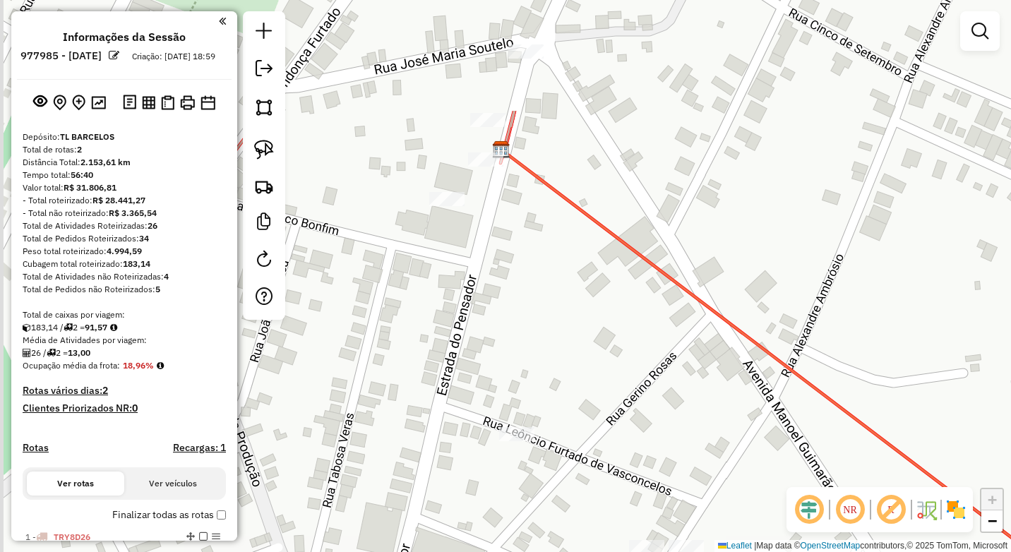
drag, startPoint x: 576, startPoint y: 225, endPoint x: 506, endPoint y: 214, distance: 70.8
click at [596, 325] on div "Janela de atendimento Grade de atendimento Capacidade Transportadoras Veículos …" at bounding box center [505, 276] width 1011 height 552
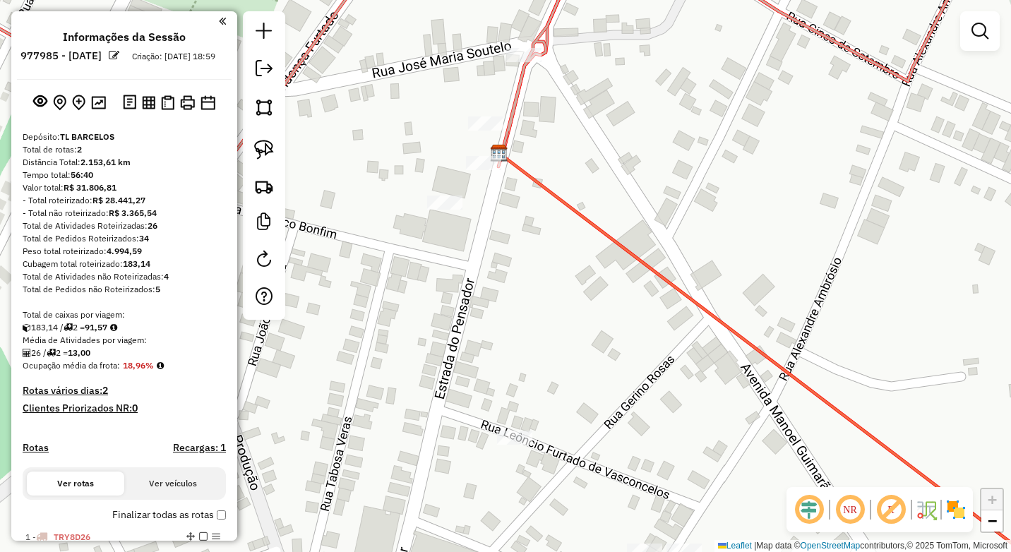
drag, startPoint x: 270, startPoint y: 146, endPoint x: 330, endPoint y: 167, distance: 63.6
click at [272, 147] on img at bounding box center [264, 150] width 20 height 20
drag, startPoint x: 489, startPoint y: 150, endPoint x: 454, endPoint y: 172, distance: 40.6
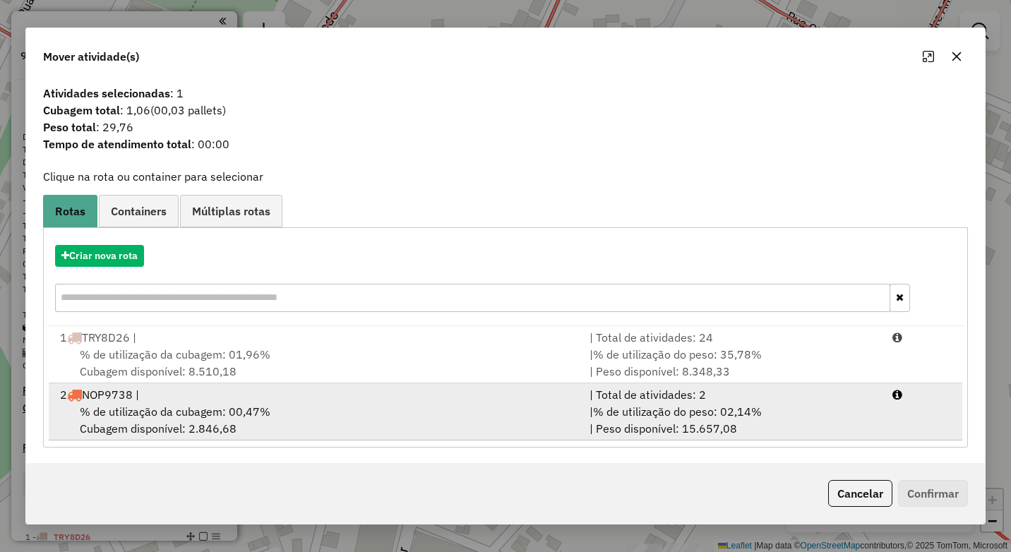
click at [435, 424] on div "% de utilização da cubagem: 00,47% Cubagem disponível: 2.846,68" at bounding box center [316, 420] width 529 height 34
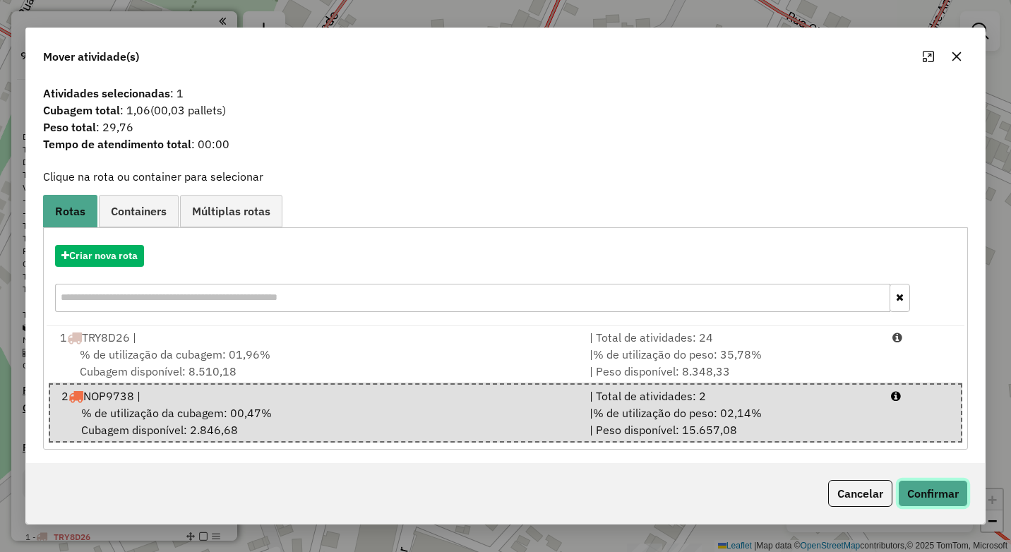
click at [919, 489] on button "Confirmar" at bounding box center [933, 493] width 70 height 27
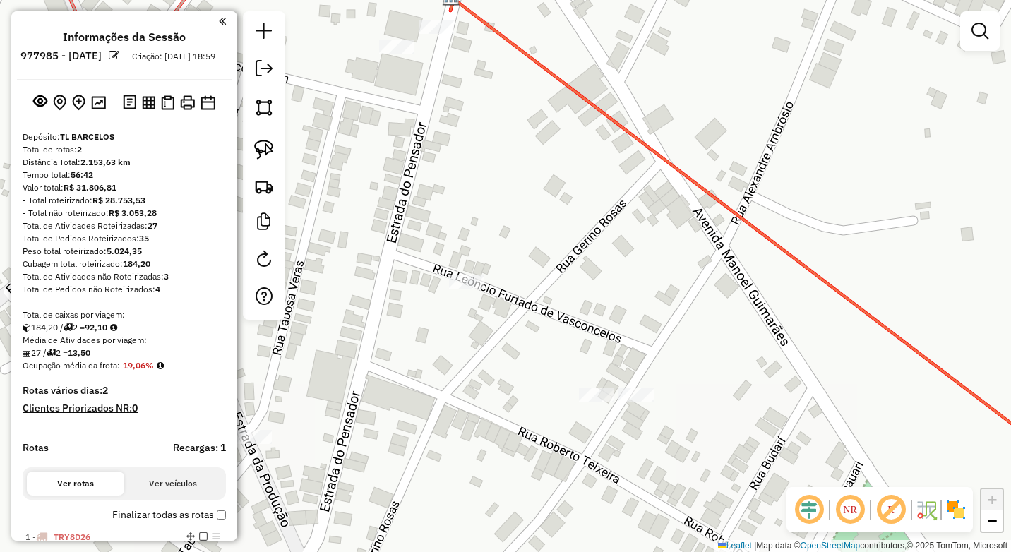
drag, startPoint x: 639, startPoint y: 420, endPoint x: 546, endPoint y: 193, distance: 244.8
click at [570, 203] on div "Janela de atendimento Grade de atendimento Capacidade Transportadoras Veículos …" at bounding box center [505, 276] width 1011 height 552
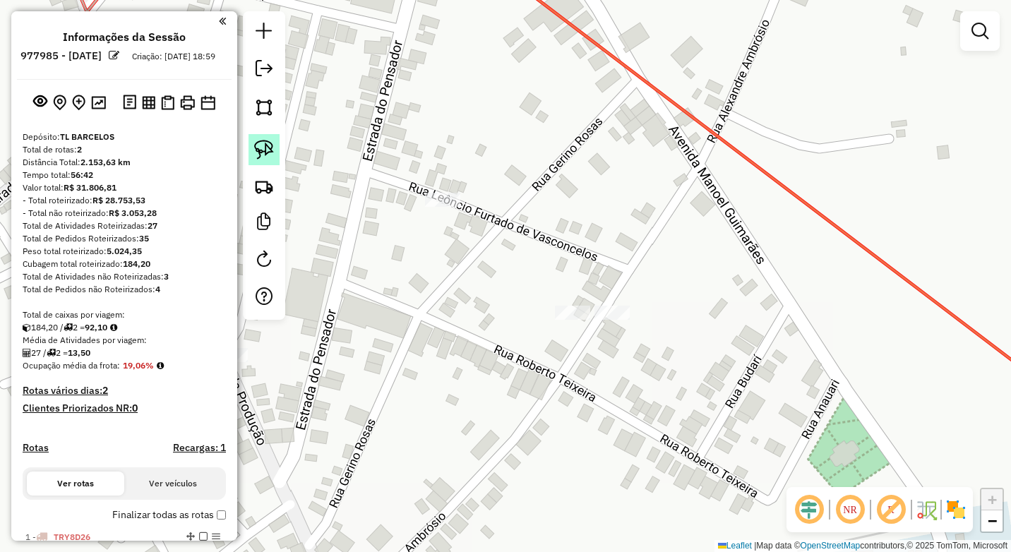
click at [263, 148] on img at bounding box center [264, 150] width 20 height 20
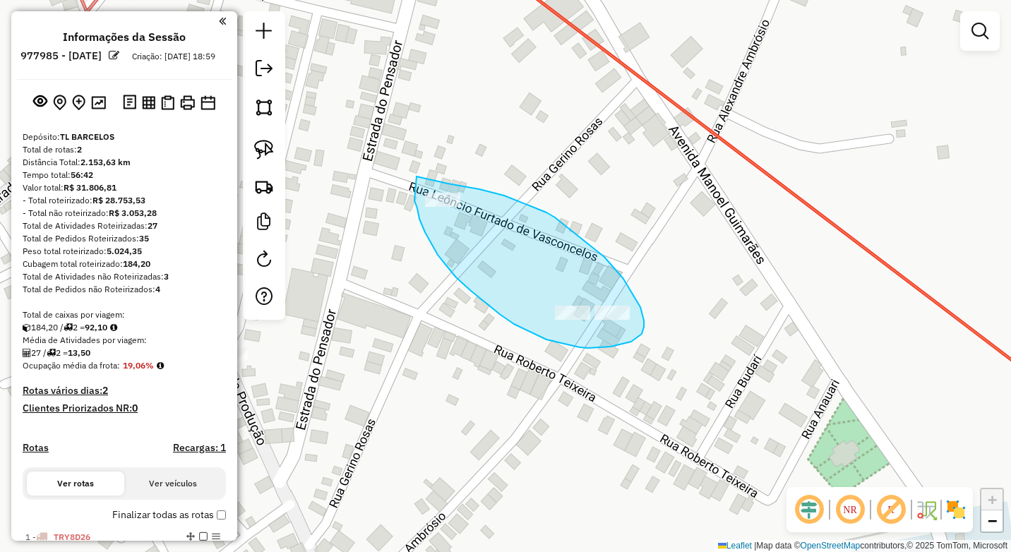
drag, startPoint x: 417, startPoint y: 176, endPoint x: 414, endPoint y: 200, distance: 24.1
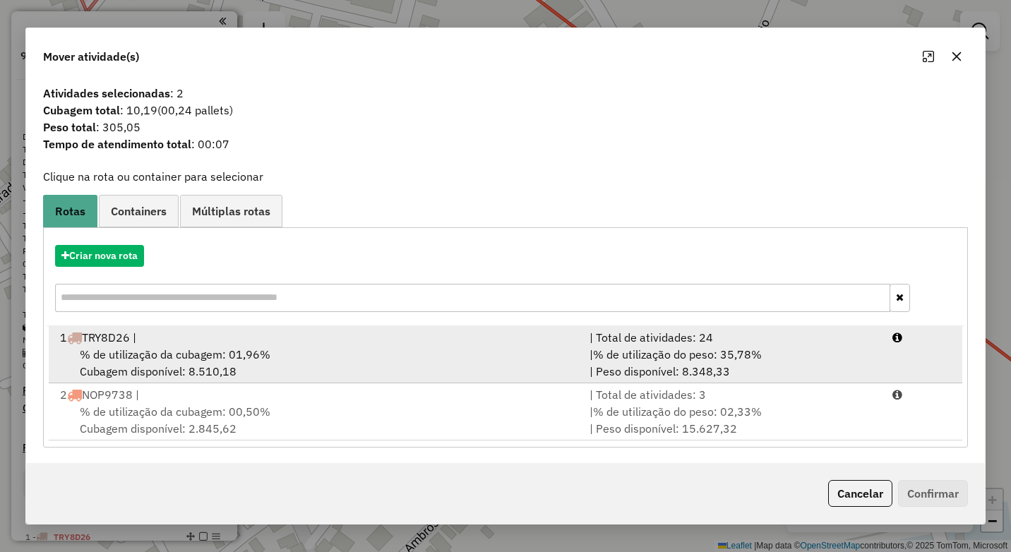
click at [426, 350] on div "% de utilização da cubagem: 01,96% Cubagem disponível: 8.510,18" at bounding box center [316, 363] width 529 height 34
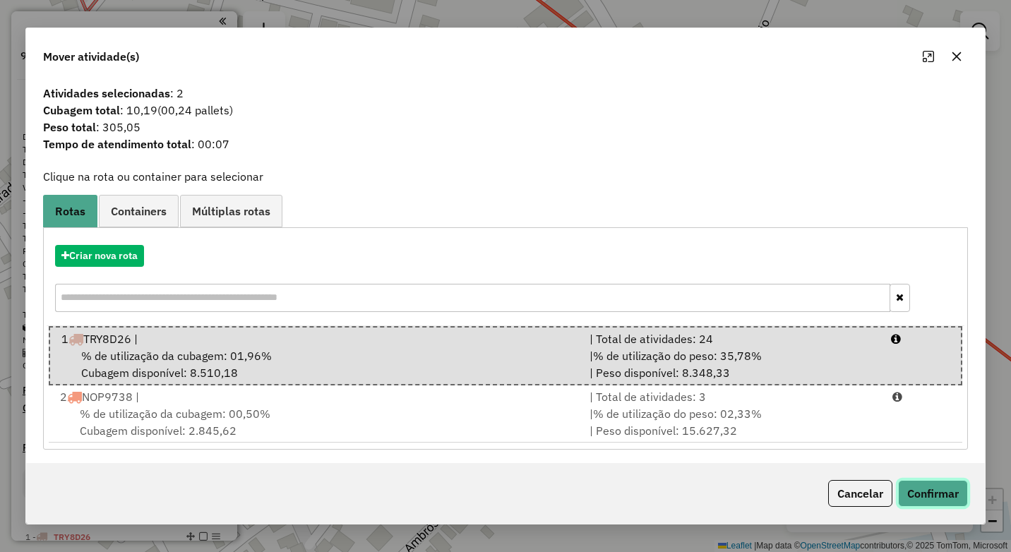
click at [930, 485] on button "Confirmar" at bounding box center [933, 493] width 70 height 27
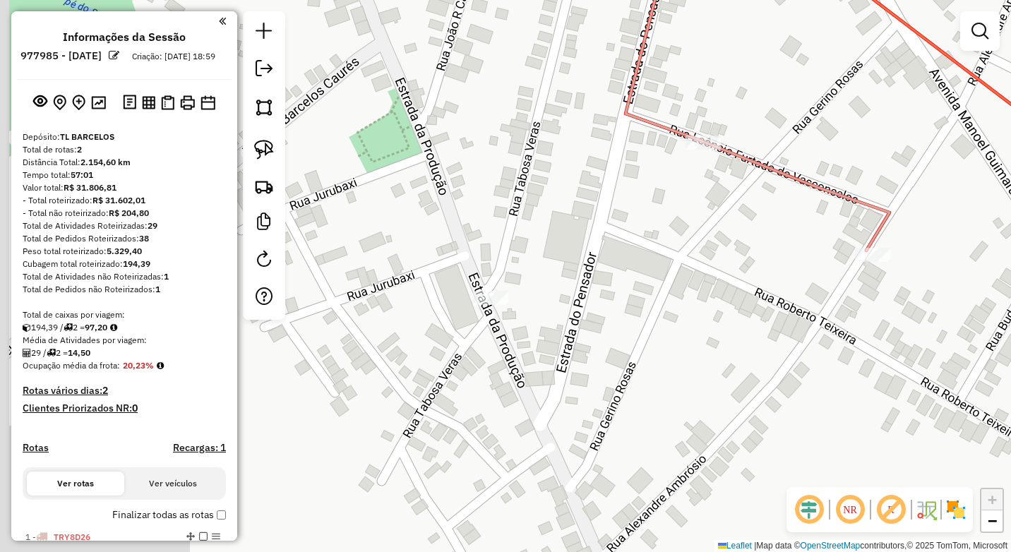
drag, startPoint x: 479, startPoint y: 350, endPoint x: 776, endPoint y: 282, distance: 304.8
click at [776, 282] on div "Janela de atendimento Grade de atendimento Capacidade Transportadoras Veículos …" at bounding box center [505, 276] width 1011 height 552
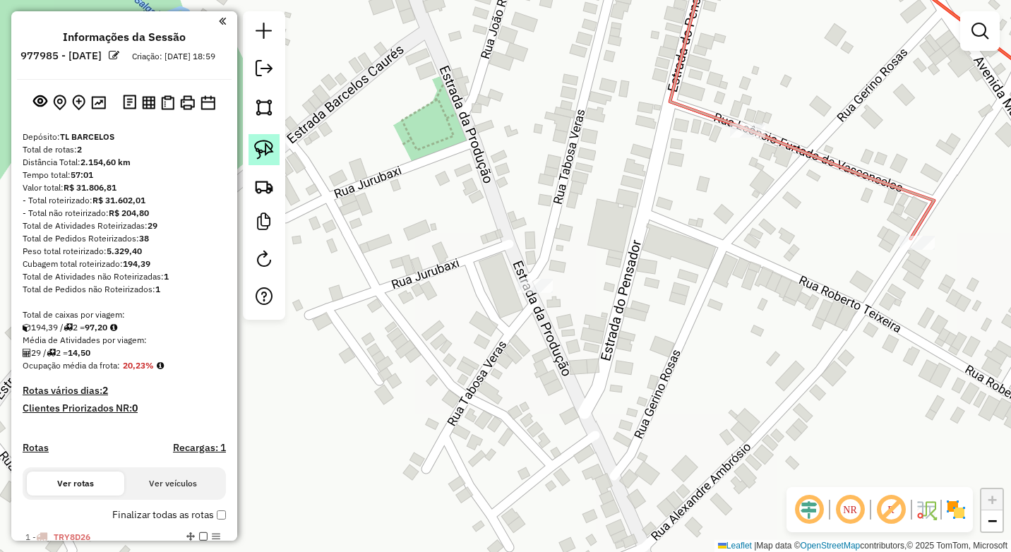
click at [263, 151] on img at bounding box center [264, 150] width 20 height 20
drag, startPoint x: 527, startPoint y: 270, endPoint x: 500, endPoint y: 292, distance: 35.2
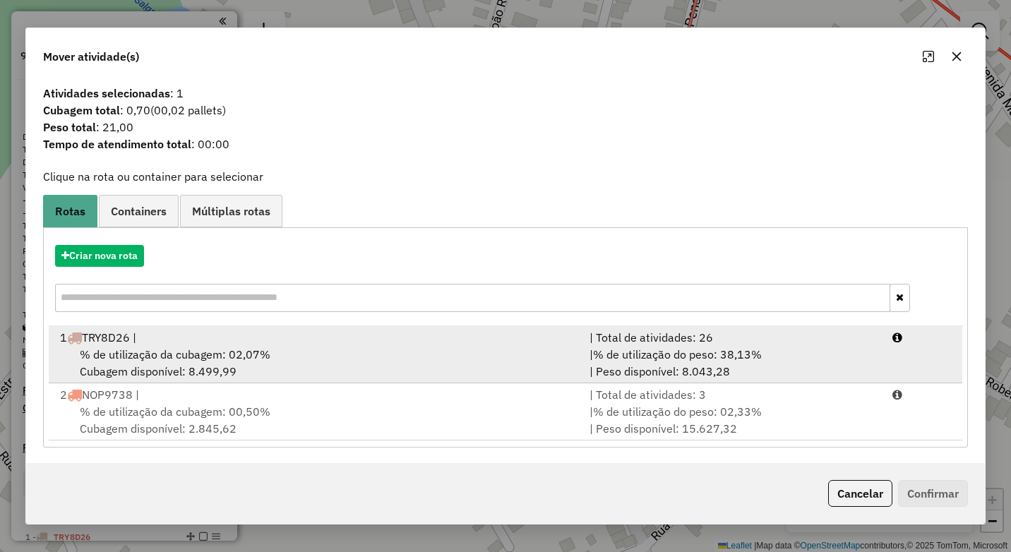
click at [387, 348] on div "% de utilização da cubagem: 02,07% Cubagem disponível: 8.499,99" at bounding box center [316, 363] width 529 height 34
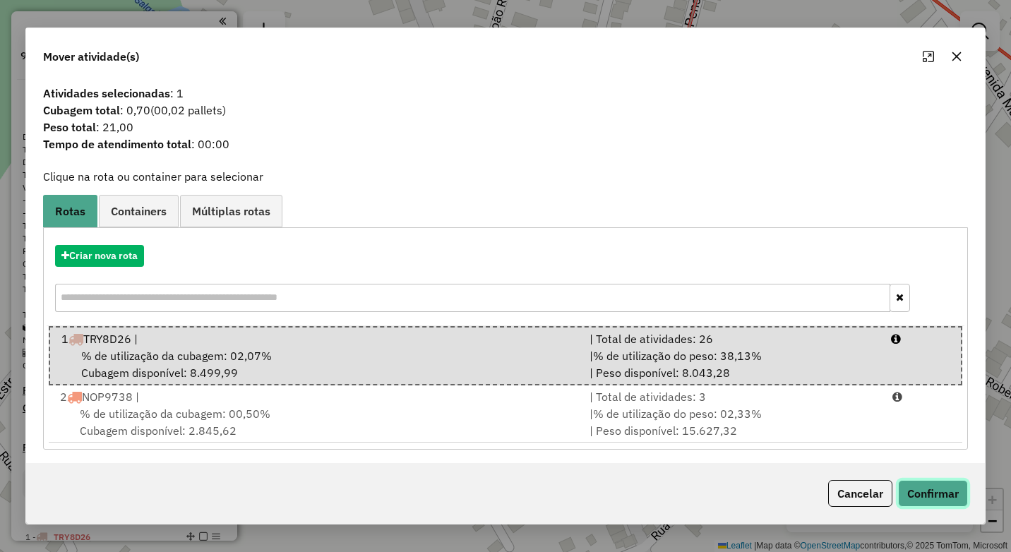
click at [936, 498] on button "Confirmar" at bounding box center [933, 493] width 70 height 27
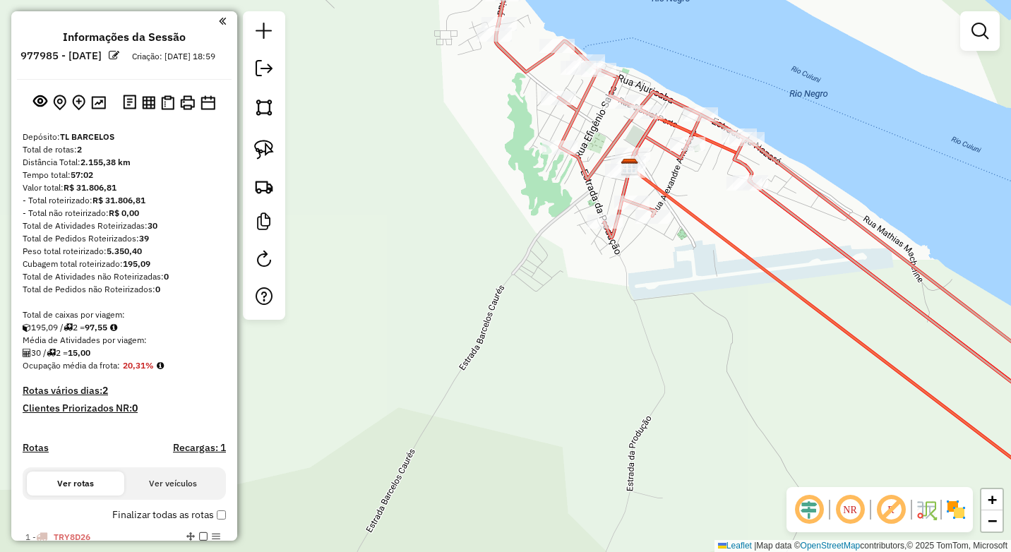
drag, startPoint x: 479, startPoint y: 288, endPoint x: 400, endPoint y: 366, distance: 110.8
click at [397, 368] on div "Janela de atendimento Grade de atendimento Capacidade Transportadoras Veículos …" at bounding box center [505, 276] width 1011 height 552
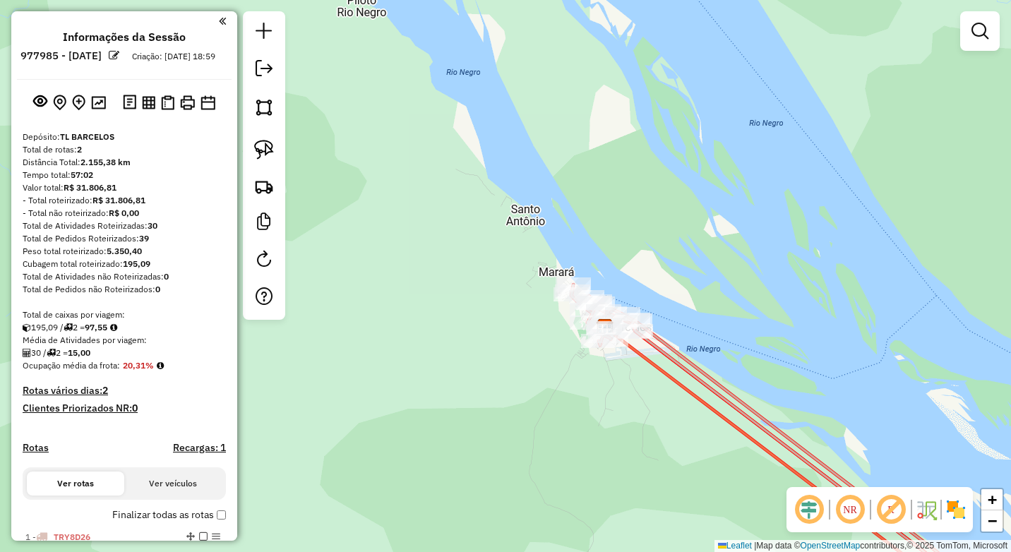
drag, startPoint x: 667, startPoint y: 404, endPoint x: 606, endPoint y: 330, distance: 95.7
click at [609, 331] on div "Janela de atendimento Grade de atendimento Capacidade Transportadoras Veículos …" at bounding box center [505, 276] width 1011 height 552
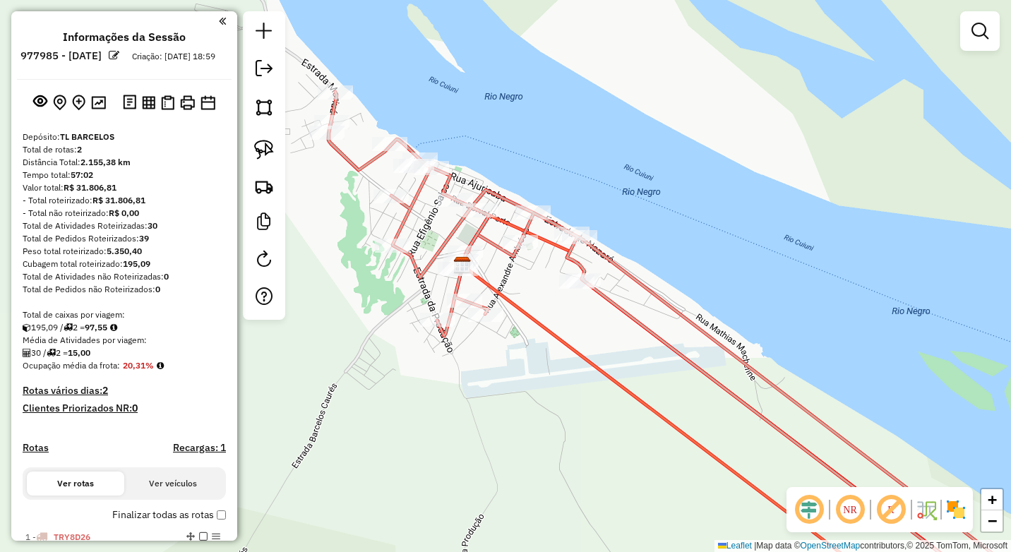
drag, startPoint x: 538, startPoint y: 359, endPoint x: 504, endPoint y: 327, distance: 46.9
click at [524, 351] on div "Janela de atendimento Grade de atendimento Capacidade Transportadoras Veículos …" at bounding box center [505, 276] width 1011 height 552
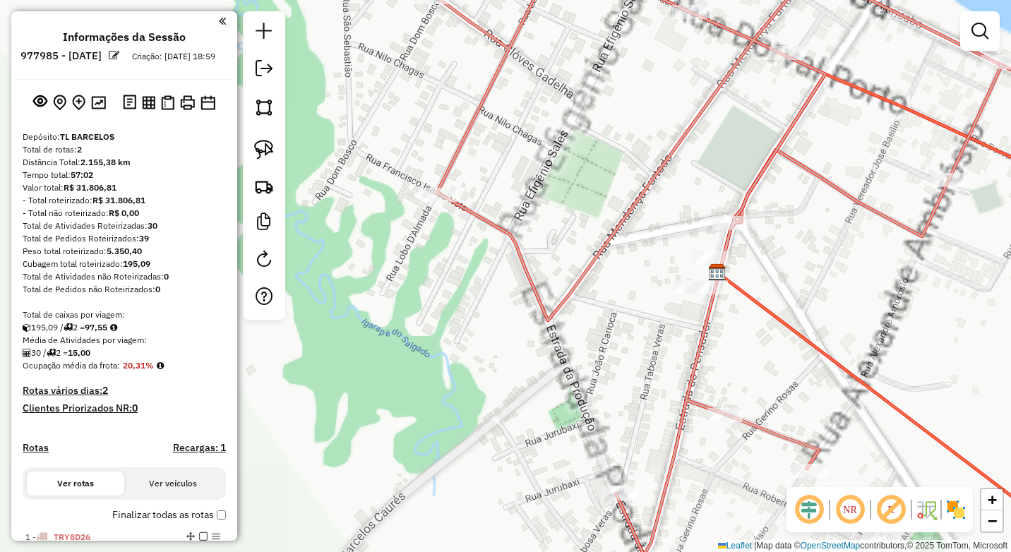
drag, startPoint x: 433, startPoint y: 121, endPoint x: 493, endPoint y: 371, distance: 256.8
click at [504, 411] on div "Janela de atendimento Grade de atendimento Capacidade Transportadoras Veículos …" at bounding box center [505, 276] width 1011 height 552
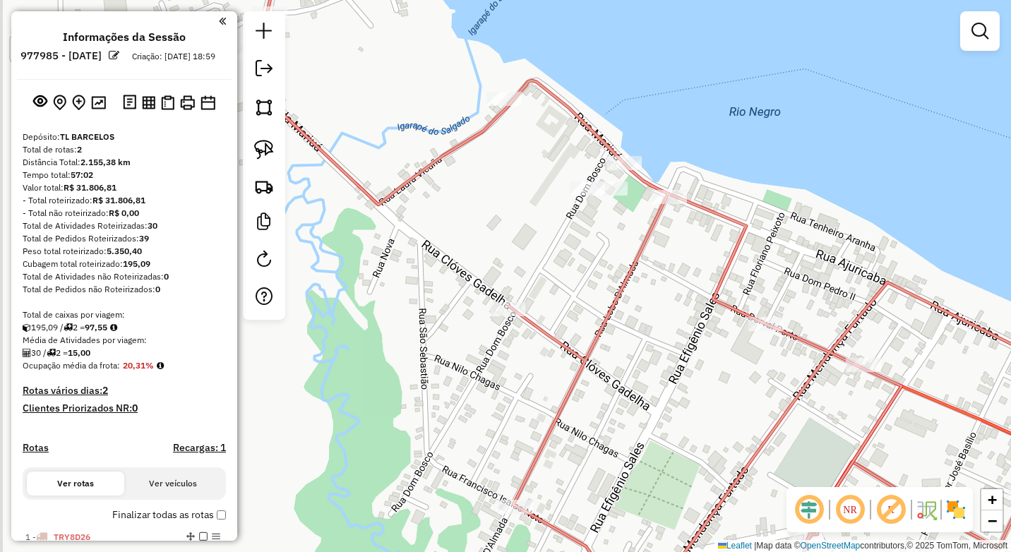
drag, startPoint x: 477, startPoint y: 256, endPoint x: 518, endPoint y: 402, distance: 151.1
click at [520, 404] on div "Janela de atendimento Grade de atendimento Capacidade Transportadoras Veículos …" at bounding box center [505, 276] width 1011 height 552
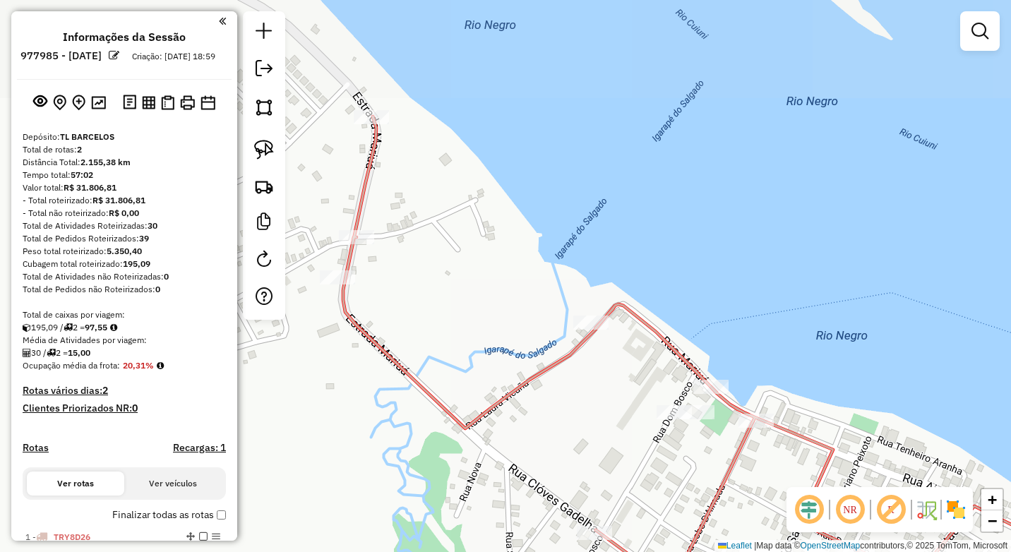
drag, startPoint x: 460, startPoint y: 263, endPoint x: 525, endPoint y: 308, distance: 79.5
click at [589, 460] on div "Janela de atendimento Grade de atendimento Capacidade Transportadoras Veículos …" at bounding box center [505, 276] width 1011 height 552
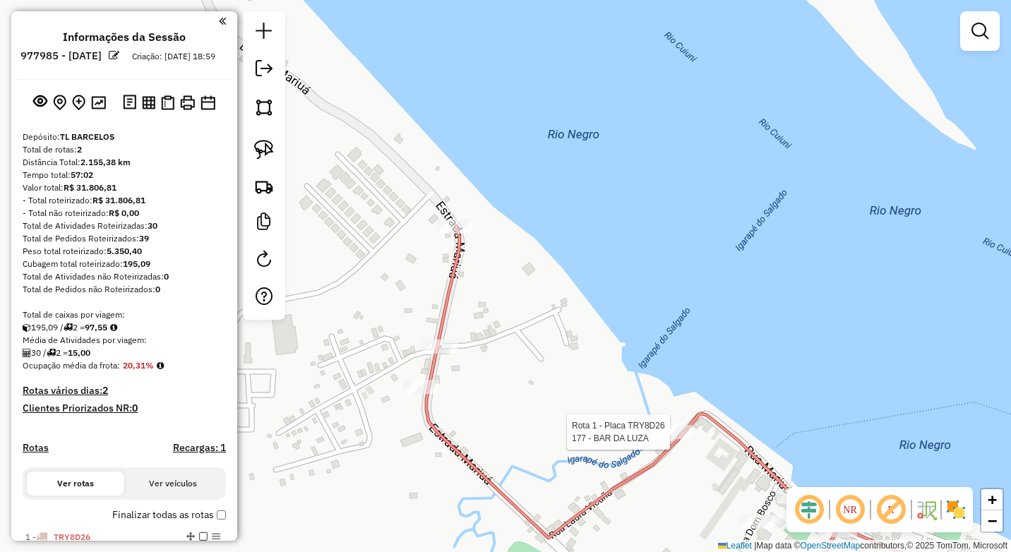
scroll to position [195, 0]
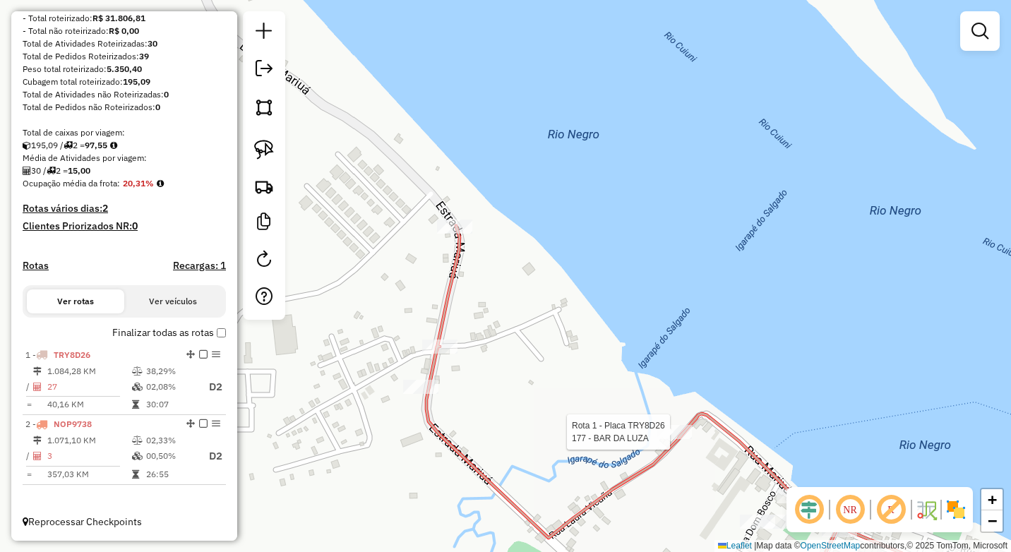
select select "**********"
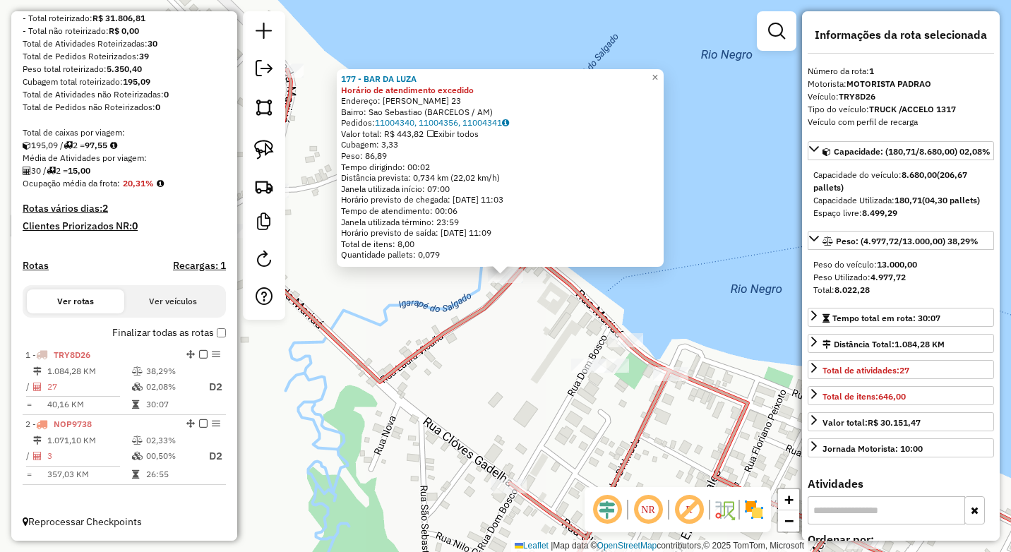
click at [734, 344] on div "177 - BAR DA LUZA Horário de atendimento excedido Endereço: Laura vicuna 23 Bai…" at bounding box center [505, 276] width 1011 height 552
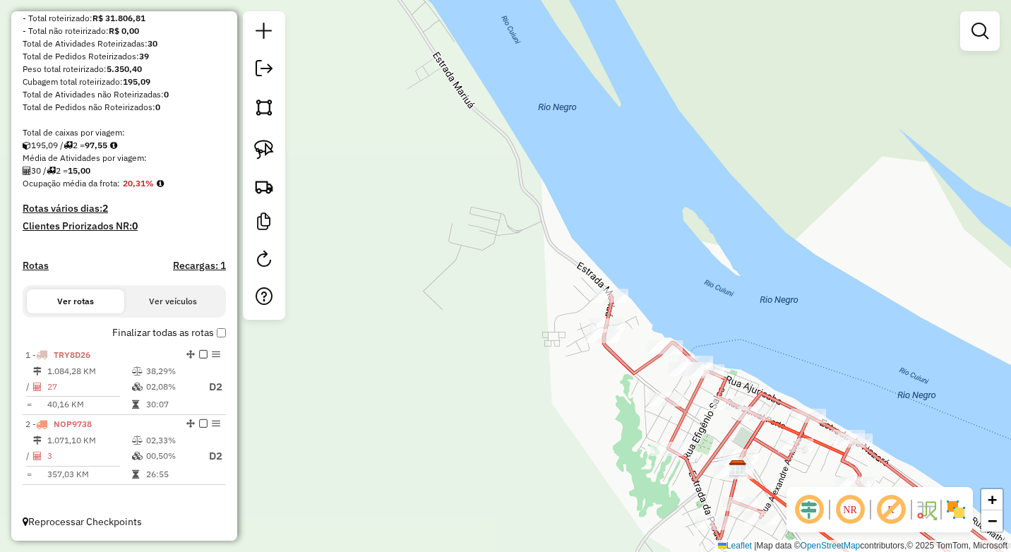
drag, startPoint x: 724, startPoint y: 412, endPoint x: 586, endPoint y: 296, distance: 179.9
click at [587, 296] on div "Janela de atendimento Grade de atendimento Capacidade Transportadoras Veículos …" at bounding box center [505, 276] width 1011 height 552
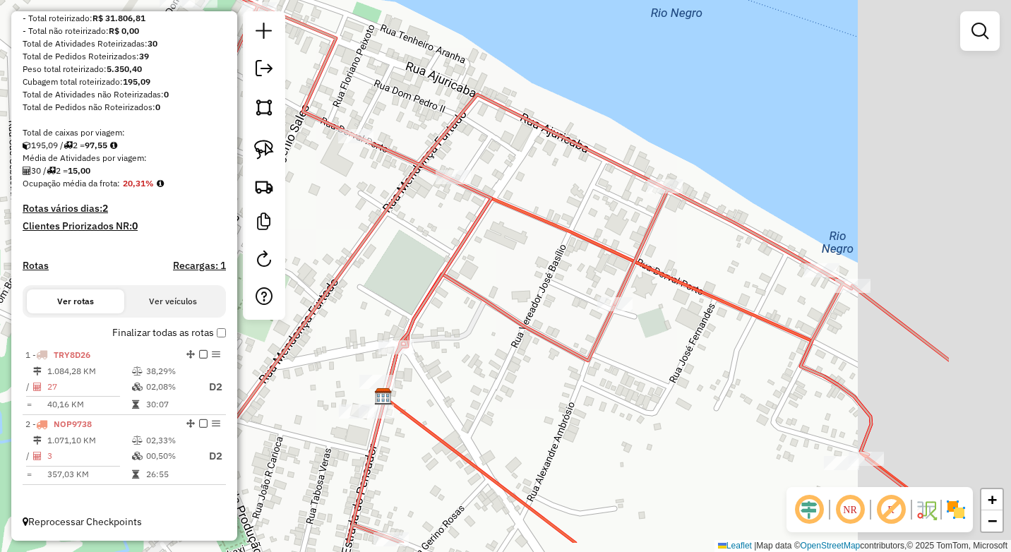
drag, startPoint x: 861, startPoint y: 347, endPoint x: 599, endPoint y: 242, distance: 281.6
click at [600, 242] on icon at bounding box center [665, 358] width 565 height 321
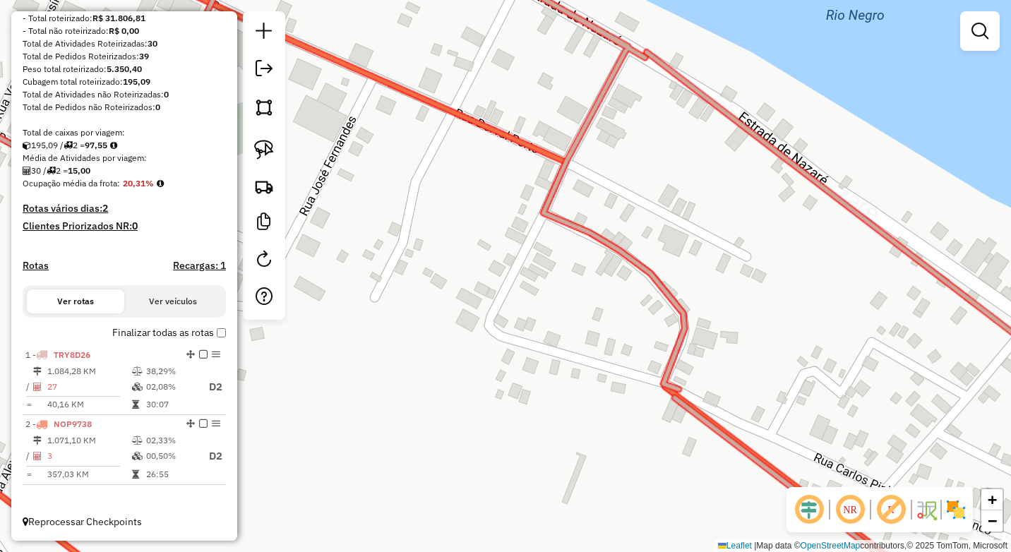
drag, startPoint x: 814, startPoint y: 372, endPoint x: 775, endPoint y: 319, distance: 65.7
click at [776, 319] on div "Janela de atendimento Grade de atendimento Capacidade Transportadoras Veículos …" at bounding box center [505, 276] width 1011 height 552
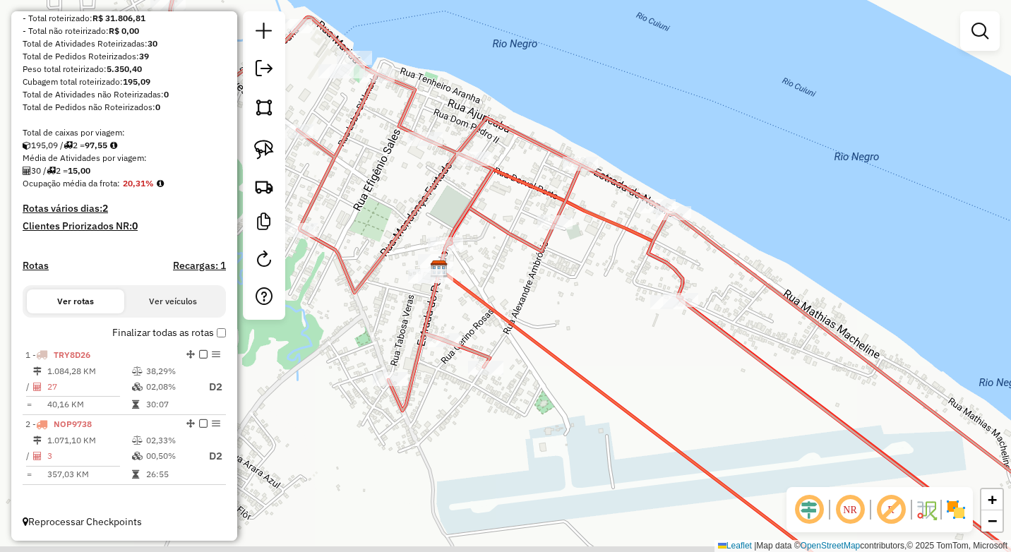
drag, startPoint x: 791, startPoint y: 385, endPoint x: 565, endPoint y: 236, distance: 270.2
click at [568, 238] on div "Janela de atendimento Grade de atendimento Capacidade Transportadoras Veículos …" at bounding box center [505, 276] width 1011 height 552
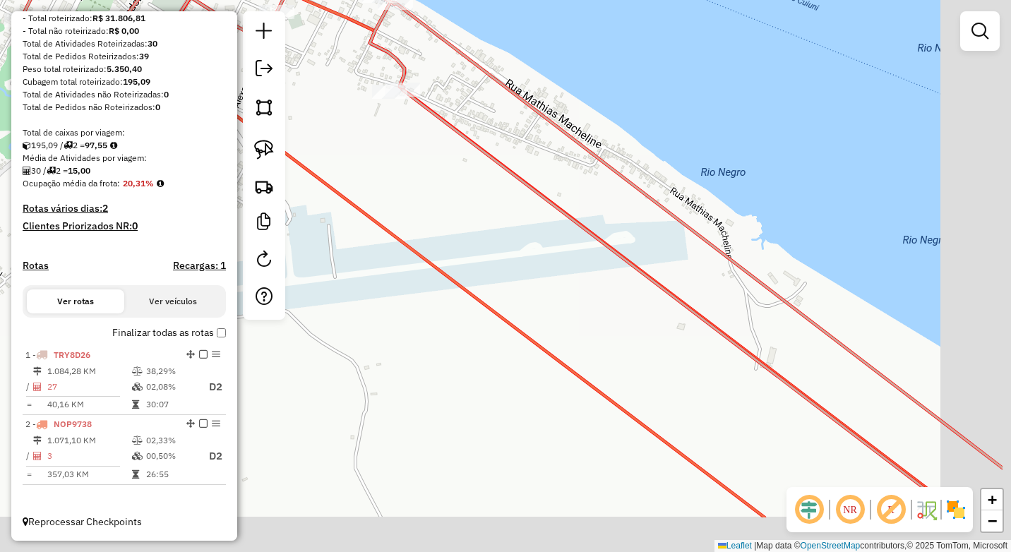
drag, startPoint x: 652, startPoint y: 335, endPoint x: 521, endPoint y: 236, distance: 164.2
click at [522, 237] on div "Janela de atendimento Grade de atendimento Capacidade Transportadoras Veículos …" at bounding box center [505, 276] width 1011 height 552
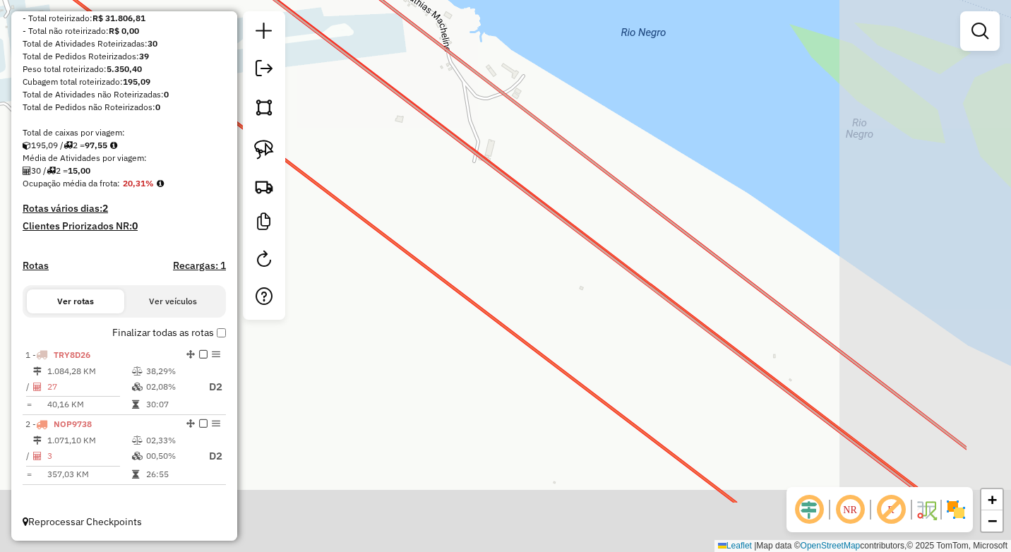
click at [558, 229] on div "Janela de atendimento Grade de atendimento Capacidade Transportadoras Veículos …" at bounding box center [505, 276] width 1011 height 552
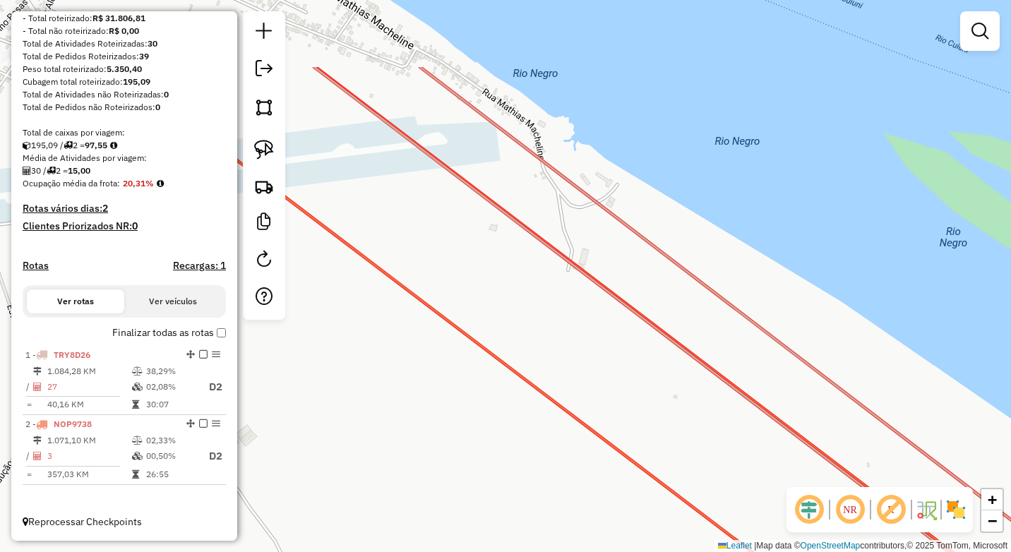
drag, startPoint x: 544, startPoint y: 301, endPoint x: 478, endPoint y: 227, distance: 99.5
click at [687, 416] on div "Janela de atendimento Grade de atendimento Capacidade Transportadoras Veículos …" at bounding box center [505, 276] width 1011 height 552
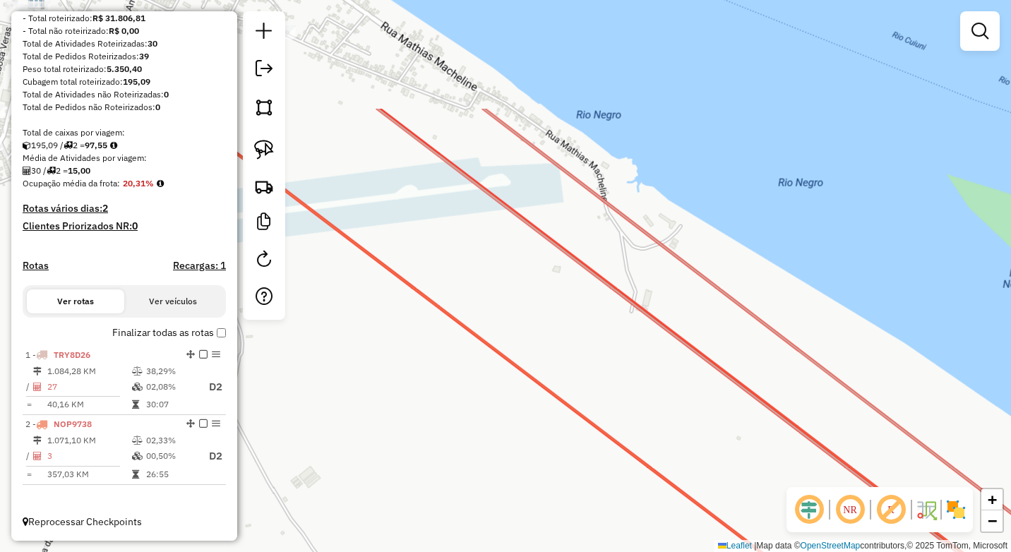
drag, startPoint x: 671, startPoint y: 513, endPoint x: 637, endPoint y: 472, distance: 53.7
click at [664, 501] on div "Janela de atendimento Grade de atendimento Capacidade Transportadoras Veículos …" at bounding box center [505, 276] width 1011 height 552
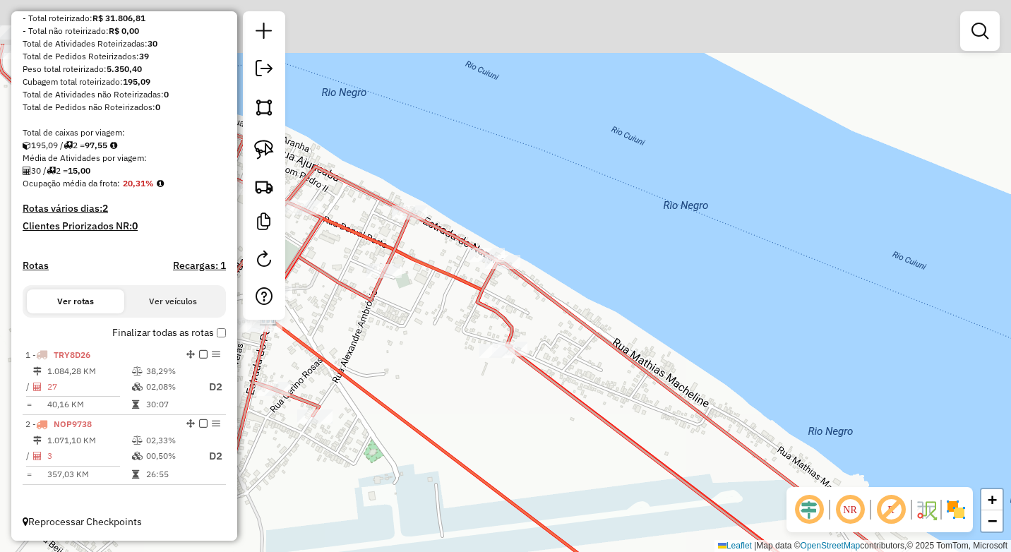
drag, startPoint x: 459, startPoint y: 313, endPoint x: 726, endPoint y: 506, distance: 329.6
click at [734, 518] on div "Rota 2 - Placa NOP9738 500 - Mercadinho JJ Janela de atendimento Grade de atend…" at bounding box center [505, 276] width 1011 height 552
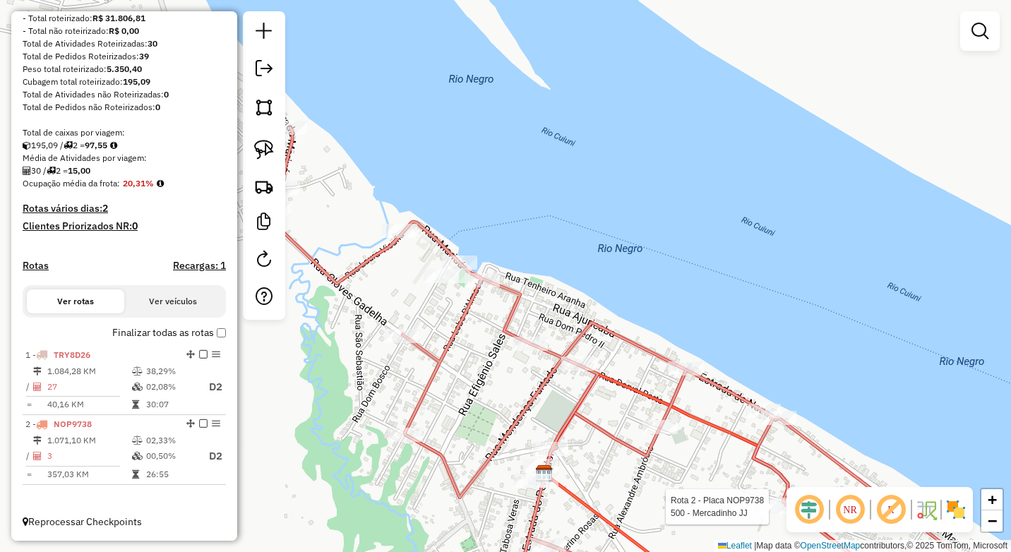
drag, startPoint x: 582, startPoint y: 356, endPoint x: 580, endPoint y: 312, distance: 43.8
click at [617, 207] on div "Rota 2 - Placa NOP9738 500 - Mercadinho JJ Rota 1 - Placa TRY8D26 153 - MERCADI…" at bounding box center [505, 276] width 1011 height 552
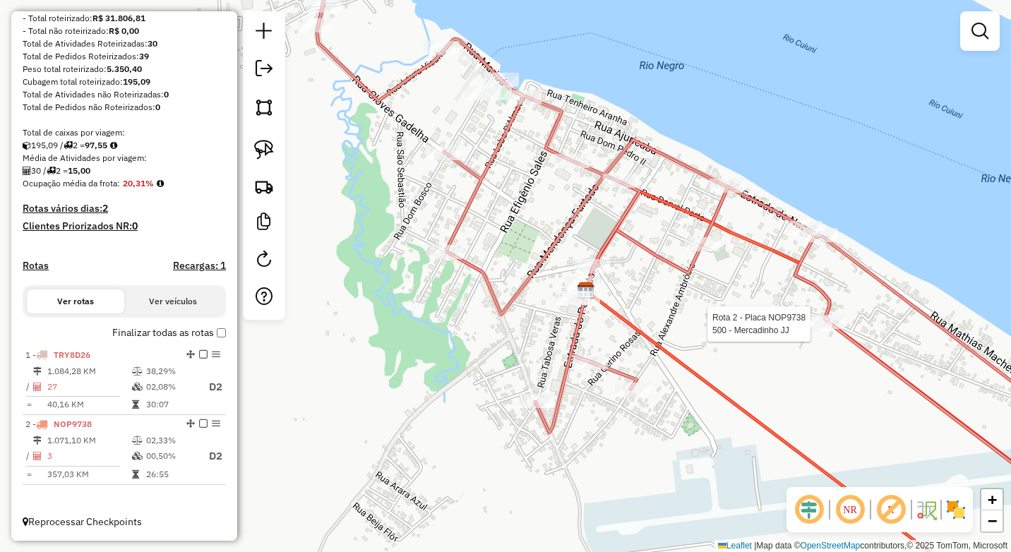
drag, startPoint x: 580, startPoint y: 430, endPoint x: 582, endPoint y: 410, distance: 20.0
click at [580, 419] on div "Rota 2 - Placa NOP9738 500 - Mercadinho JJ Janela de atendimento Grade de atend…" at bounding box center [505, 276] width 1011 height 552
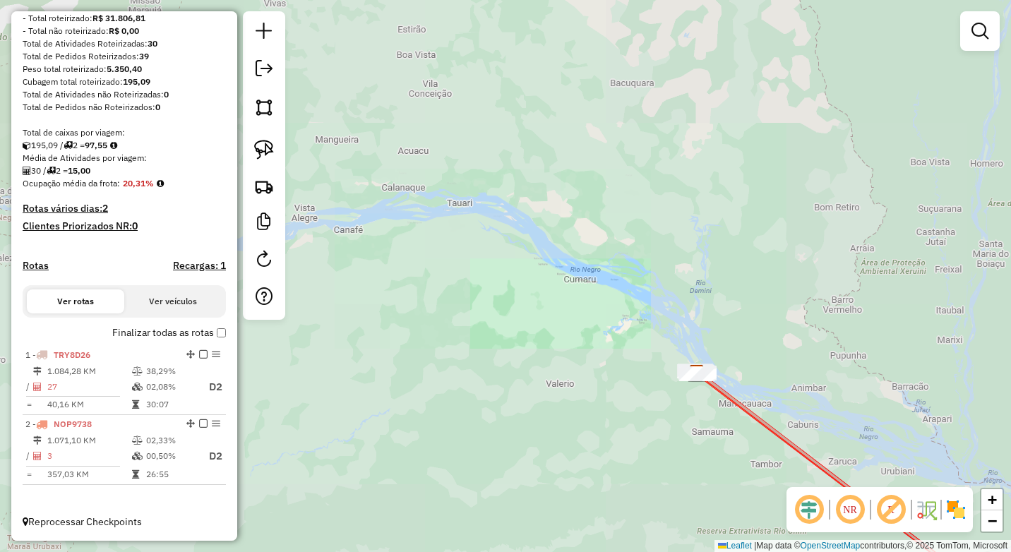
drag, startPoint x: 721, startPoint y: 324, endPoint x: 520, endPoint y: 155, distance: 263.1
click at [524, 157] on div "Janela de atendimento Grade de atendimento Capacidade Transportadoras Veículos …" at bounding box center [505, 276] width 1011 height 552
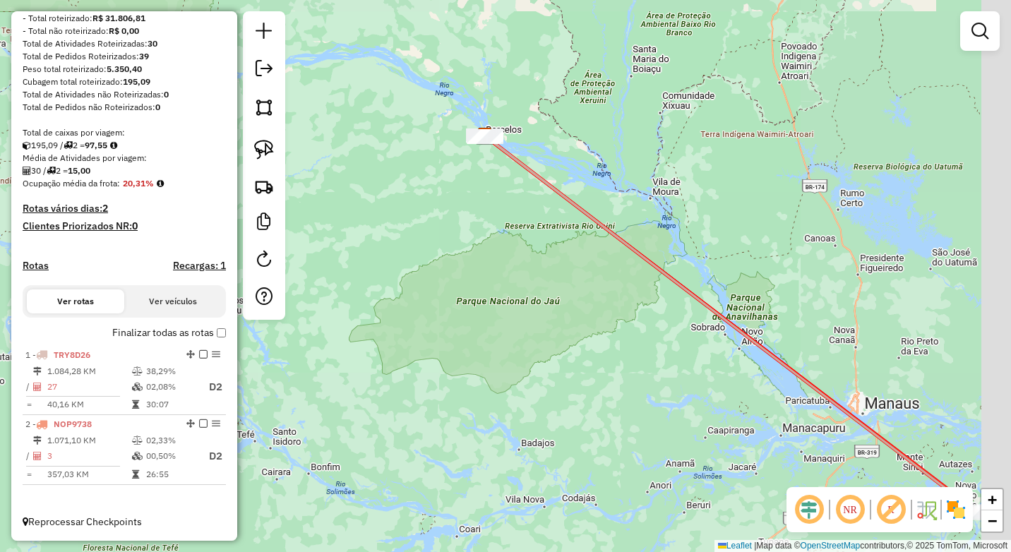
drag, startPoint x: 710, startPoint y: 316, endPoint x: 499, endPoint y: 173, distance: 255.1
click at [507, 177] on icon at bounding box center [731, 325] width 495 height 378
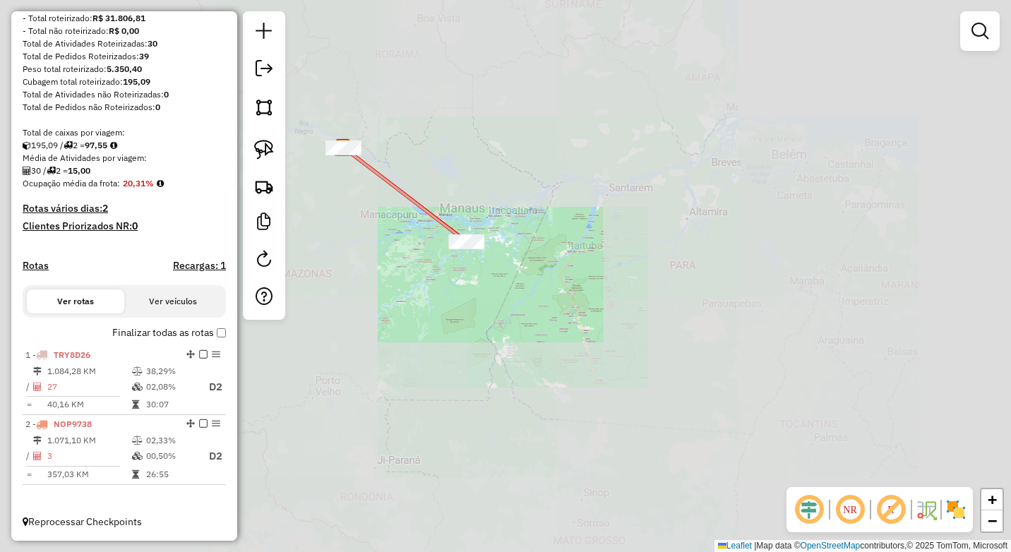
drag, startPoint x: 427, startPoint y: 228, endPoint x: 649, endPoint y: 406, distance: 284.2
click at [653, 409] on div "Janela de atendimento Grade de atendimento Capacidade Transportadoras Veículos …" at bounding box center [505, 276] width 1011 height 552
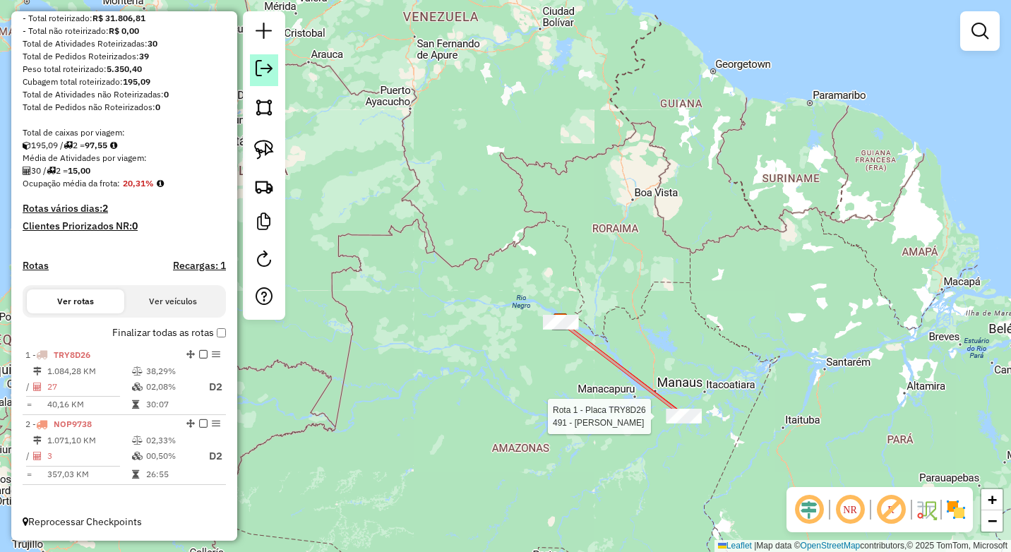
drag, startPoint x: 258, startPoint y: 65, endPoint x: 267, endPoint y: 64, distance: 8.5
click at [259, 65] on em at bounding box center [264, 68] width 17 height 17
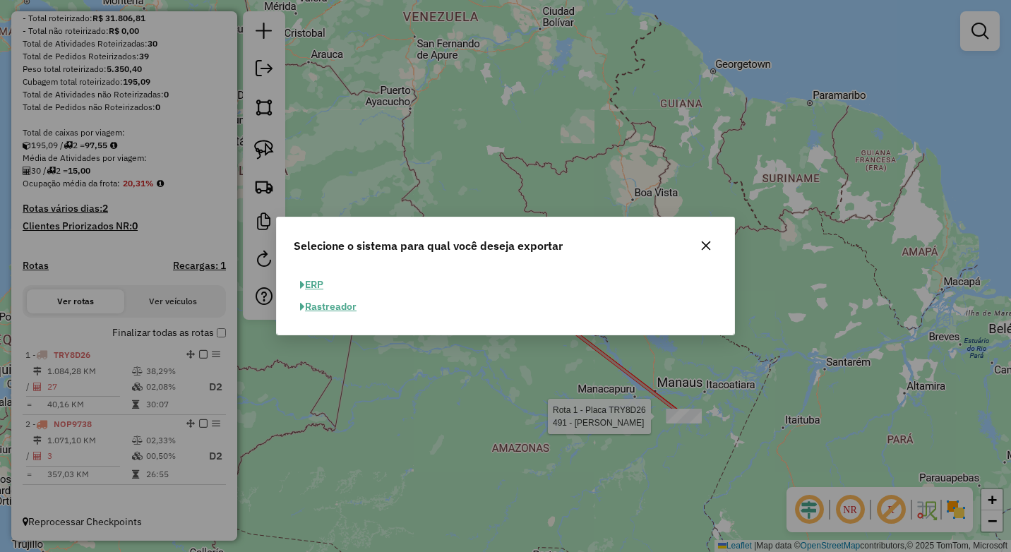
click at [316, 285] on button "ERP" at bounding box center [312, 285] width 36 height 22
select select "**"
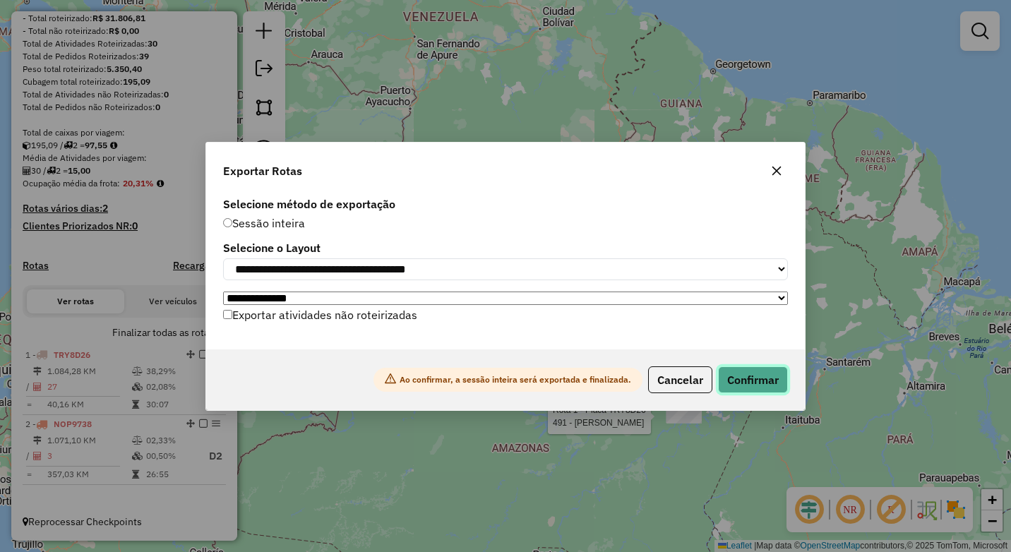
click at [767, 385] on button "Confirmar" at bounding box center [753, 379] width 70 height 27
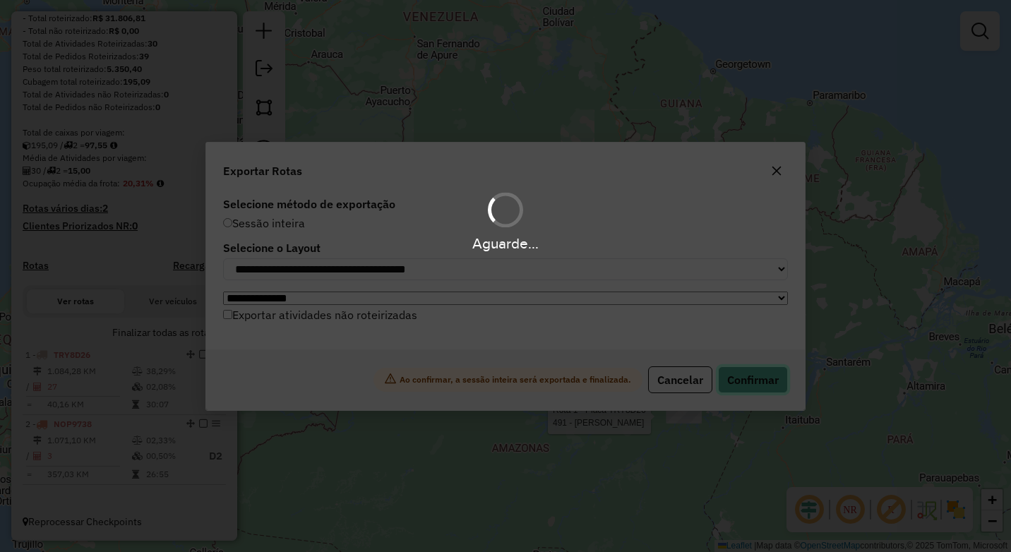
scroll to position [173, 0]
